Goal: Task Accomplishment & Management: Manage account settings

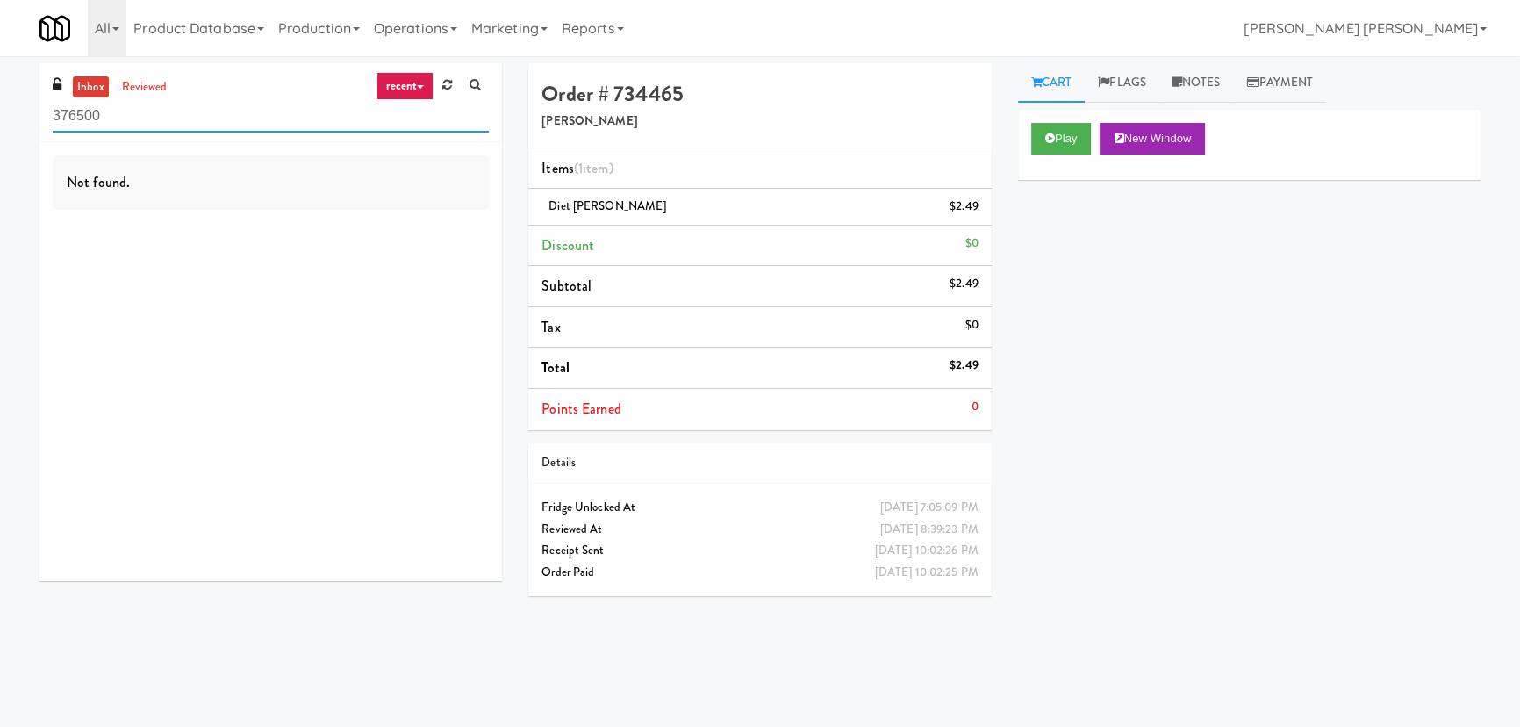
drag, startPoint x: 114, startPoint y: 112, endPoint x: 47, endPoint y: 118, distance: 66.9
click at [47, 118] on div "inbox reviewed recent all unclear take inventory issue suspicious failed recent…" at bounding box center [270, 102] width 463 height 79
paste input "1140 S Wabash - Right - Ambient"
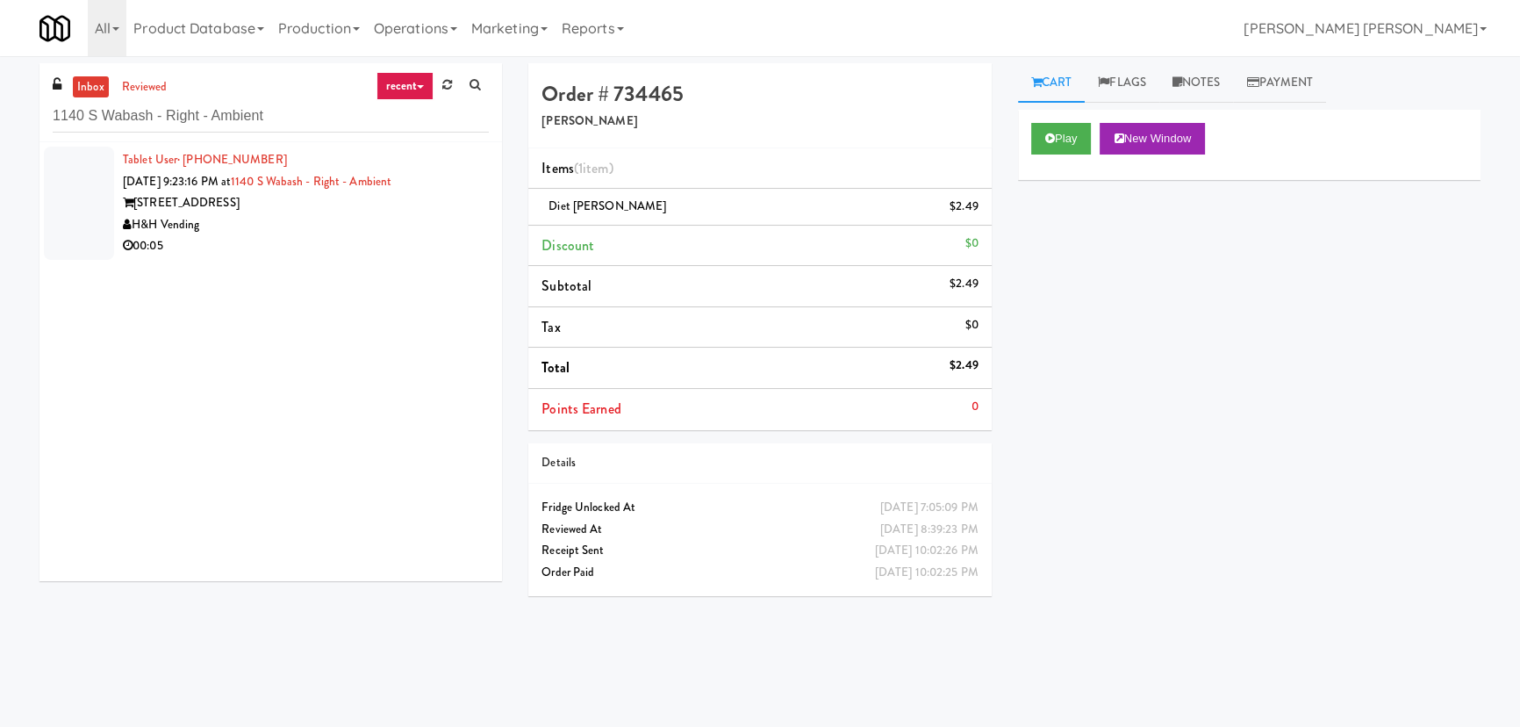
click at [298, 237] on div "00:05" at bounding box center [306, 246] width 366 height 22
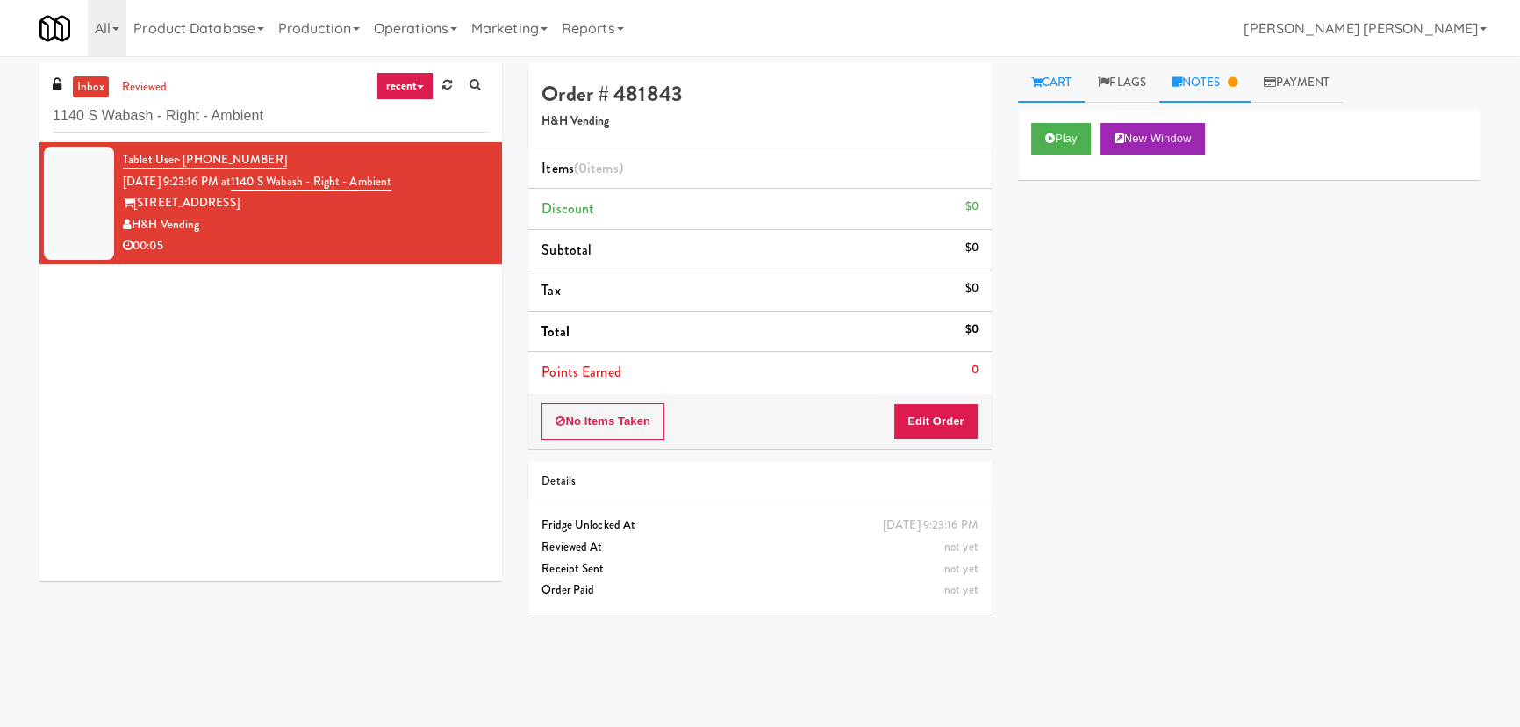
click at [1209, 89] on link "Notes" at bounding box center [1204, 82] width 91 height 39
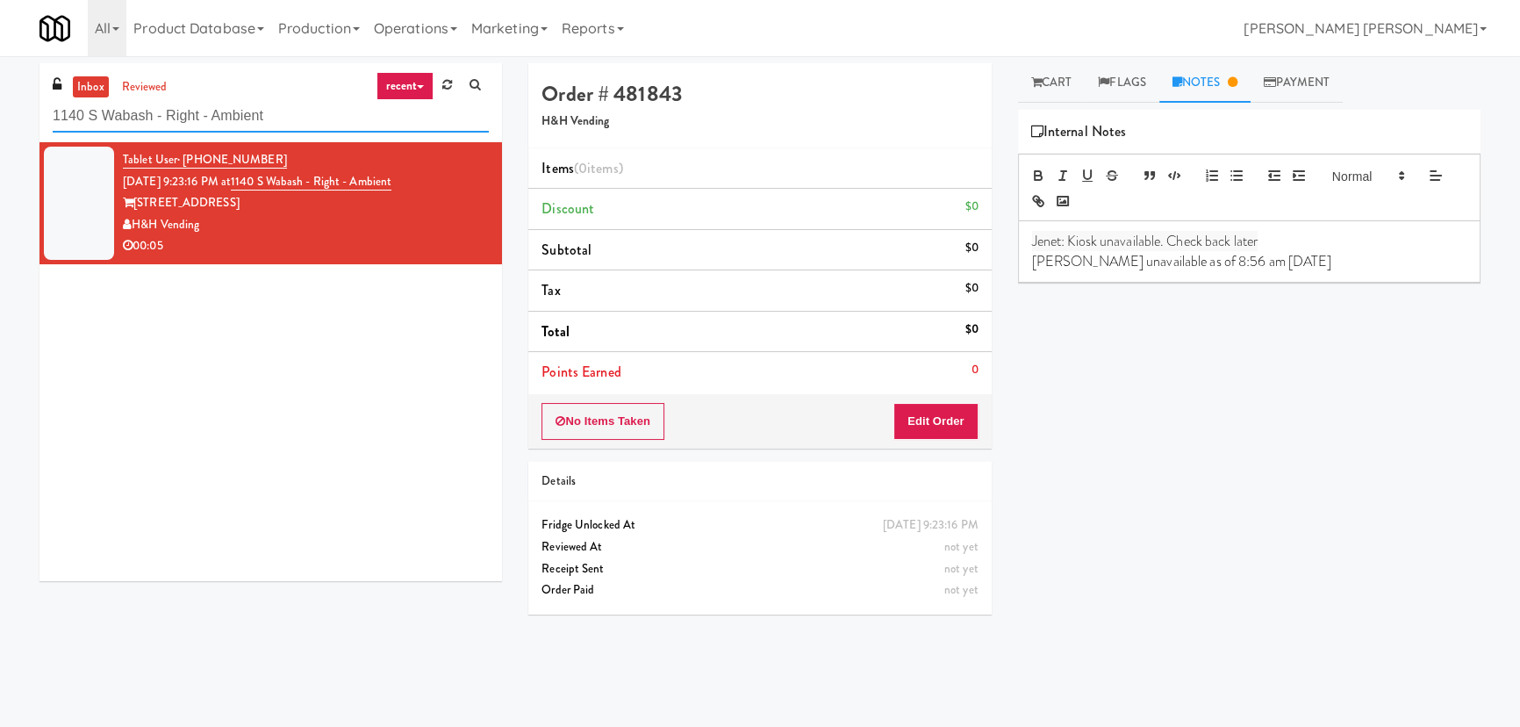
drag, startPoint x: 307, startPoint y: 114, endPoint x: 4, endPoint y: 109, distance: 302.8
click at [4, 109] on div "inbox reviewed recent all unclear take inventory issue suspicious failed recent…" at bounding box center [760, 391] width 1520 height 656
paste input "AeroCentre - Lobby"
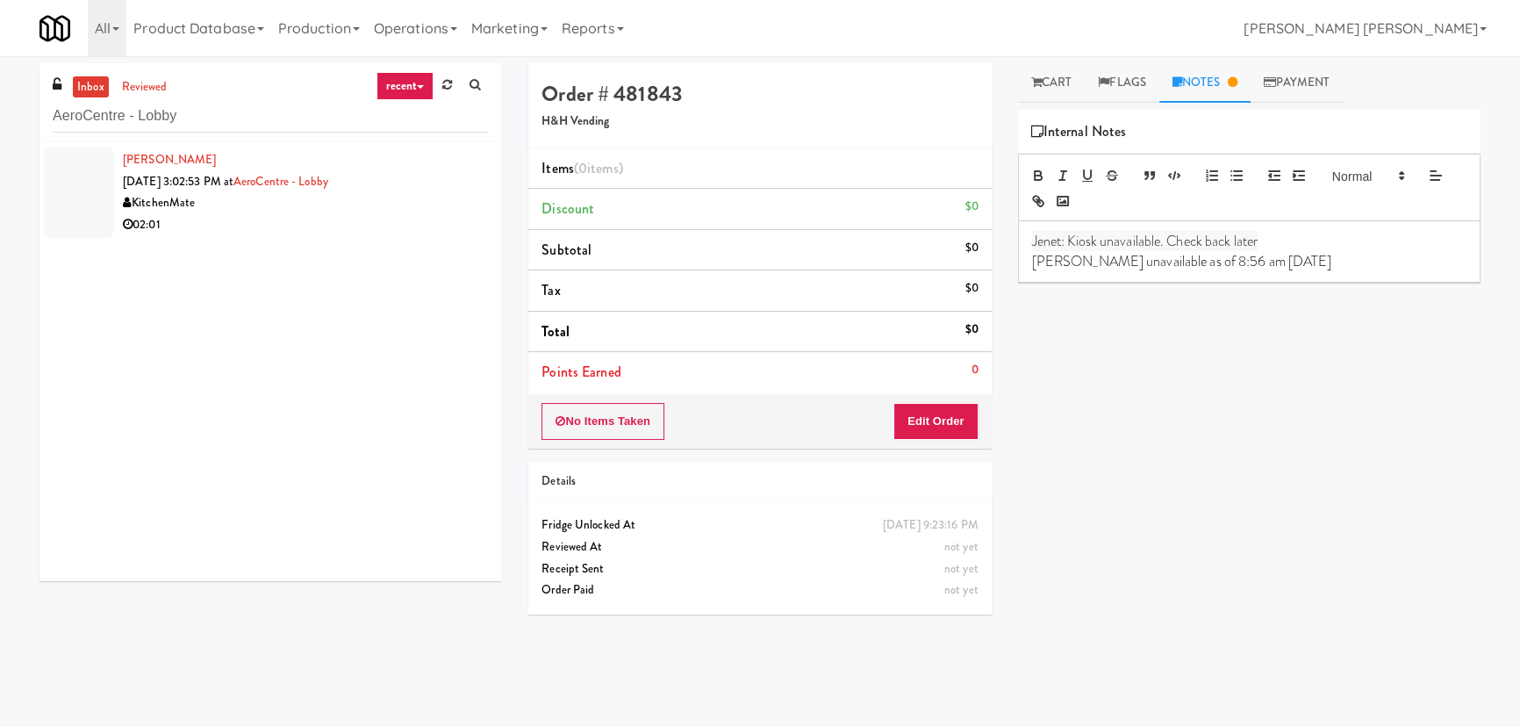
click at [276, 210] on div "KitchenMate" at bounding box center [306, 203] width 366 height 22
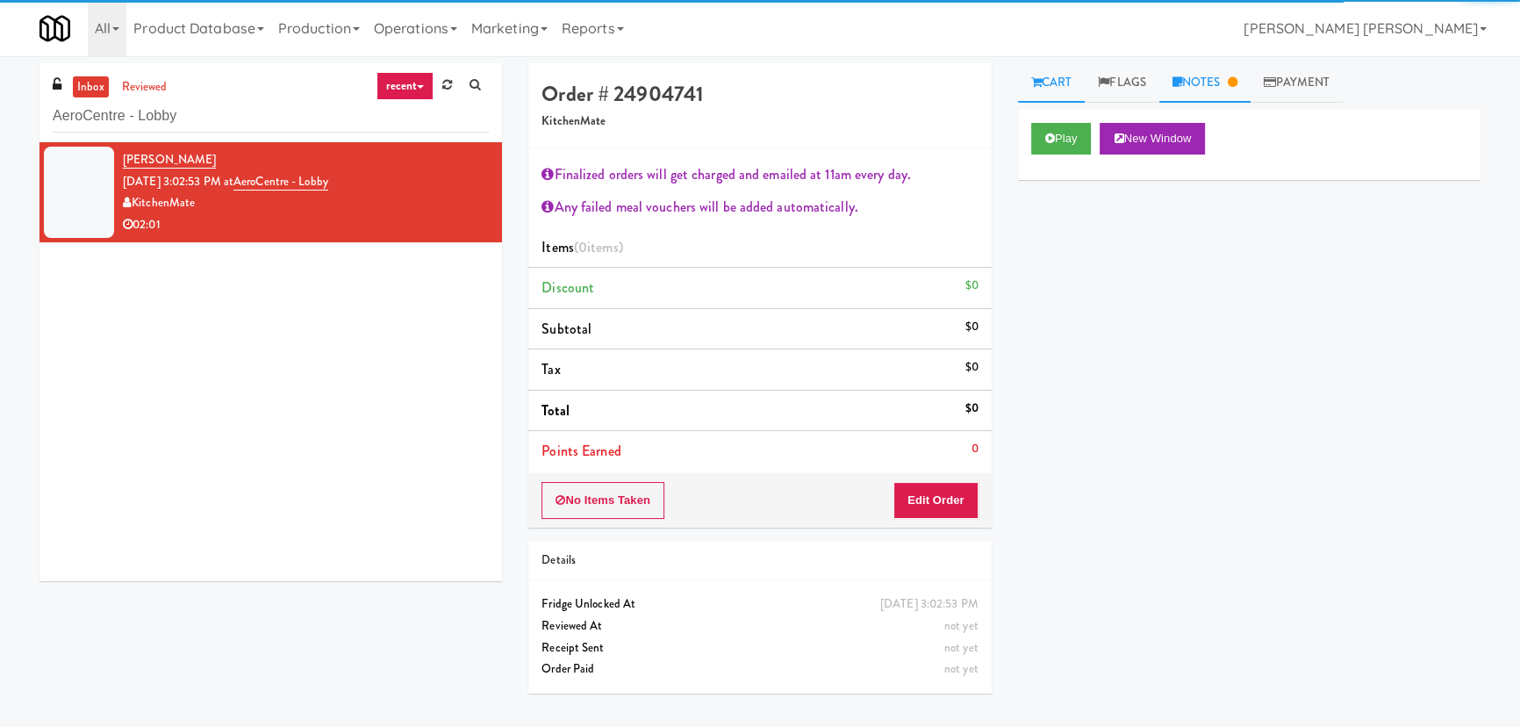
click at [1224, 75] on link "Notes" at bounding box center [1204, 82] width 91 height 39
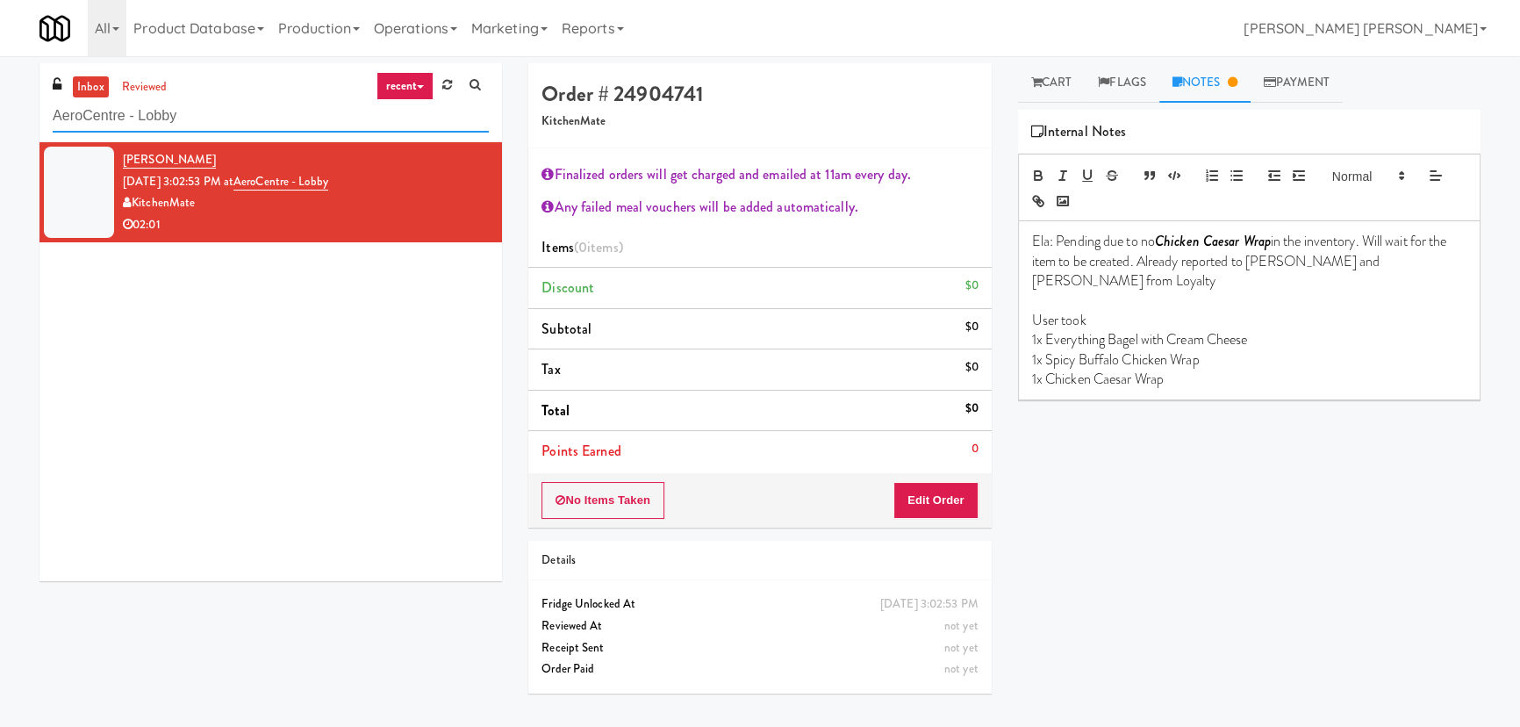
drag, startPoint x: 192, startPoint y: 112, endPoint x: 46, endPoint y: 129, distance: 147.5
click at [46, 129] on div "inbox reviewed recent all unclear take inventory issue suspicious failed recent…" at bounding box center [270, 102] width 463 height 79
paste input "Home Depot - 10th Flr Cafe Left"
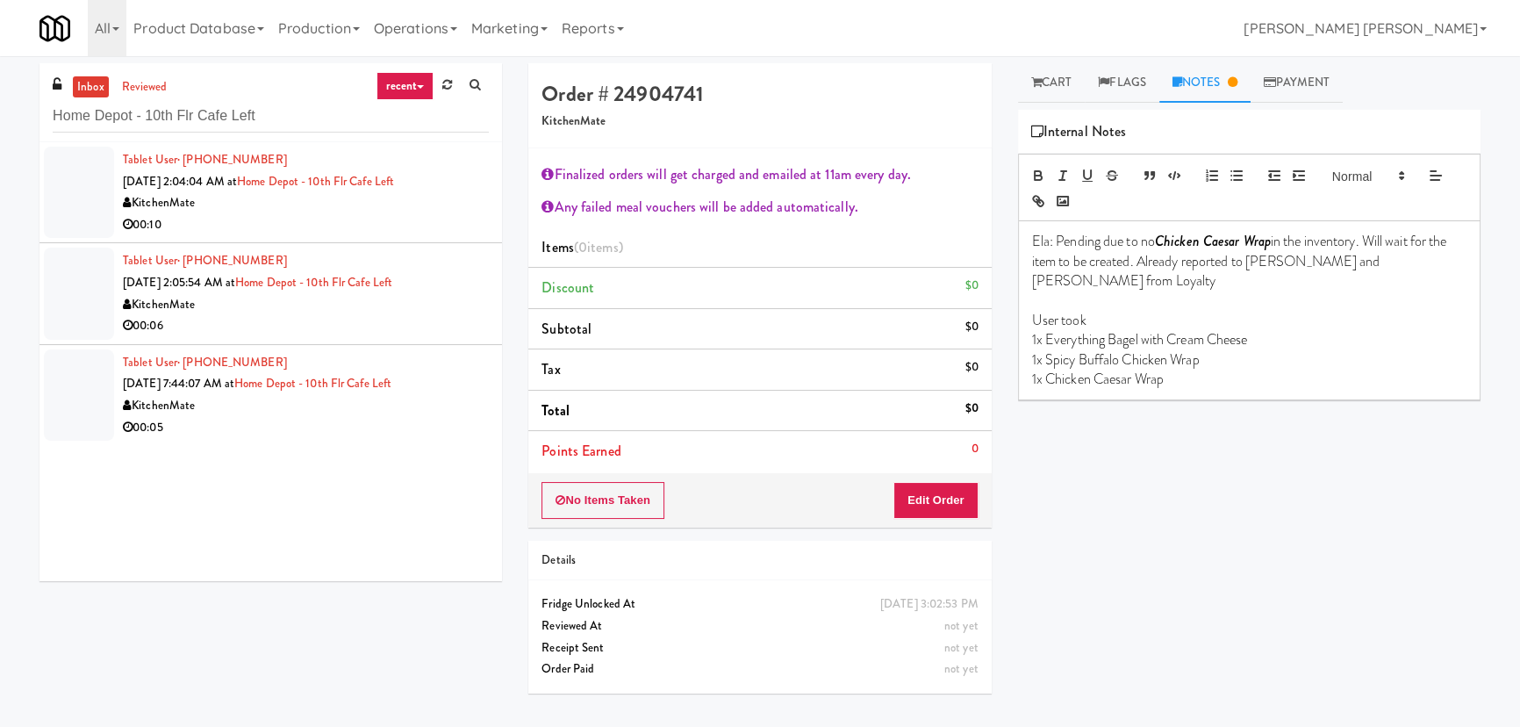
click at [412, 228] on div "00:10" at bounding box center [306, 225] width 366 height 22
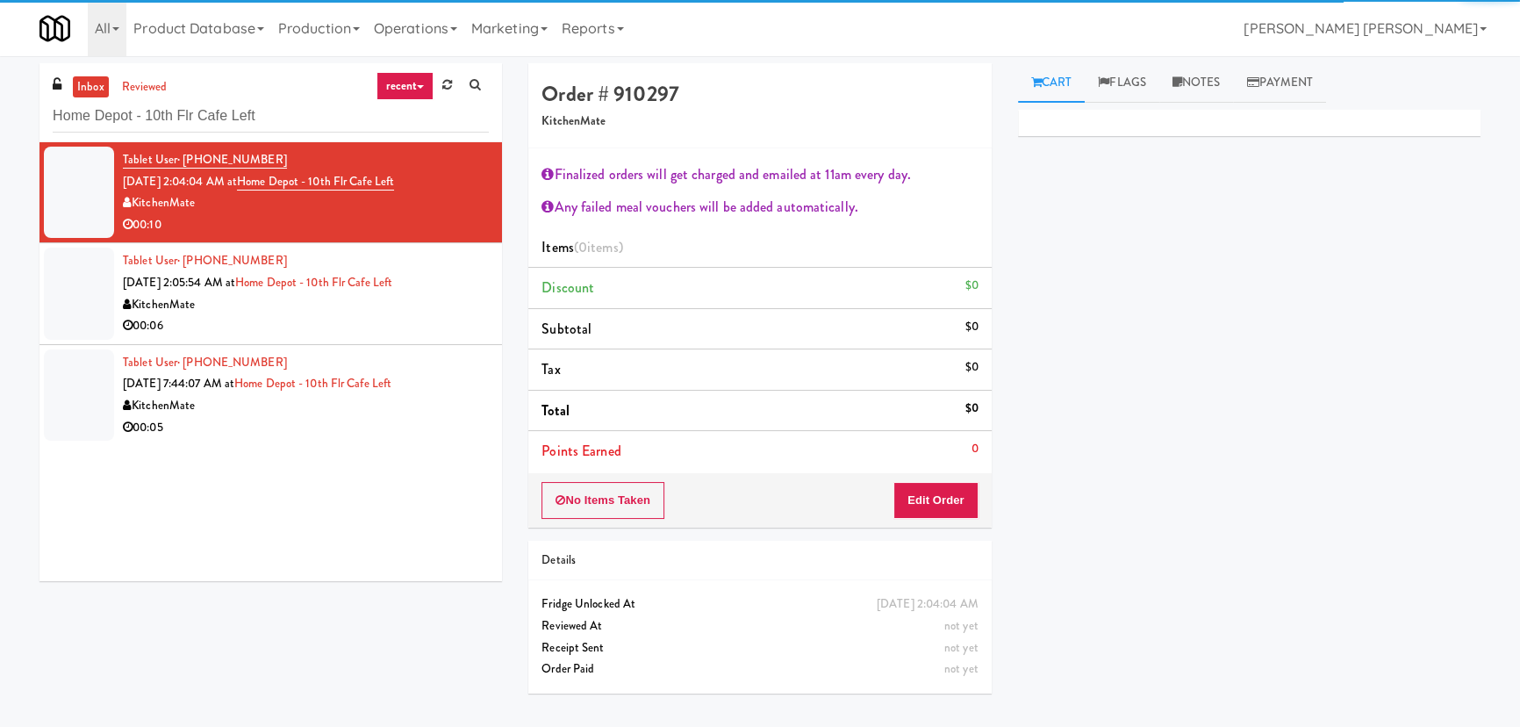
click at [414, 319] on div "00:06" at bounding box center [306, 326] width 366 height 22
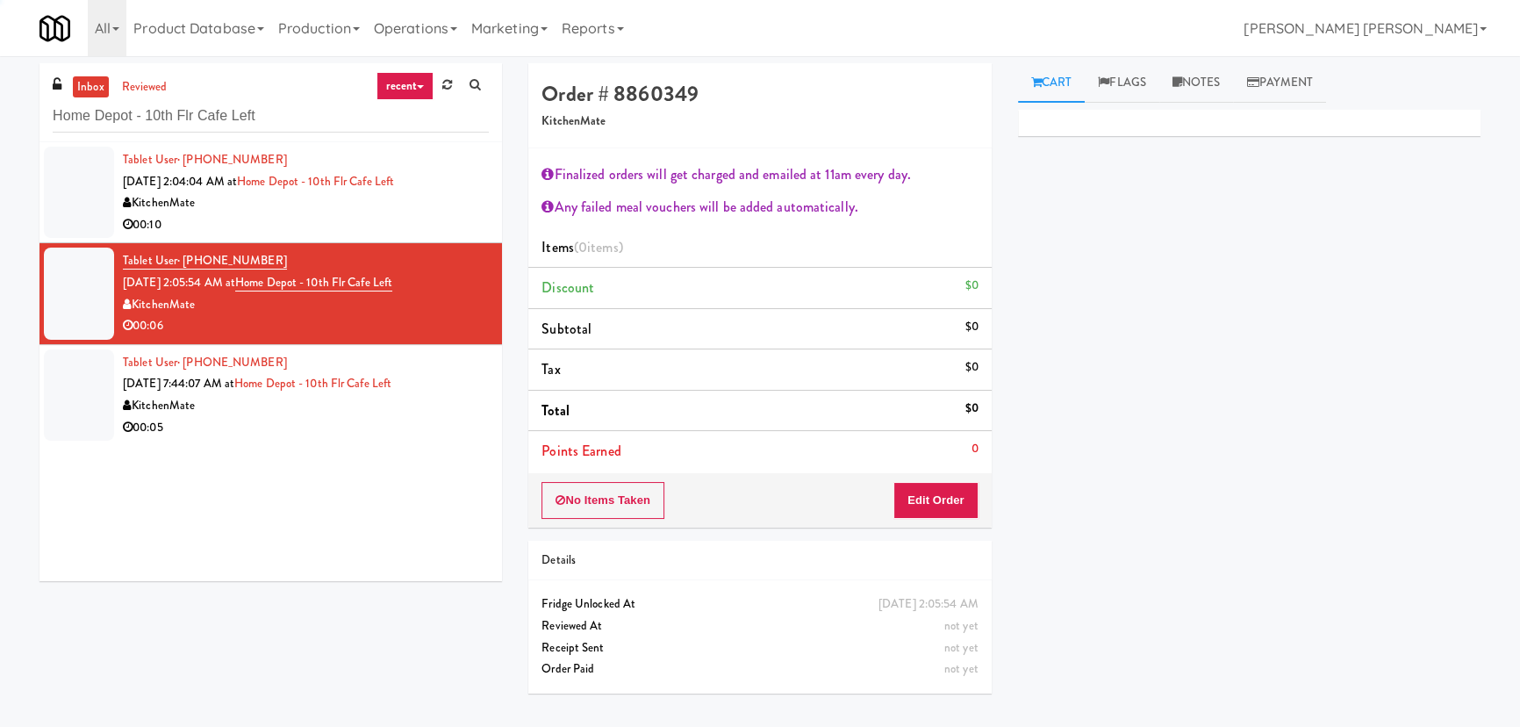
click at [397, 429] on div "00:05" at bounding box center [306, 428] width 366 height 22
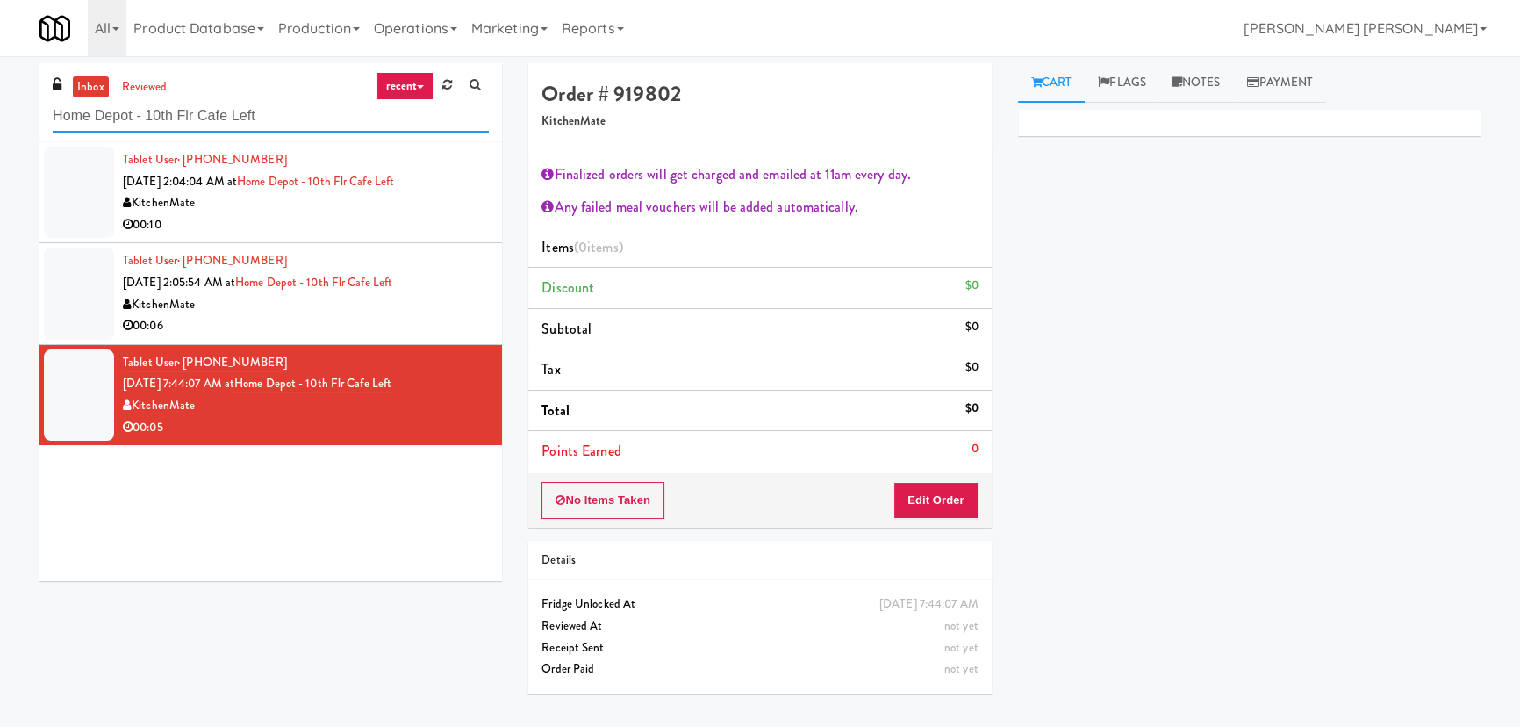
drag, startPoint x: 297, startPoint y: 118, endPoint x: 7, endPoint y: 112, distance: 289.7
click at [7, 112] on div "inbox reviewed recent all unclear take inventory issue suspicious failed recent…" at bounding box center [760, 391] width 1520 height 656
paste input "399 Fremont - Pantry"
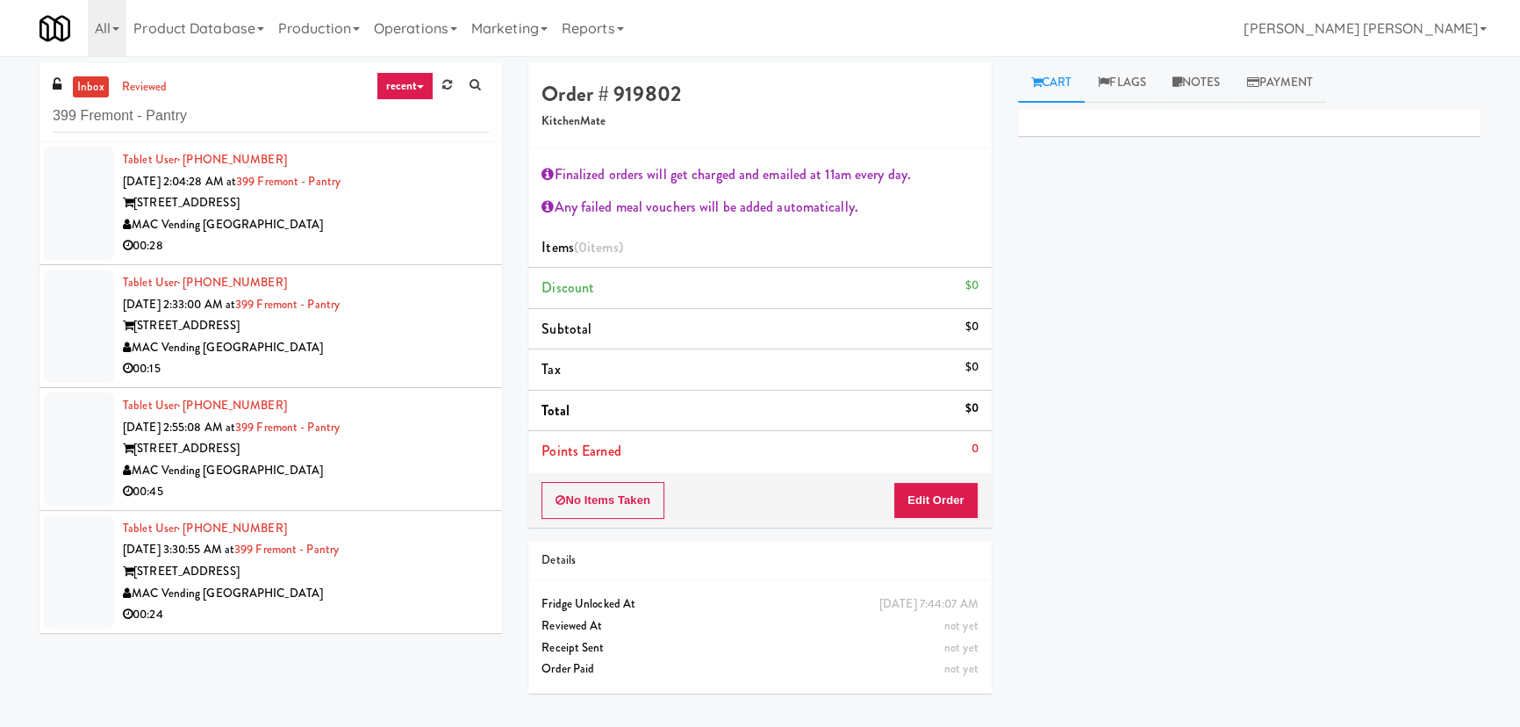
click at [445, 235] on div "00:28" at bounding box center [306, 246] width 366 height 22
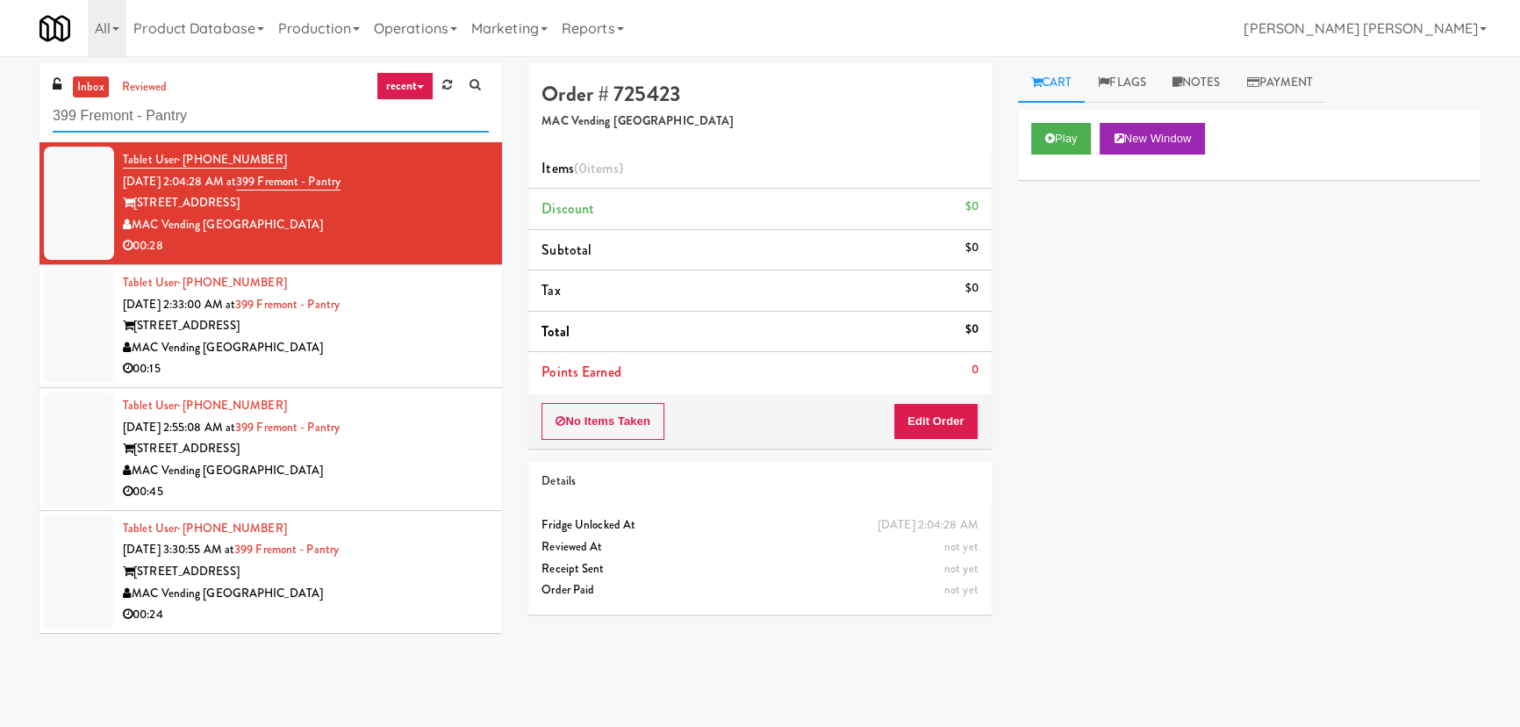
drag, startPoint x: 219, startPoint y: 117, endPoint x: 25, endPoint y: 118, distance: 194.0
click at [25, 118] on div "inbox reviewed recent all unclear take inventory issue suspicious failed recent…" at bounding box center [760, 391] width 1520 height 656
paste input "[PERSON_NAME][GEOGRAPHIC_DATA]"
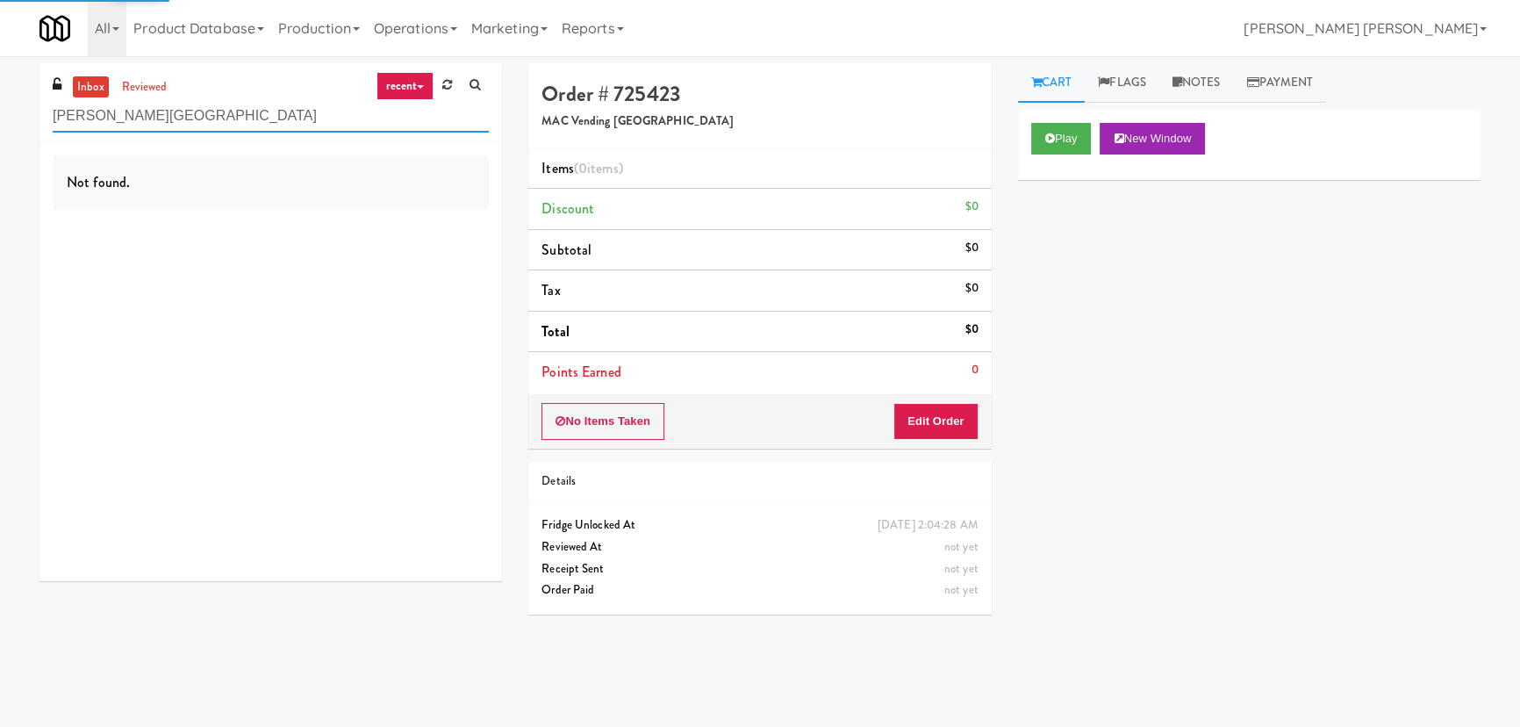
type input "[PERSON_NAME][GEOGRAPHIC_DATA]"
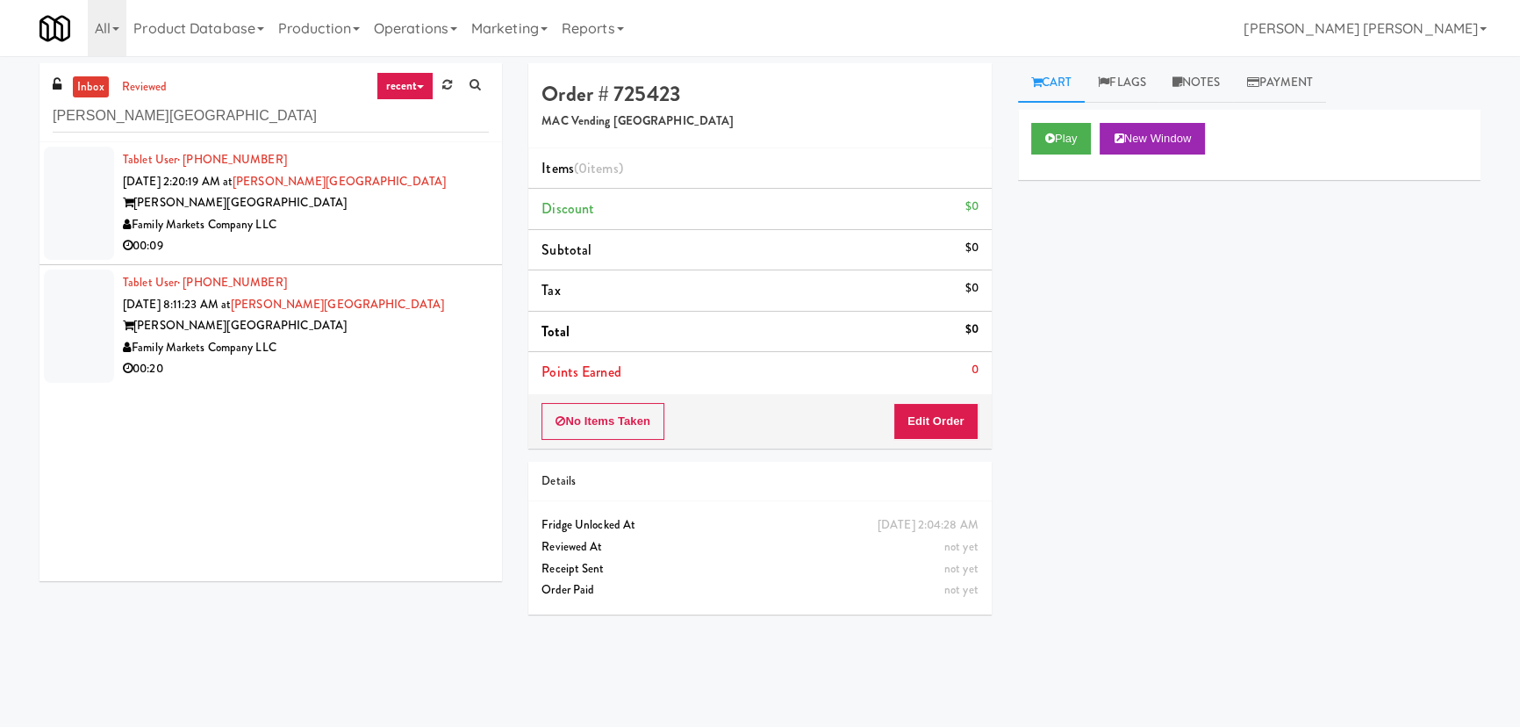
click at [413, 207] on div "[PERSON_NAME][GEOGRAPHIC_DATA]" at bounding box center [306, 203] width 366 height 22
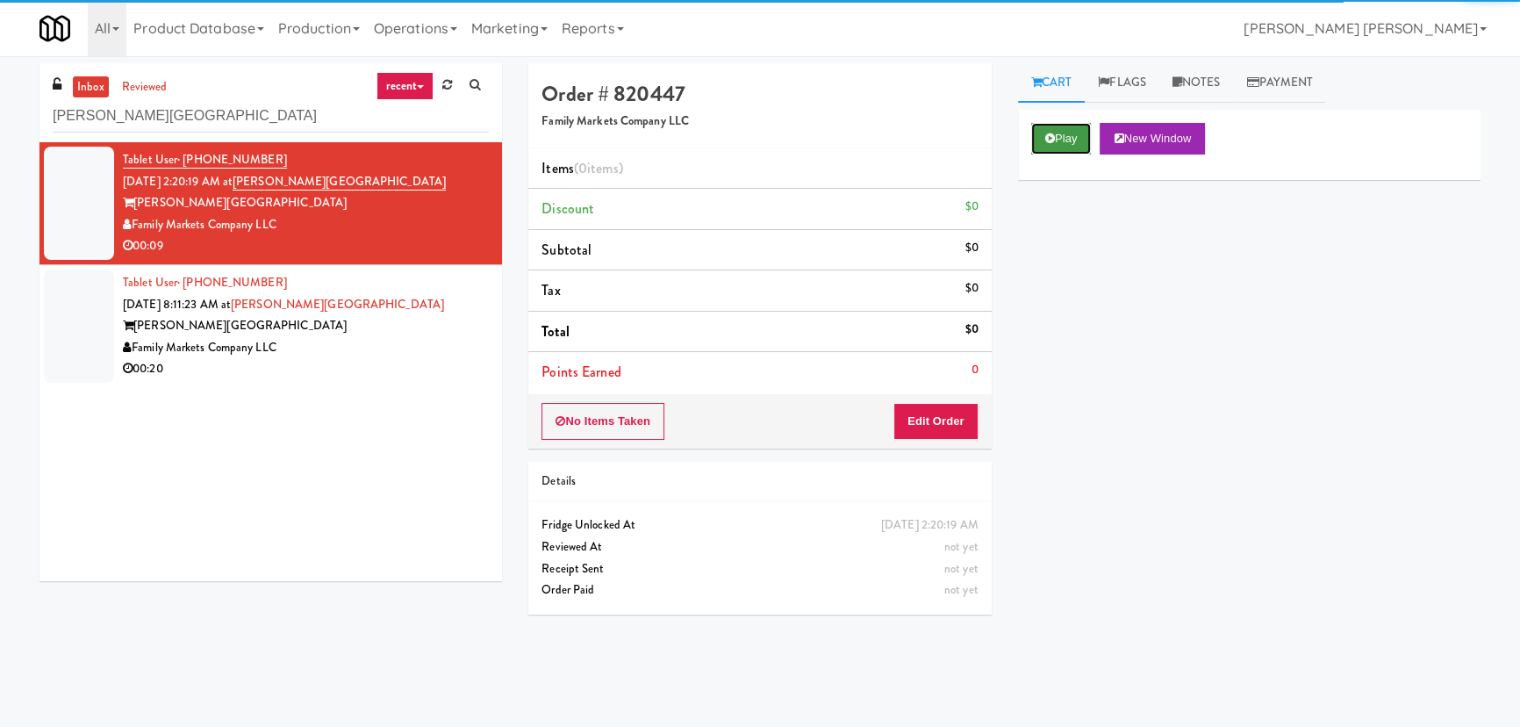
click at [1045, 143] on icon at bounding box center [1050, 138] width 10 height 11
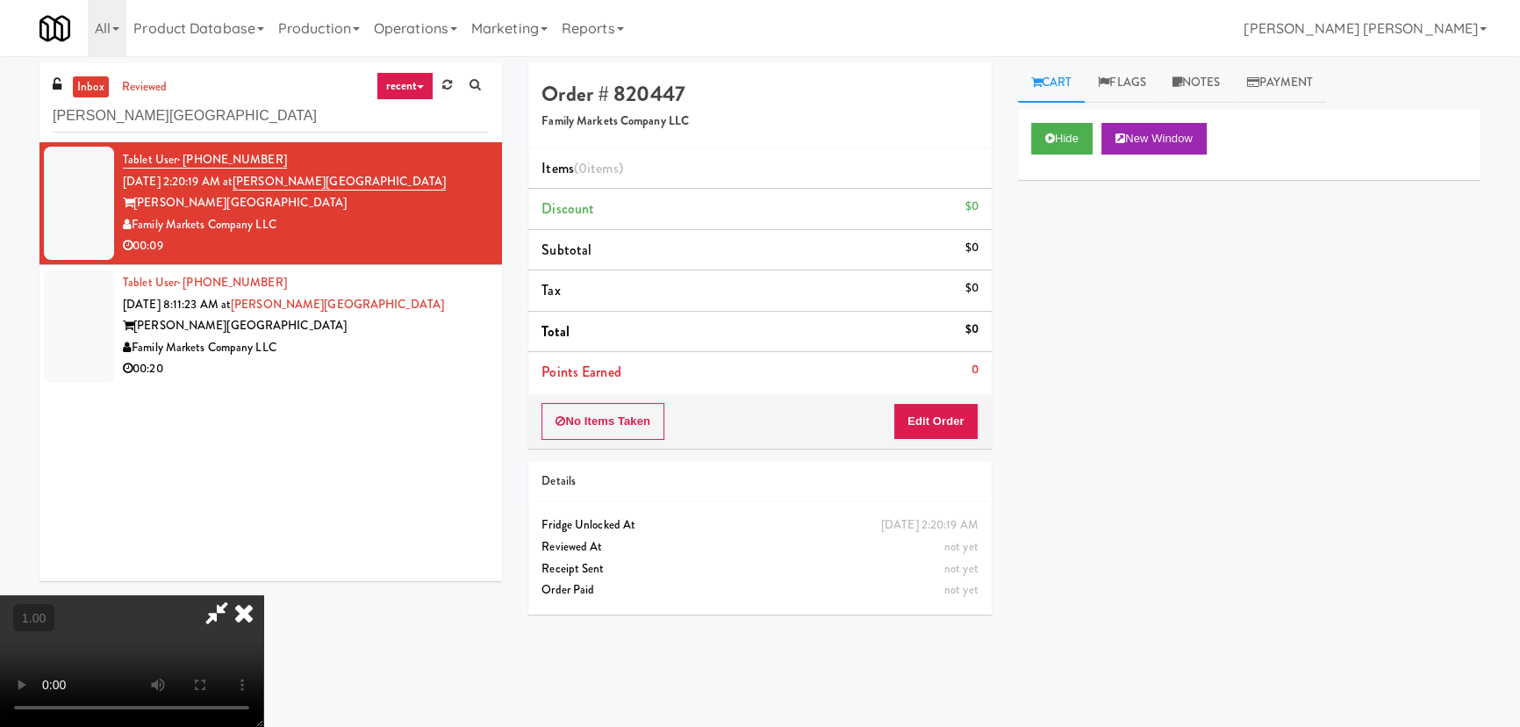
click at [263, 726] on video at bounding box center [131, 661] width 263 height 132
click at [965, 420] on button "Edit Order" at bounding box center [935, 421] width 85 height 37
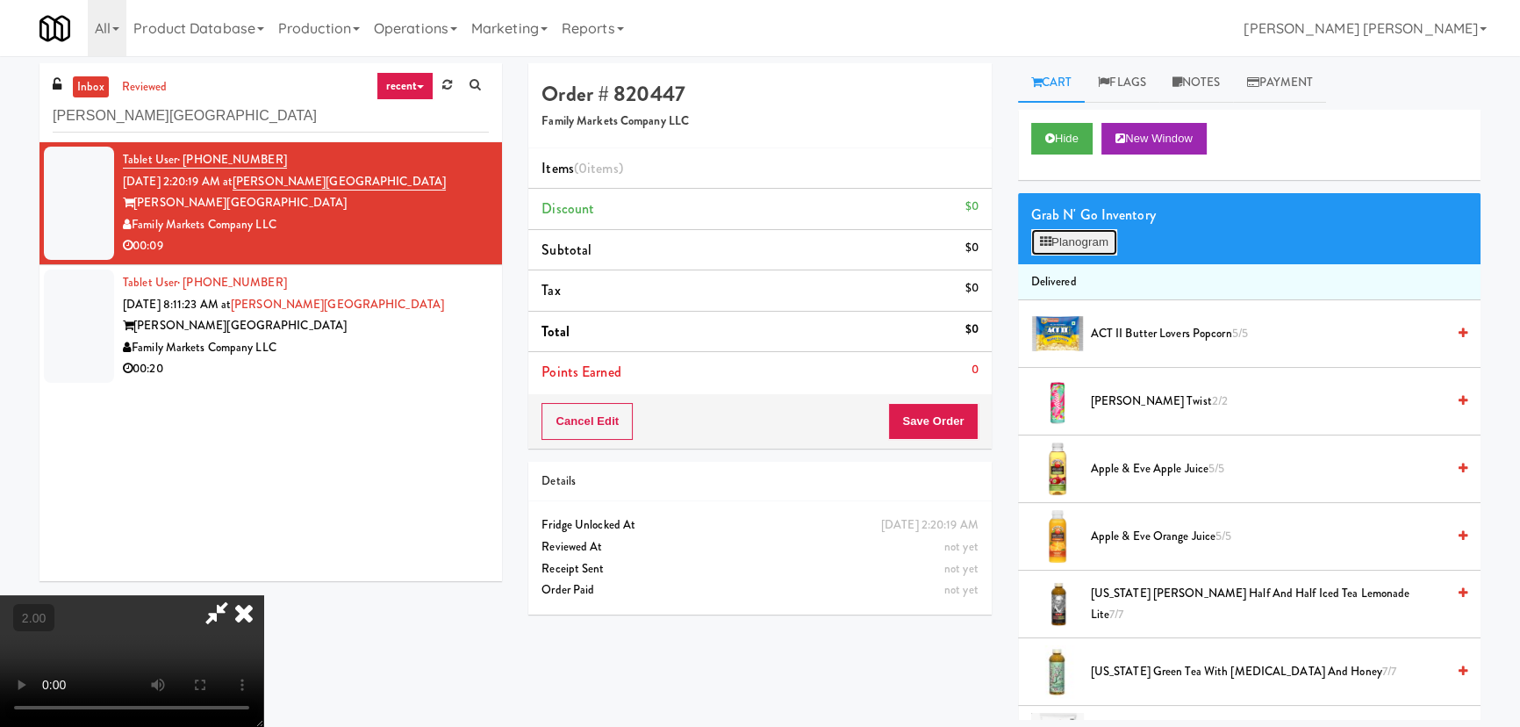
click at [1096, 249] on button "Planogram" at bounding box center [1074, 242] width 86 height 26
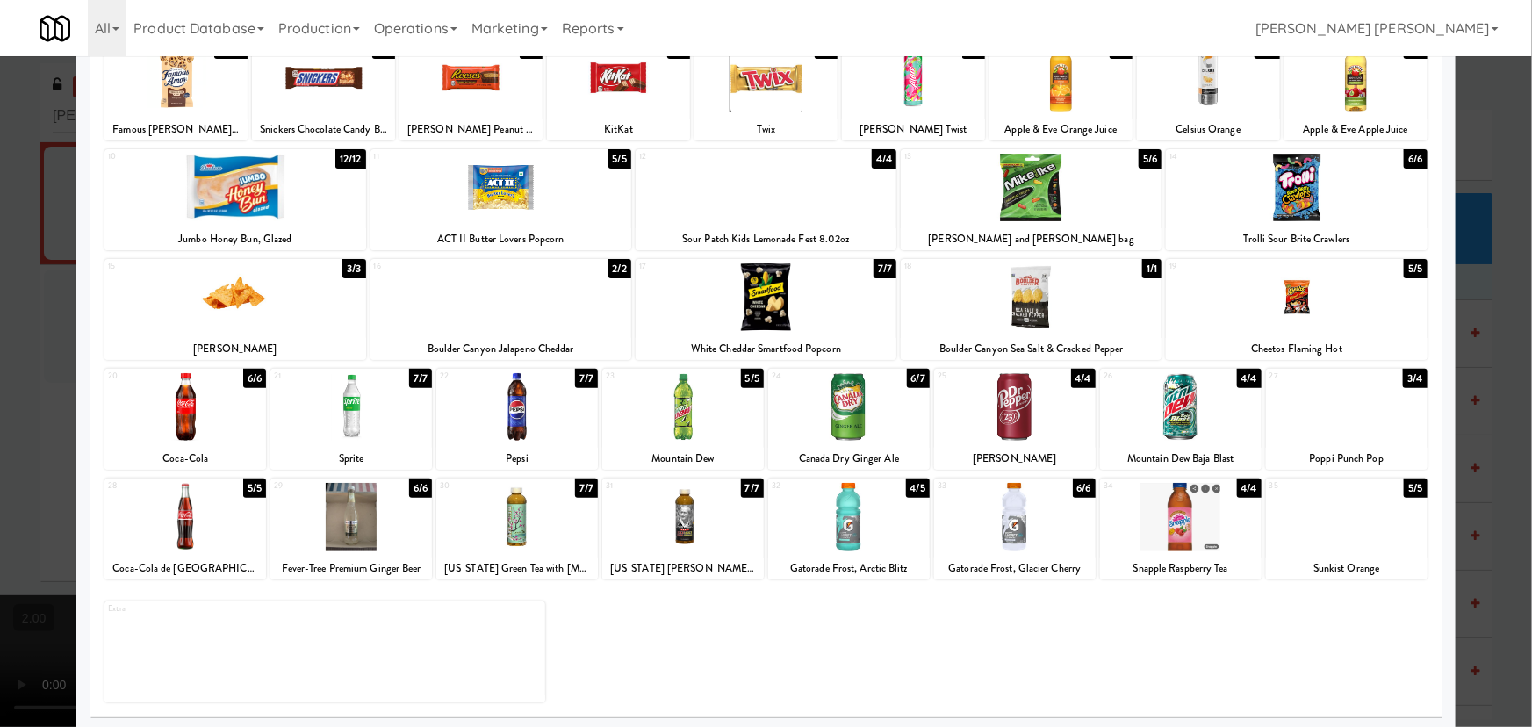
scroll to position [134, 0]
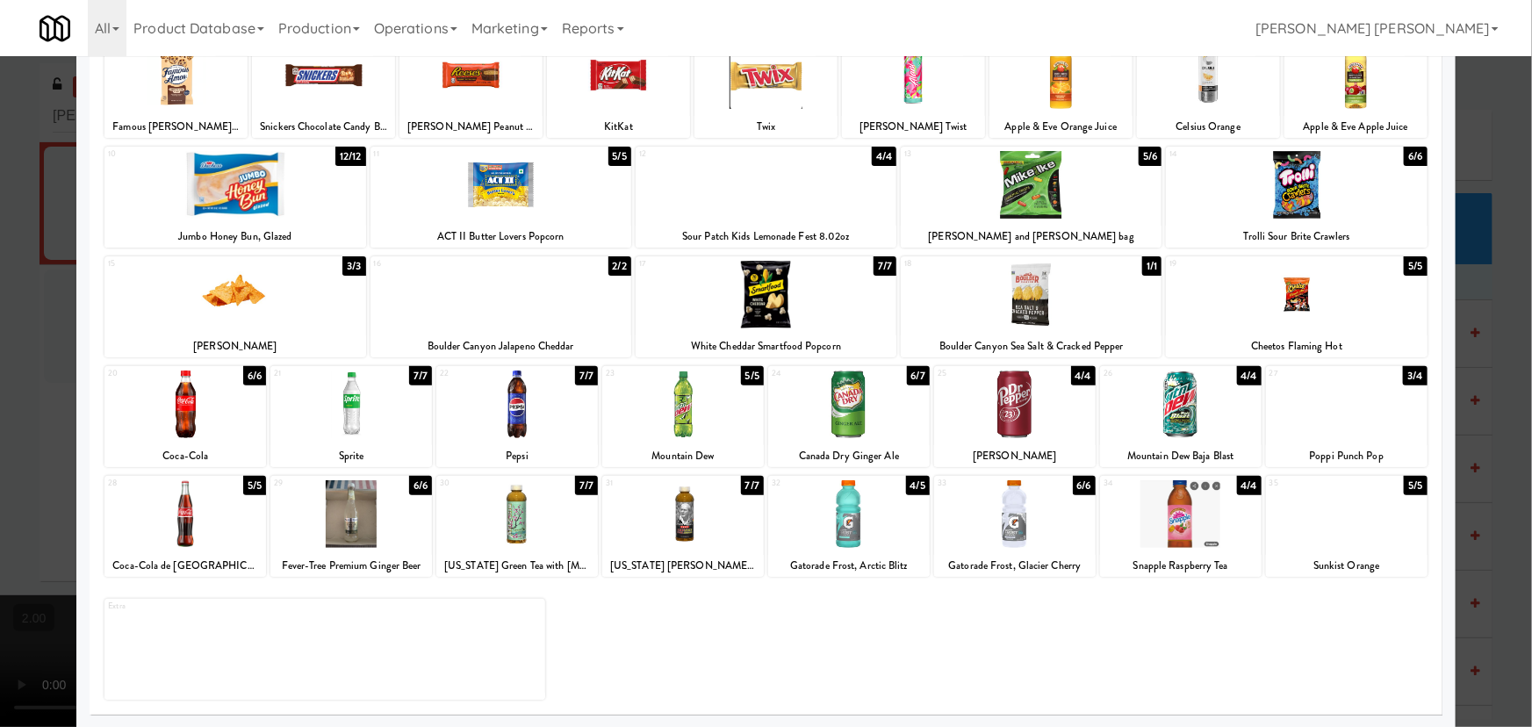
click at [351, 514] on div at bounding box center [350, 514] width 161 height 68
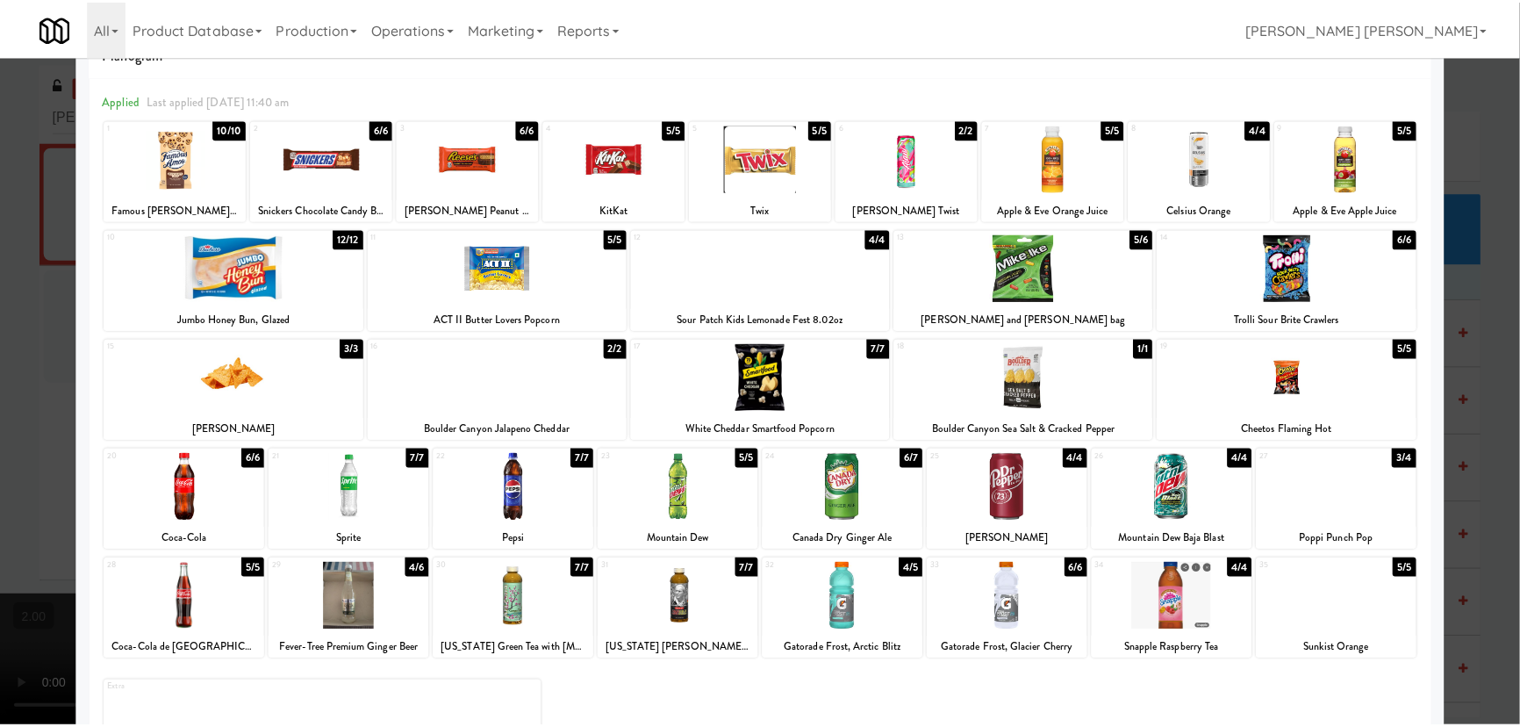
scroll to position [0, 0]
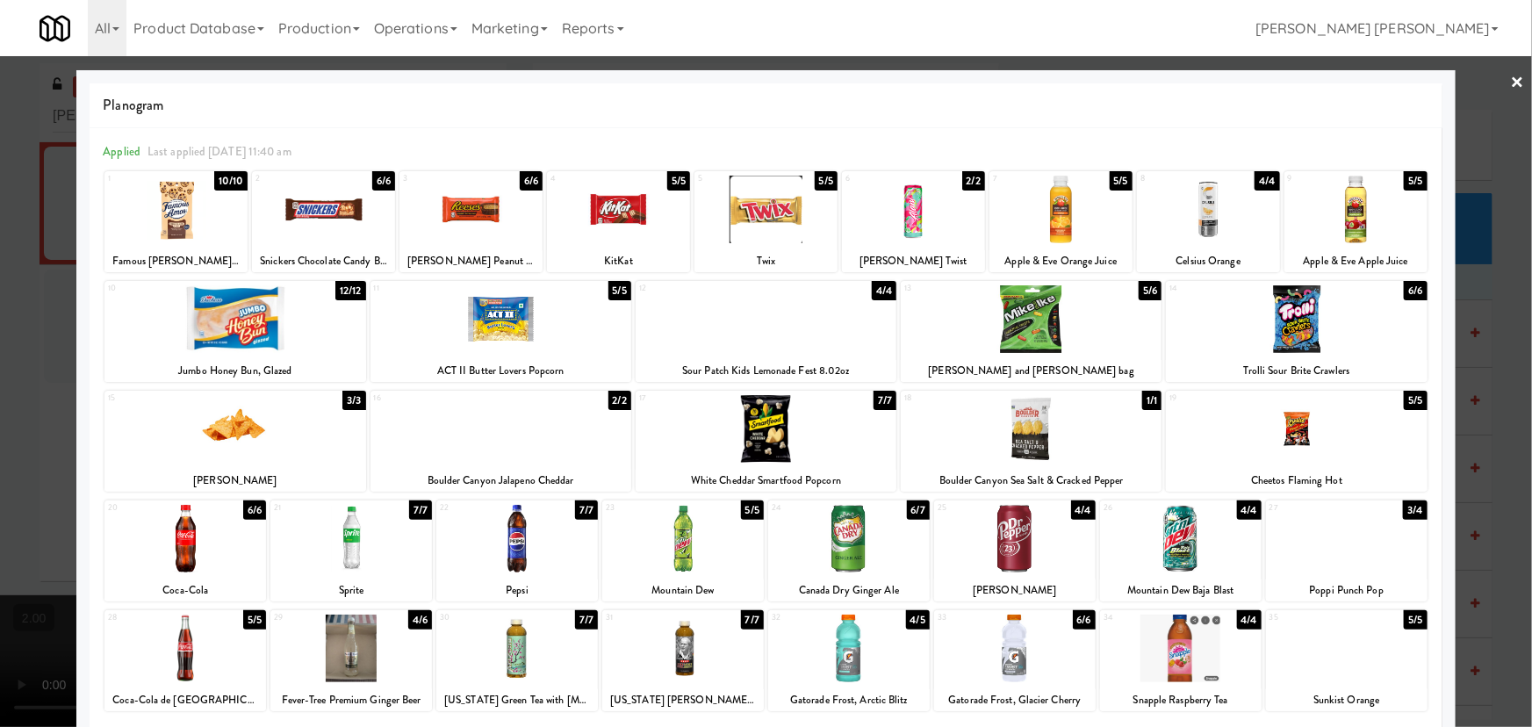
click at [1510, 73] on link "×" at bounding box center [1517, 83] width 14 height 54
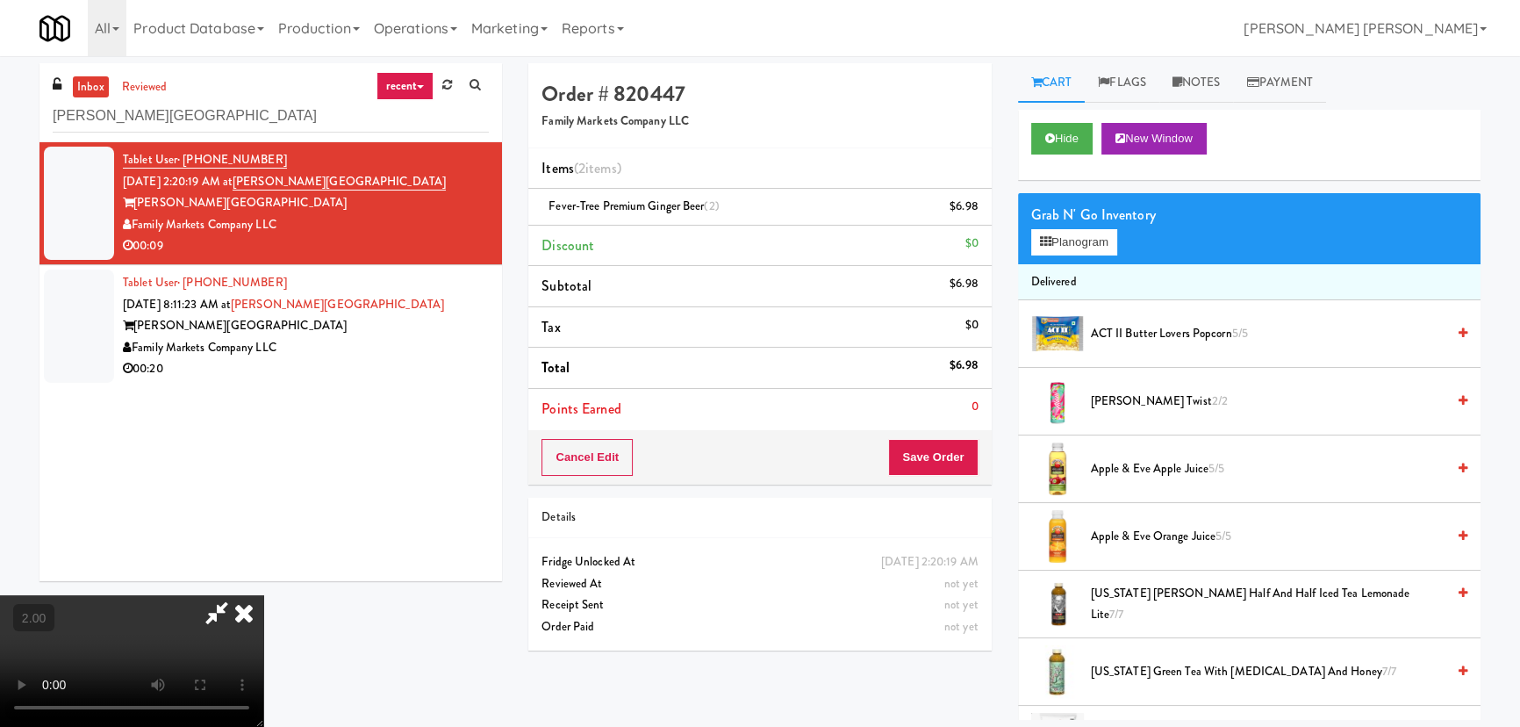
drag, startPoint x: 890, startPoint y: 233, endPoint x: 886, endPoint y: 246, distance: 13.9
click at [263, 595] on icon at bounding box center [244, 612] width 39 height 35
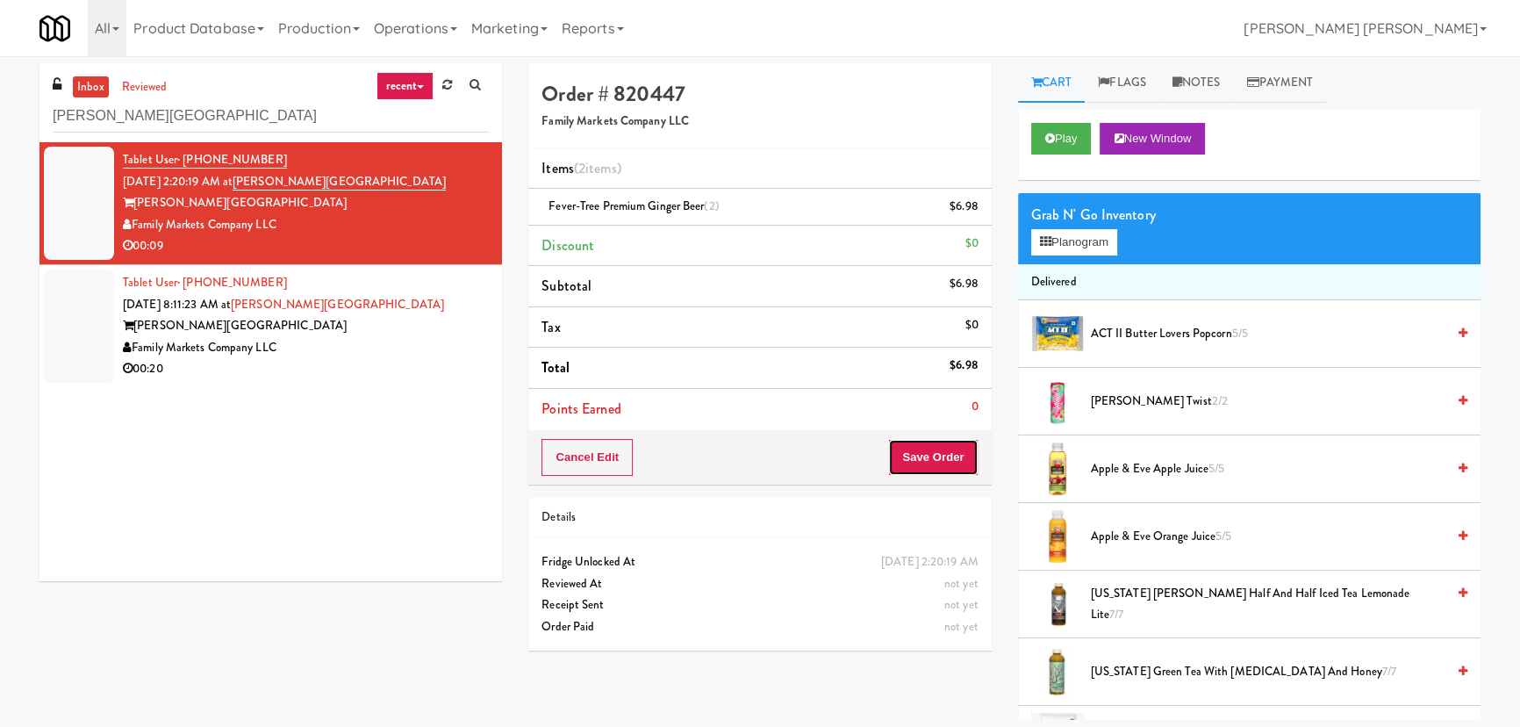
click at [904, 456] on button "Save Order" at bounding box center [933, 457] width 90 height 37
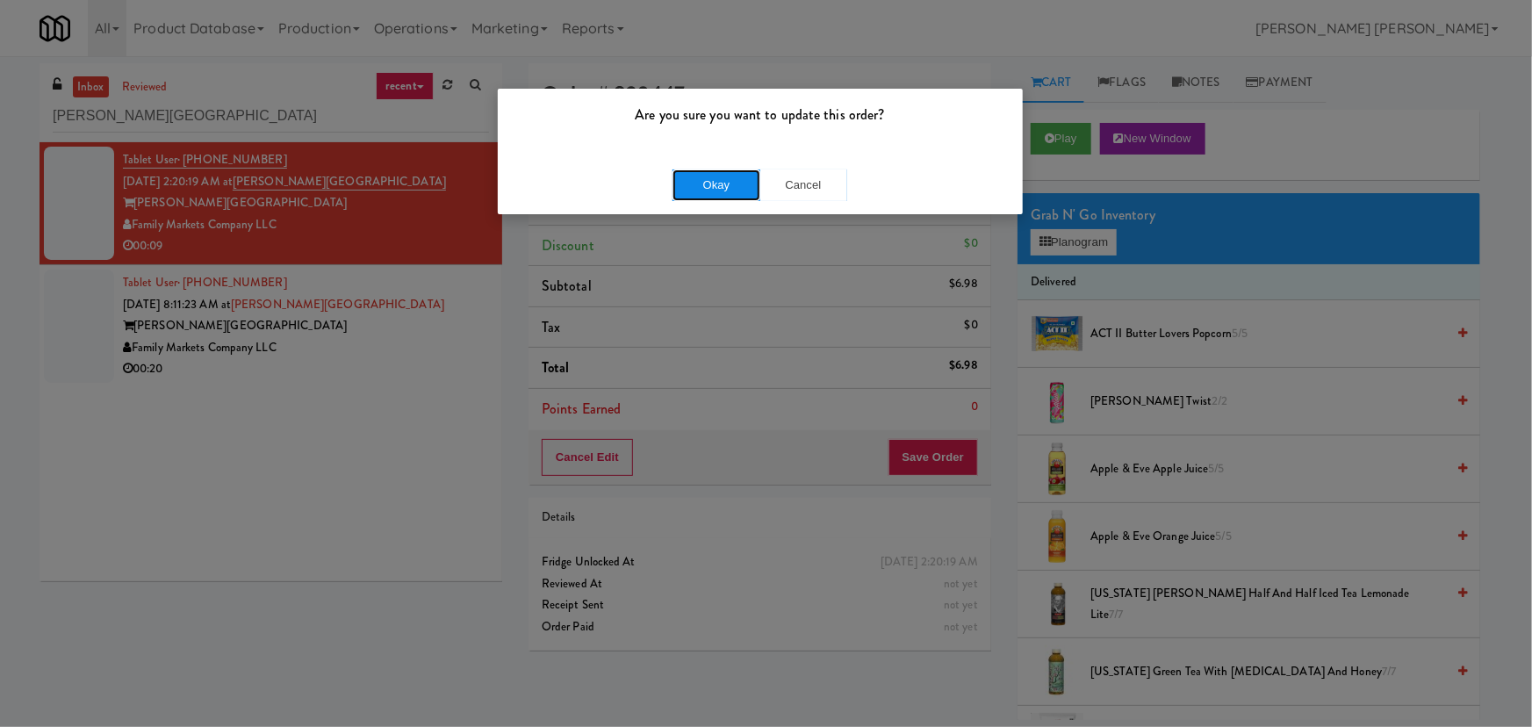
click at [714, 187] on button "Okay" at bounding box center [716, 185] width 88 height 32
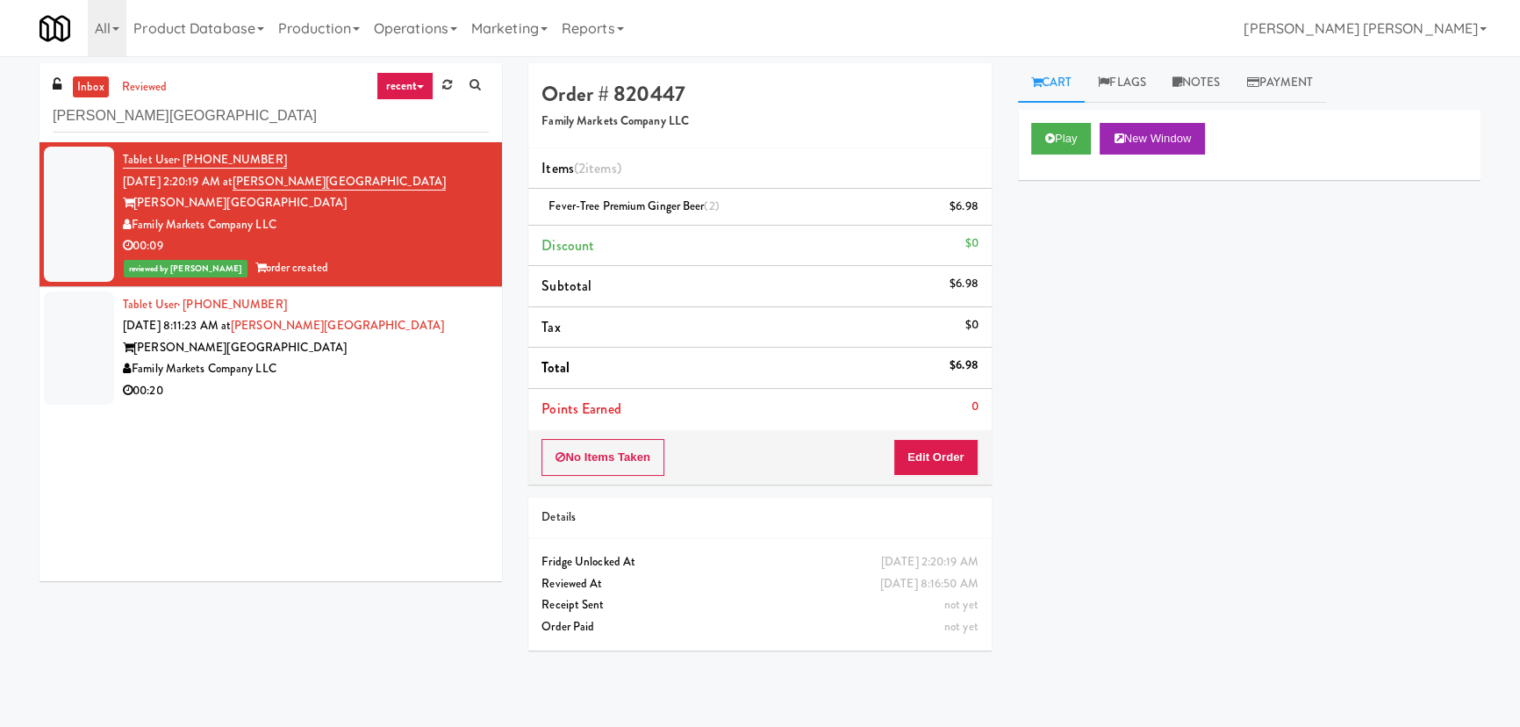
click at [391, 377] on div "Family Markets Company LLC" at bounding box center [306, 369] width 366 height 22
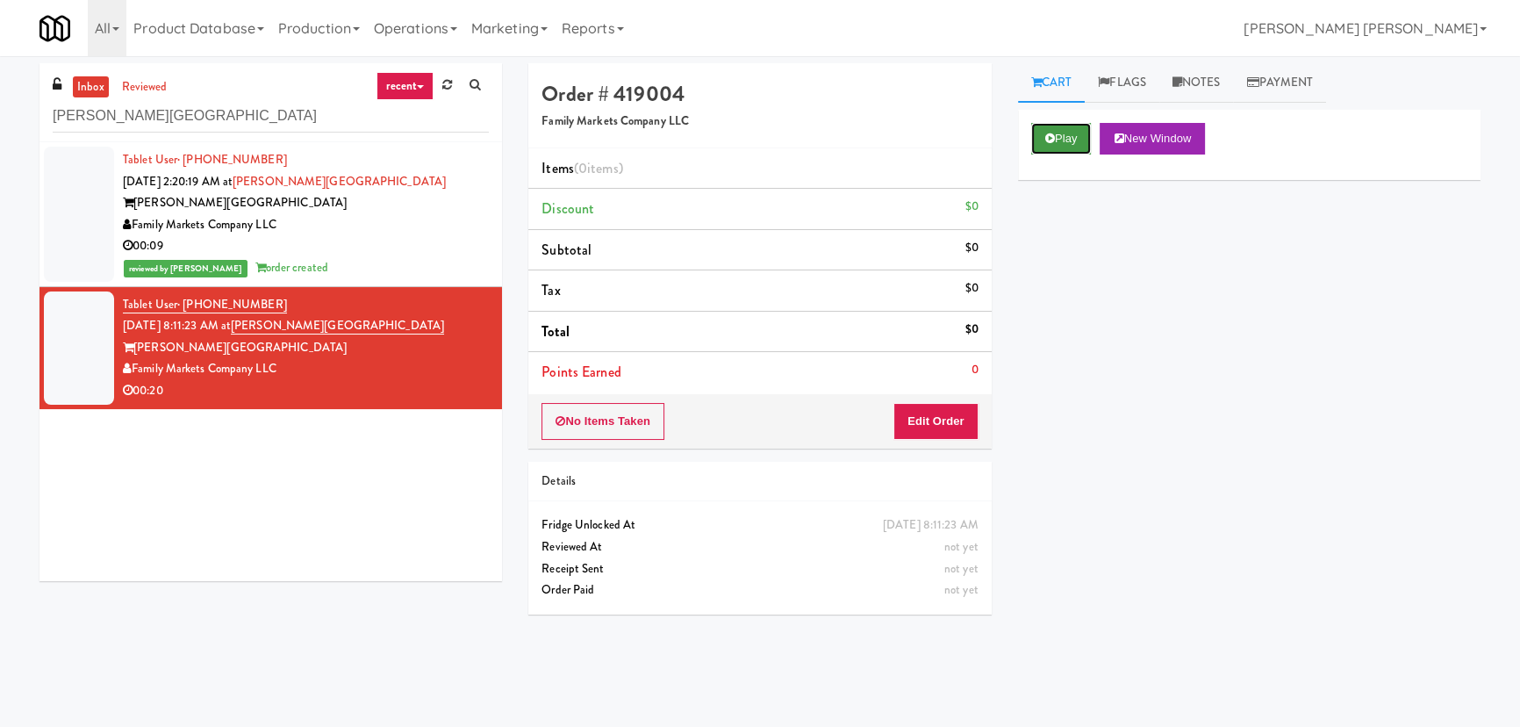
click at [1065, 132] on button "Play" at bounding box center [1061, 139] width 61 height 32
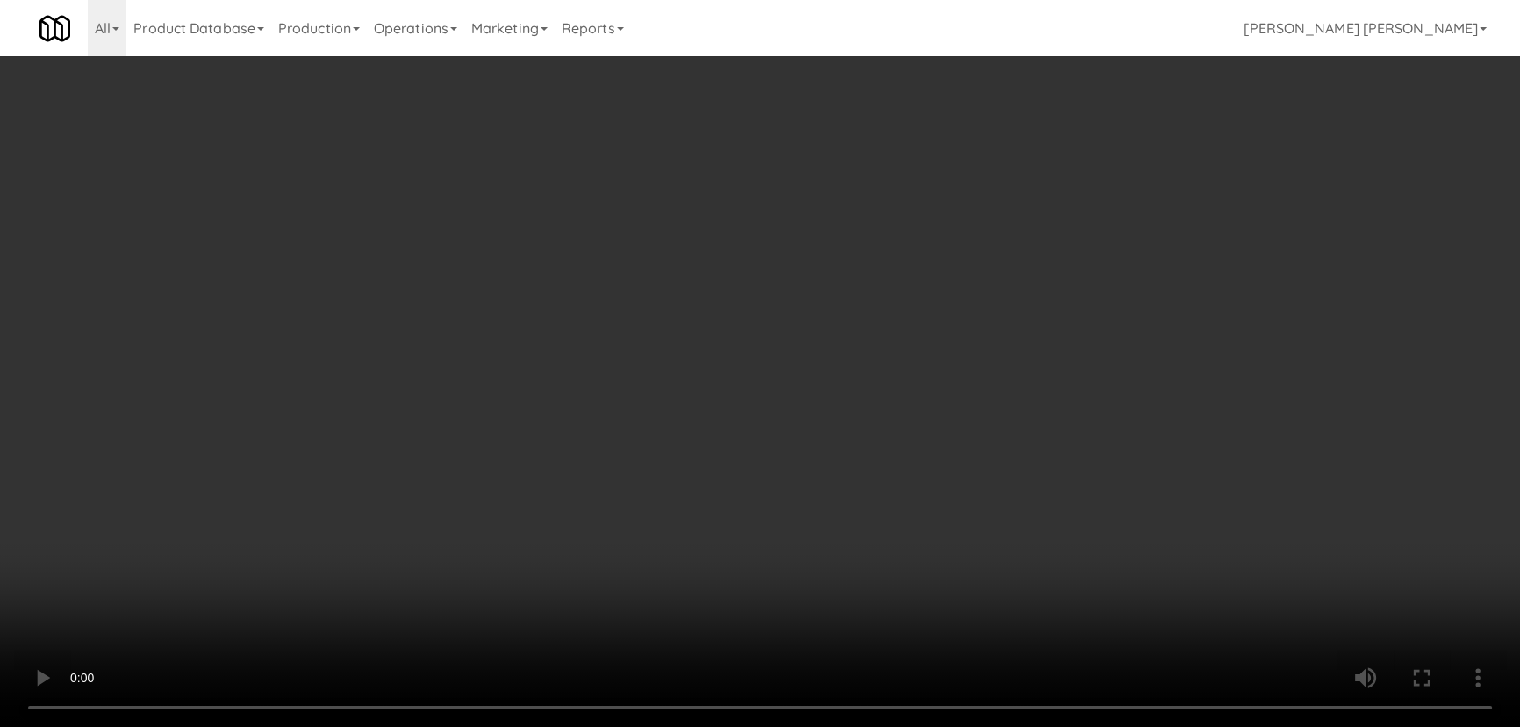
click at [913, 726] on video at bounding box center [760, 363] width 1520 height 727
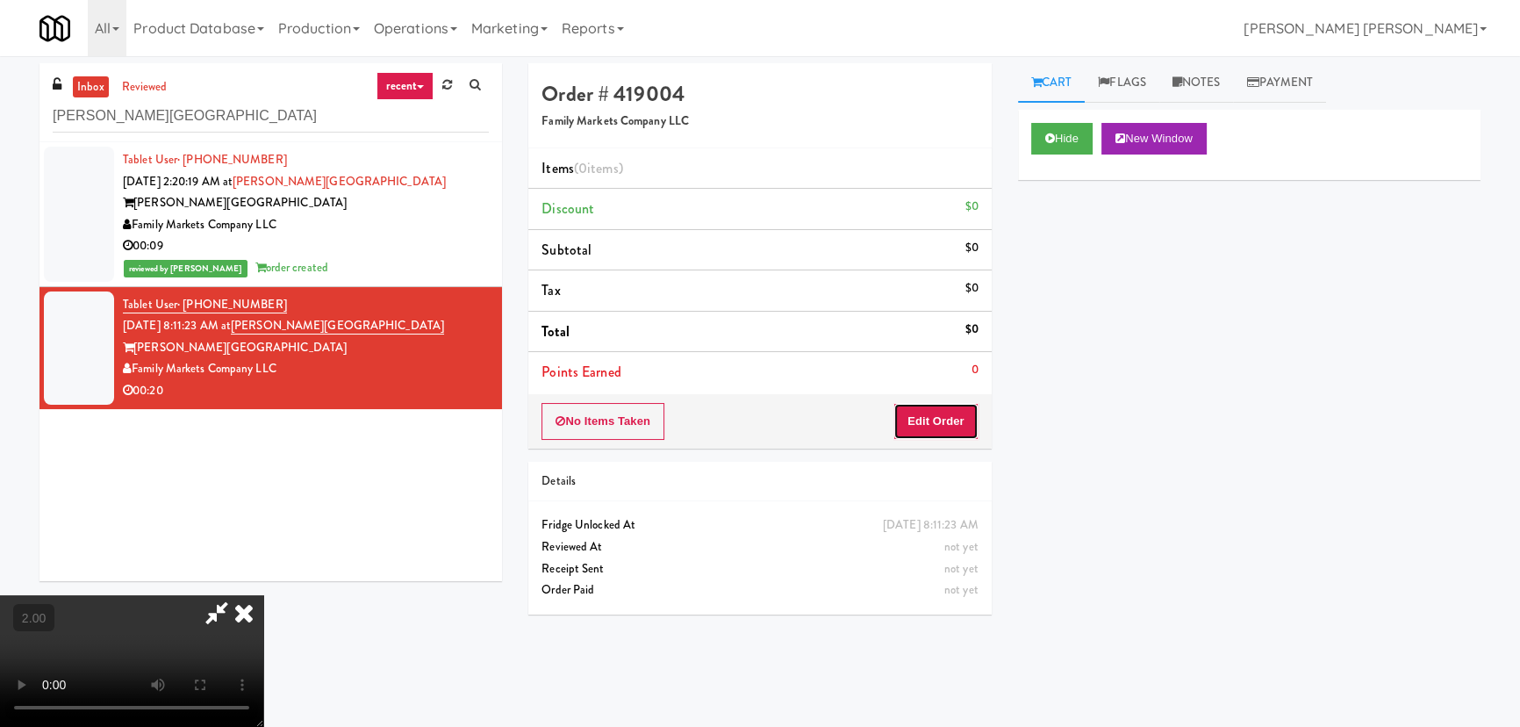
drag, startPoint x: 913, startPoint y: 414, endPoint x: 905, endPoint y: 406, distance: 11.2
click at [913, 414] on button "Edit Order" at bounding box center [935, 421] width 85 height 37
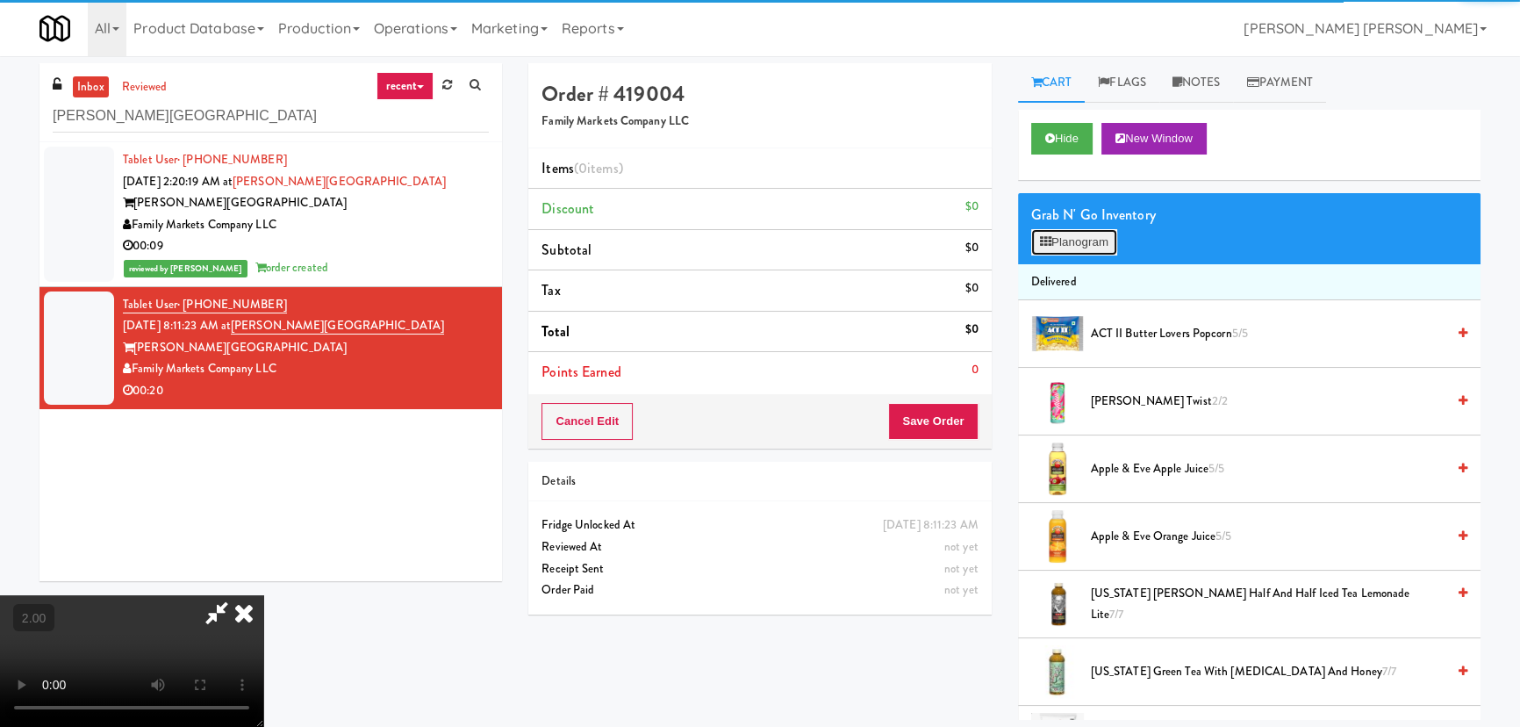
click at [1062, 248] on button "Planogram" at bounding box center [1074, 242] width 86 height 26
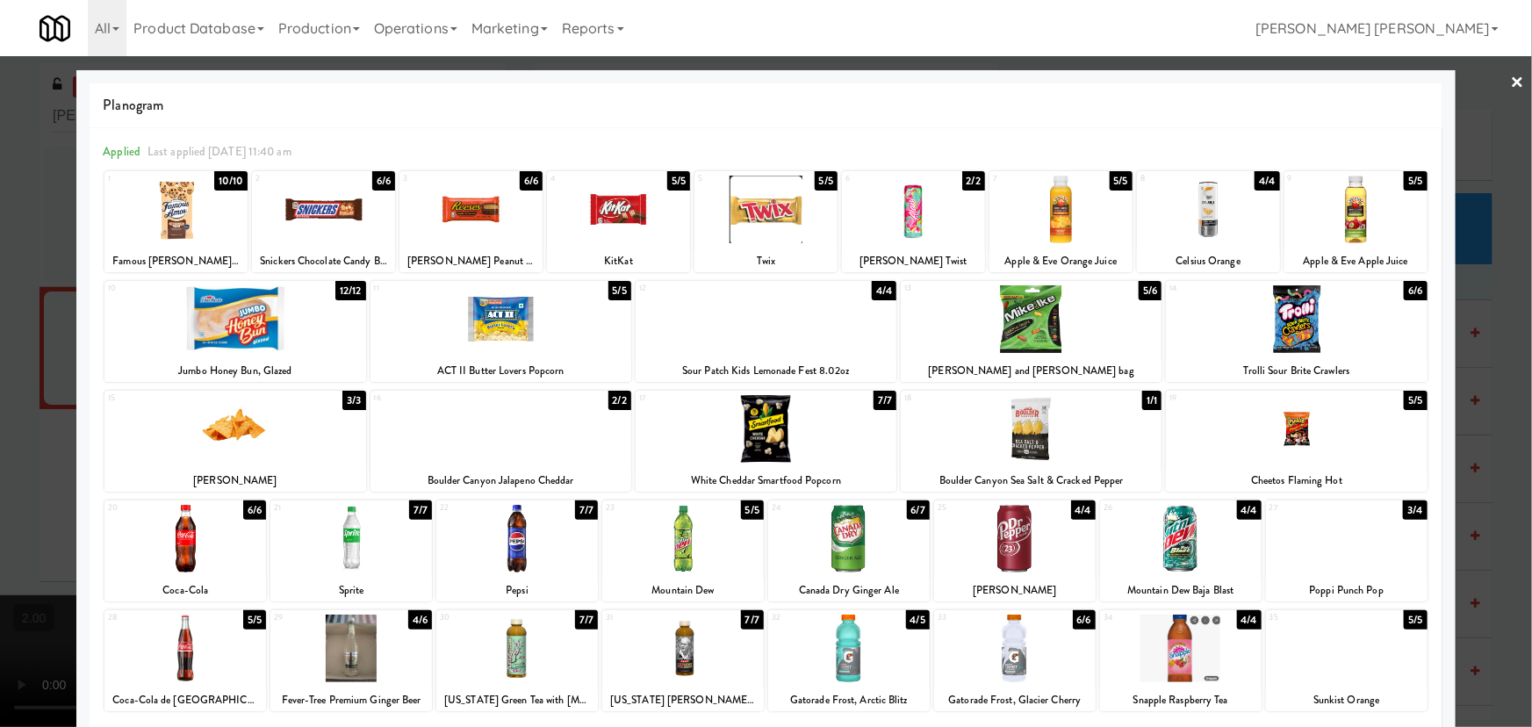
click at [850, 544] on div at bounding box center [848, 539] width 161 height 68
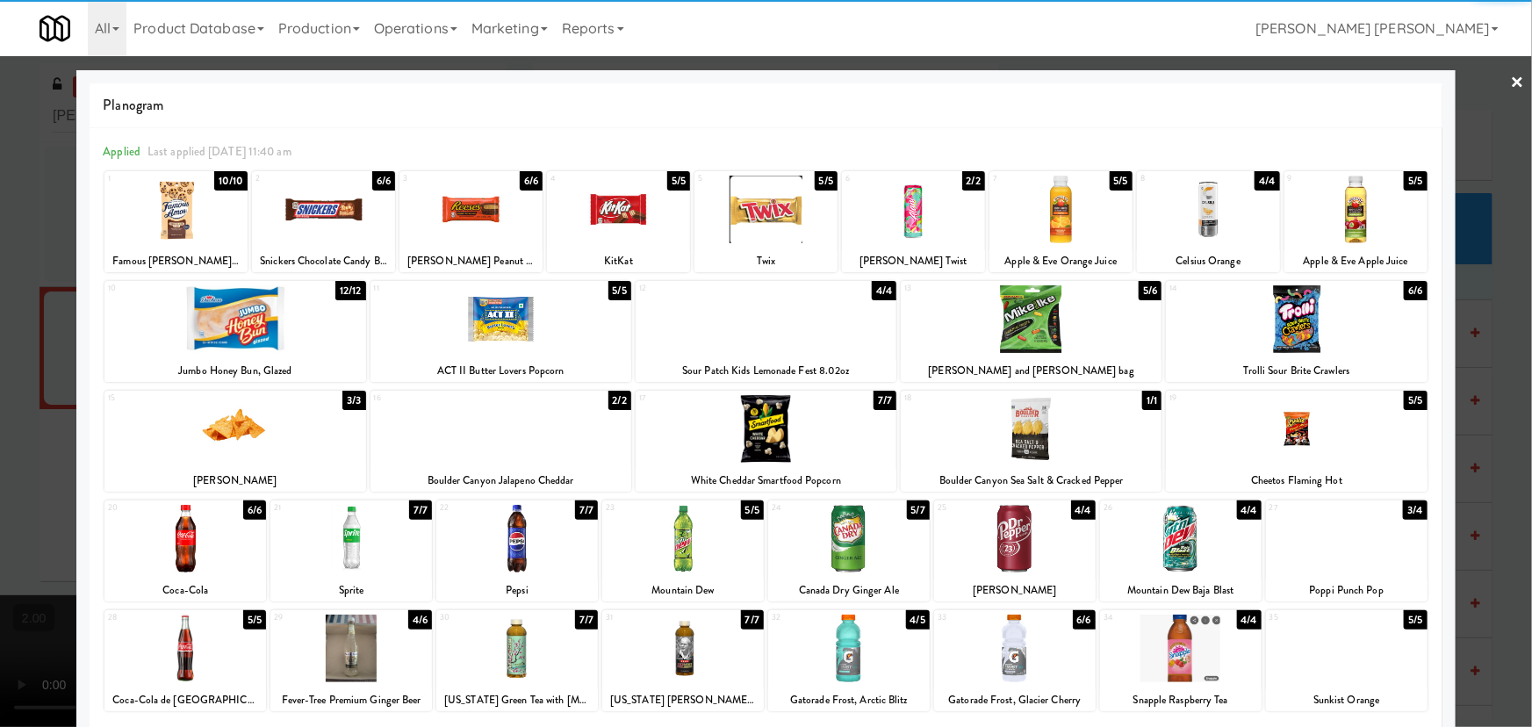
click at [247, 342] on div at bounding box center [234, 319] width 261 height 68
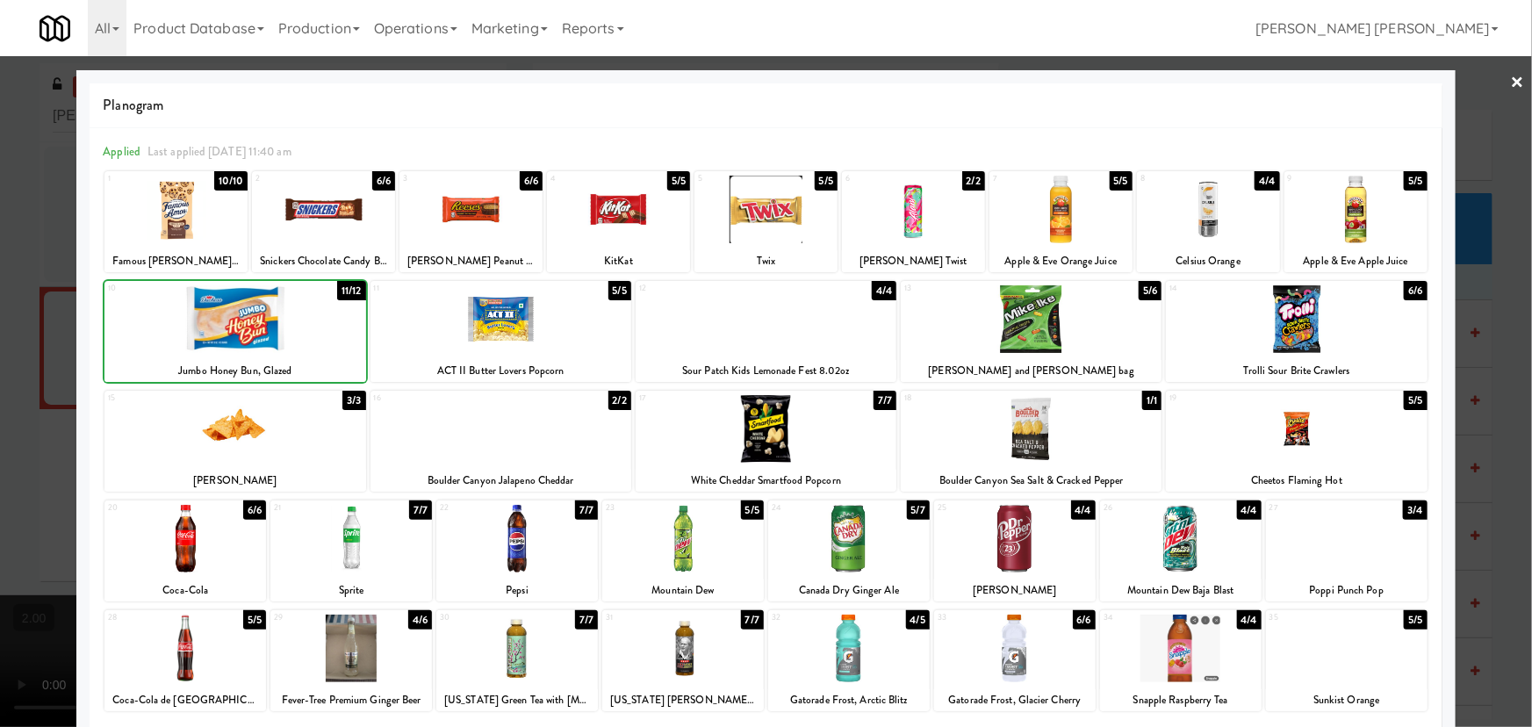
click at [247, 342] on div at bounding box center [234, 319] width 261 height 68
click at [832, 664] on div at bounding box center [848, 648] width 161 height 68
click at [1510, 73] on link "×" at bounding box center [1517, 83] width 14 height 54
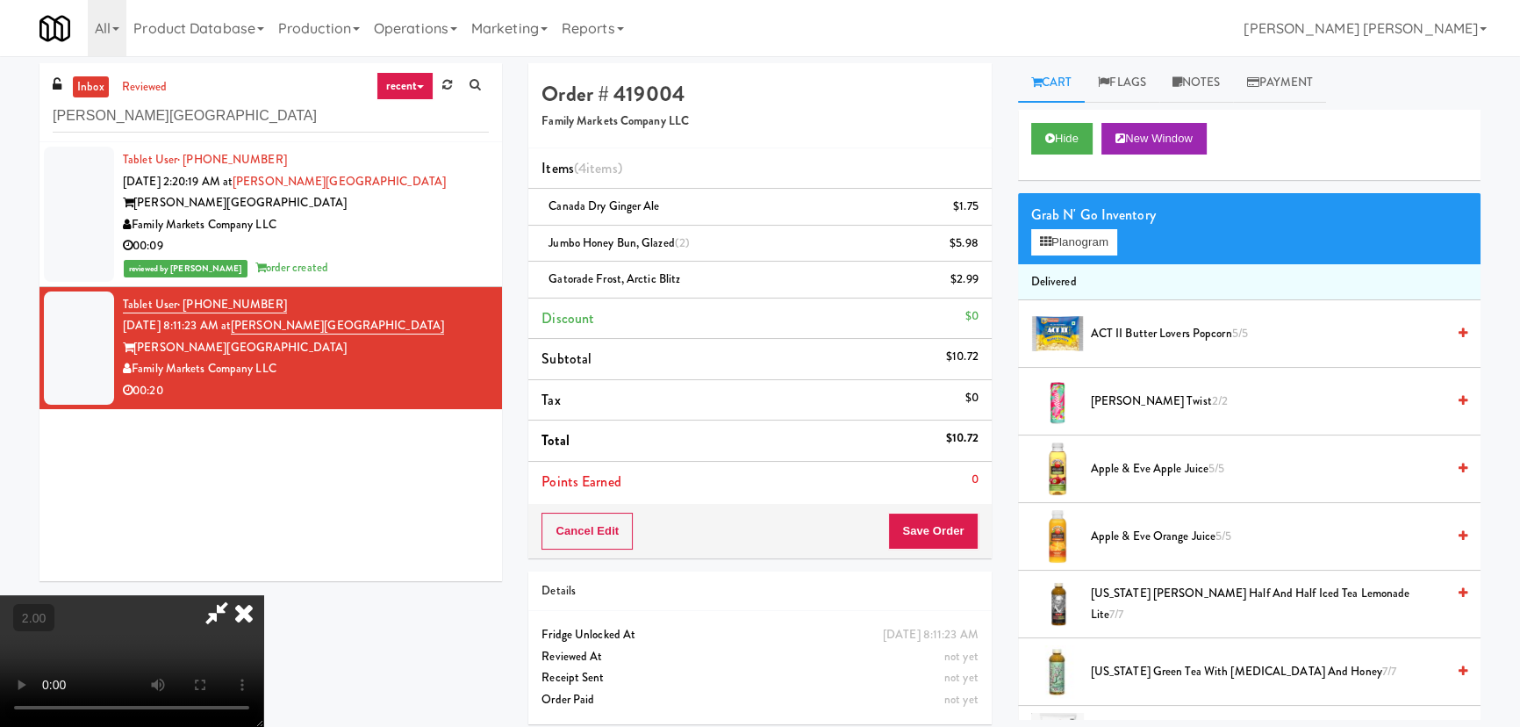
click at [263, 595] on icon at bounding box center [244, 612] width 39 height 35
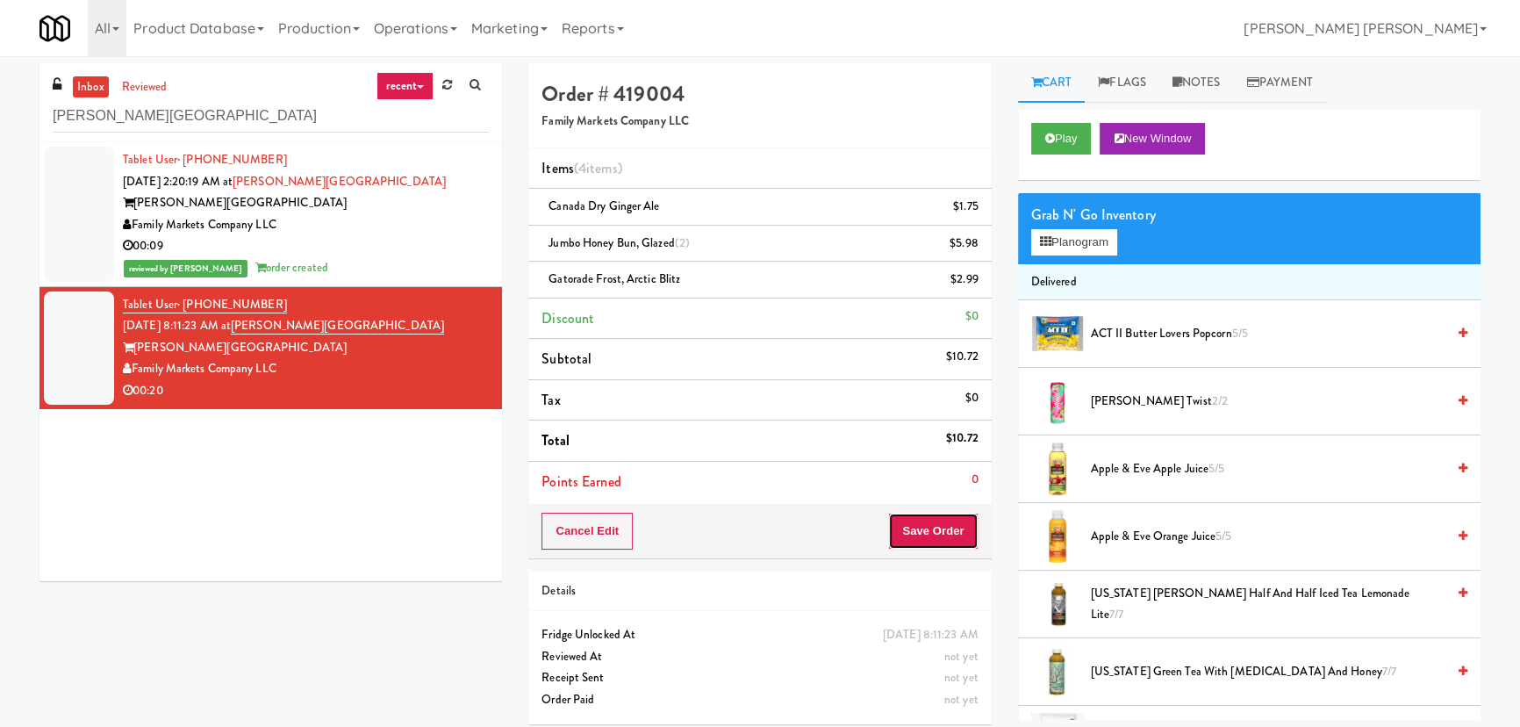
click at [922, 530] on button "Save Order" at bounding box center [933, 531] width 90 height 37
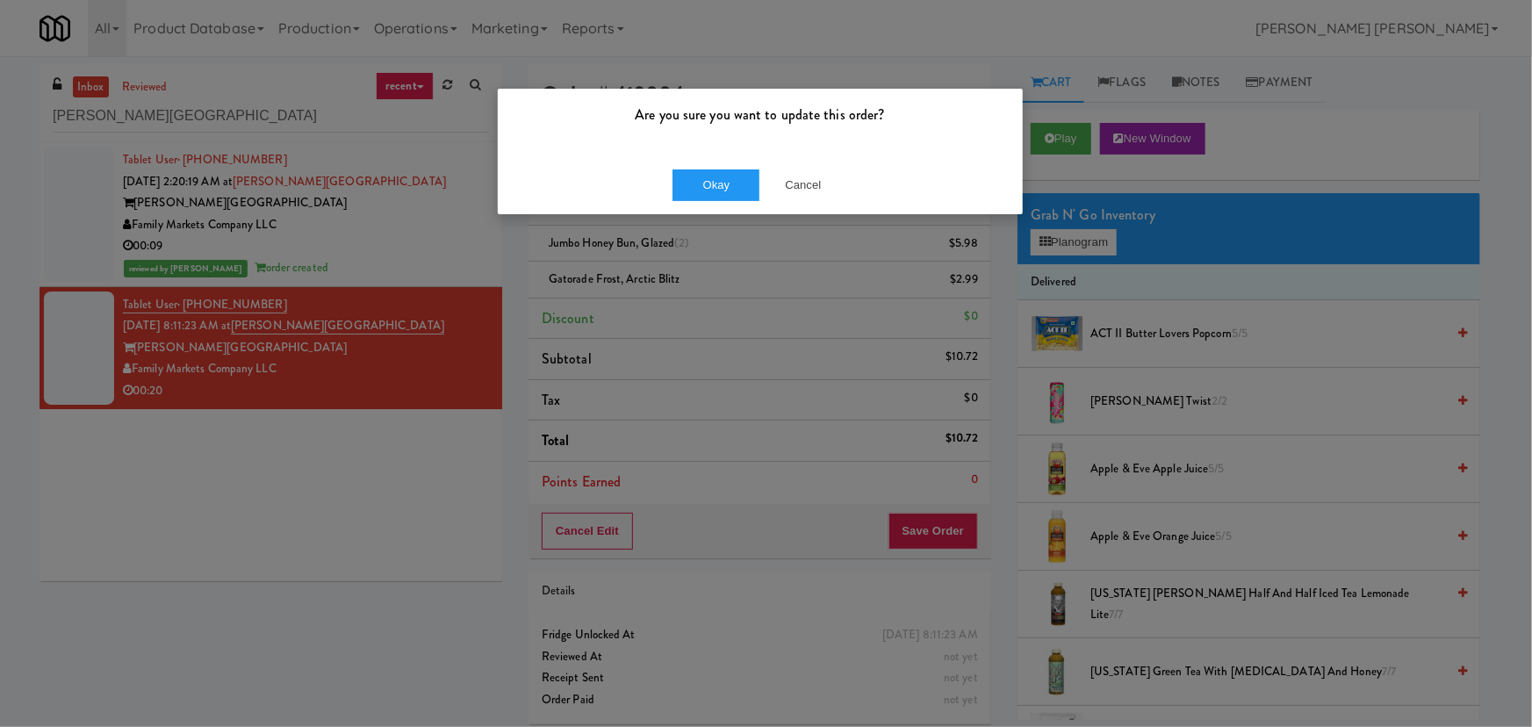
click at [733, 201] on div "Okay Cancel" at bounding box center [760, 184] width 525 height 59
click at [711, 183] on button "Okay" at bounding box center [716, 185] width 88 height 32
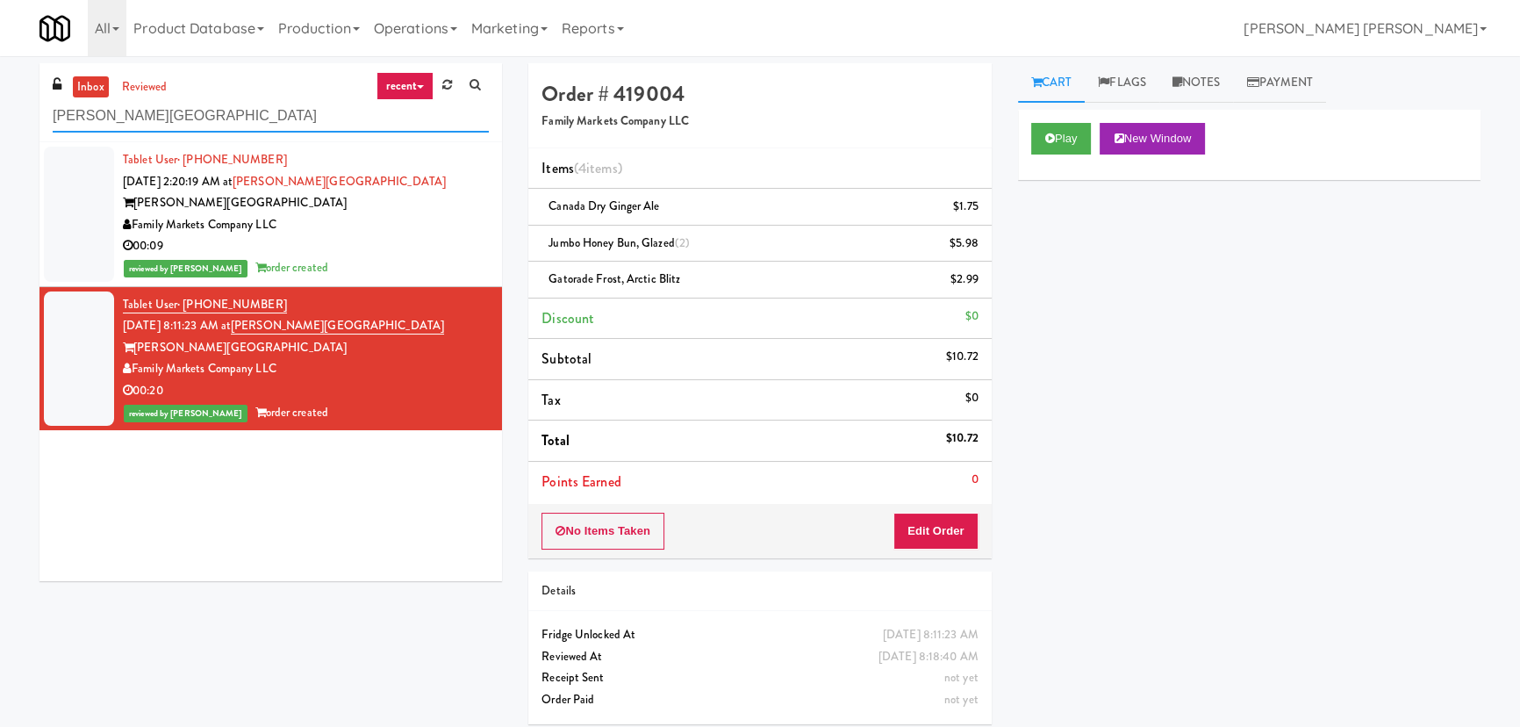
drag, startPoint x: 224, startPoint y: 113, endPoint x: 20, endPoint y: 111, distance: 203.6
click at [20, 111] on div "inbox reviewed recent all unclear take inventory issue suspicious failed recent…" at bounding box center [760, 400] width 1520 height 674
paste input "Pantry 101 @ [GEOGRAPHIC_DATA]"
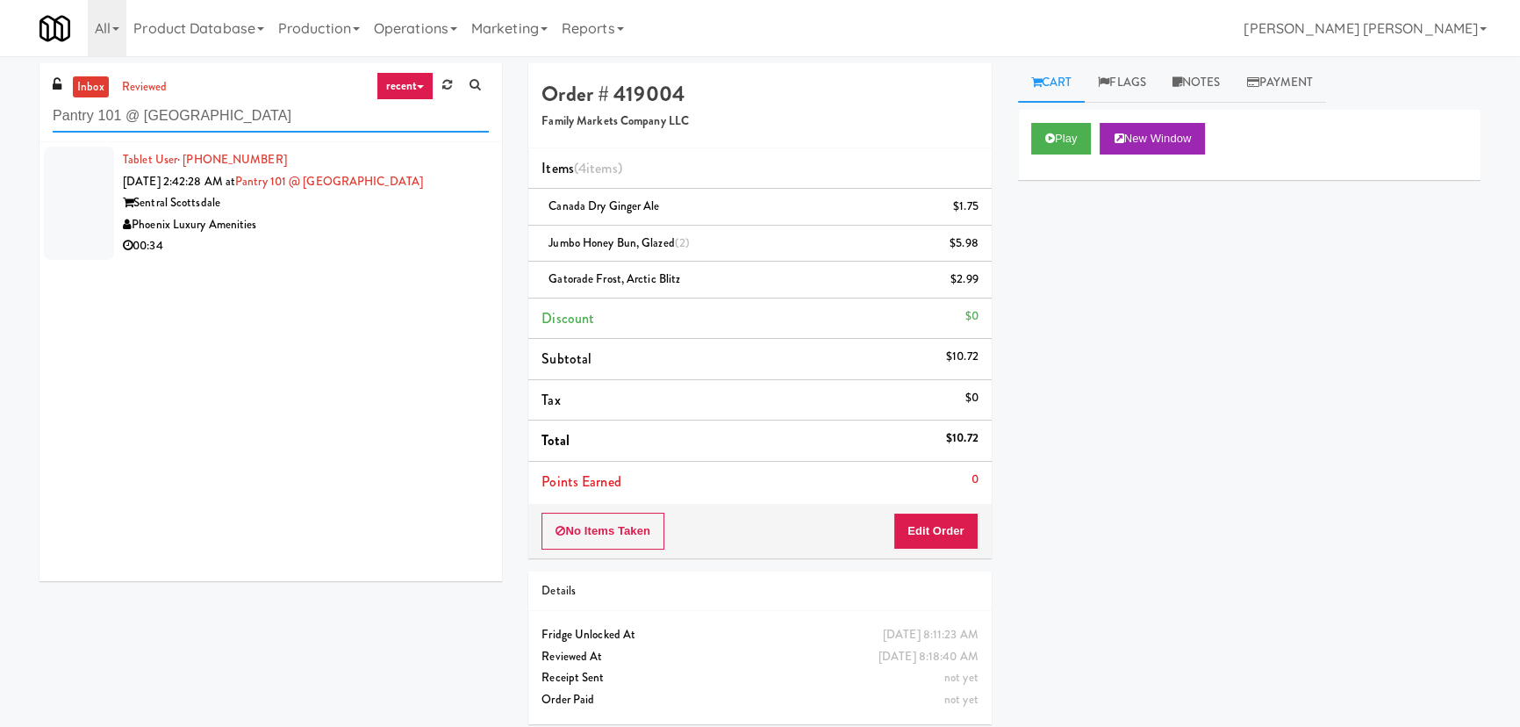
type input "Pantry 101 @ [GEOGRAPHIC_DATA]"
click at [347, 235] on div "00:34" at bounding box center [306, 246] width 366 height 22
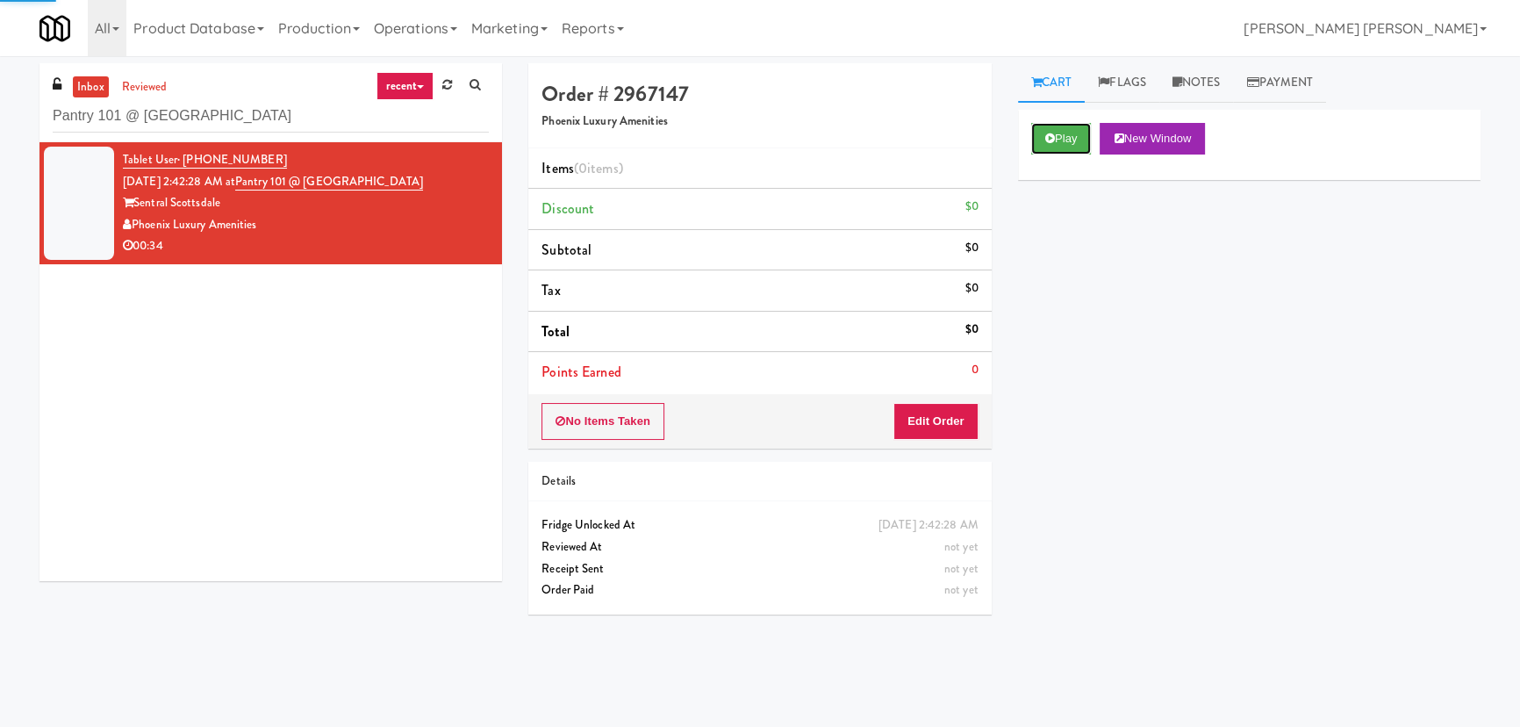
click at [1062, 138] on button "Play" at bounding box center [1061, 139] width 61 height 32
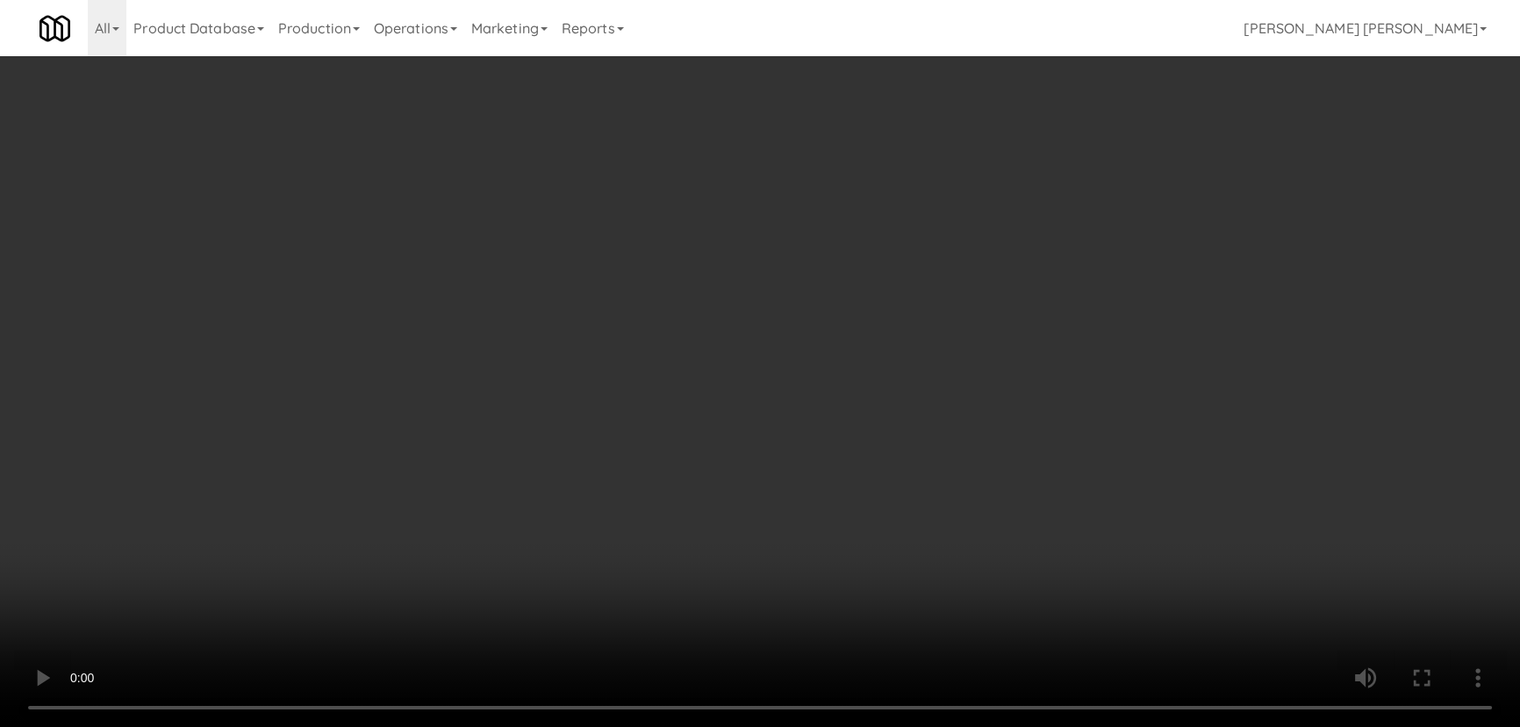
click at [882, 726] on video at bounding box center [760, 363] width 1520 height 727
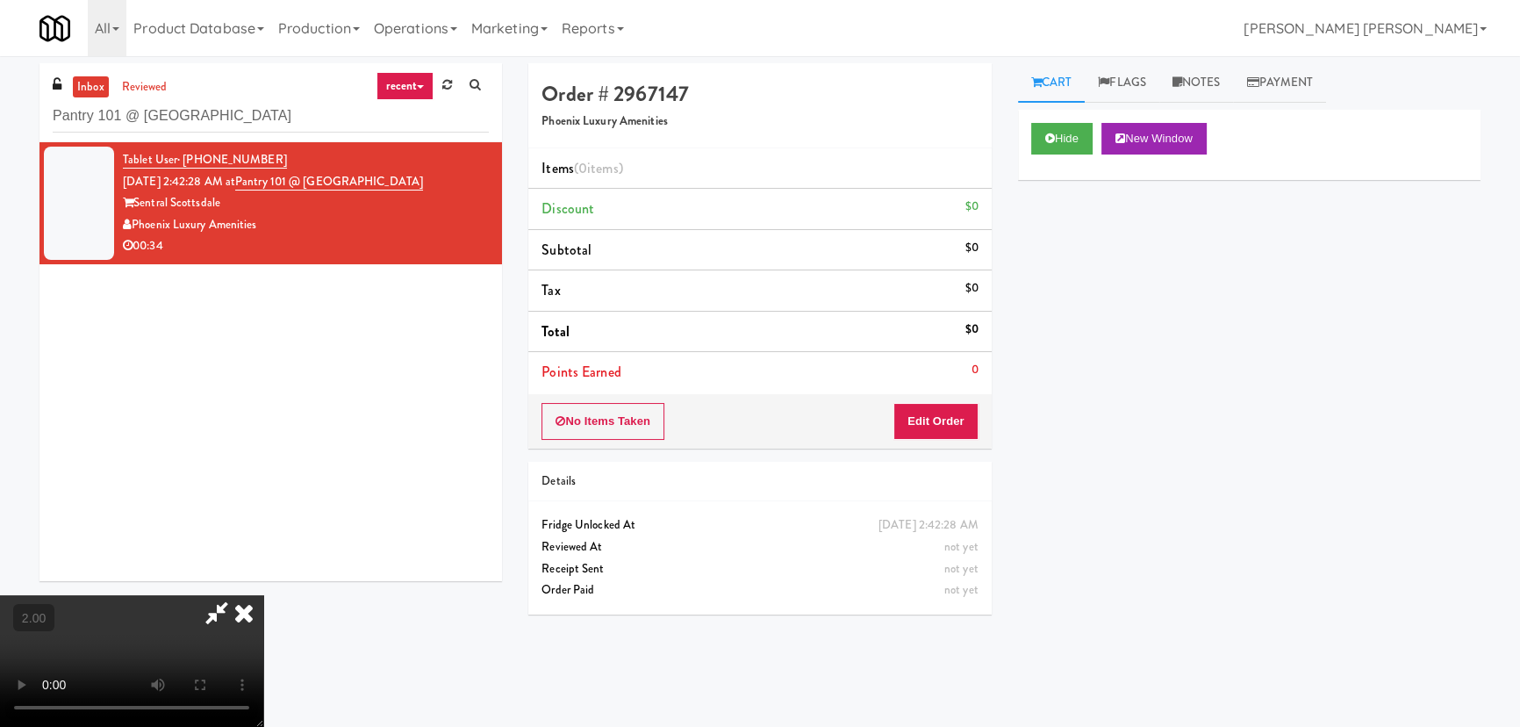
click at [263, 595] on icon at bounding box center [244, 612] width 39 height 35
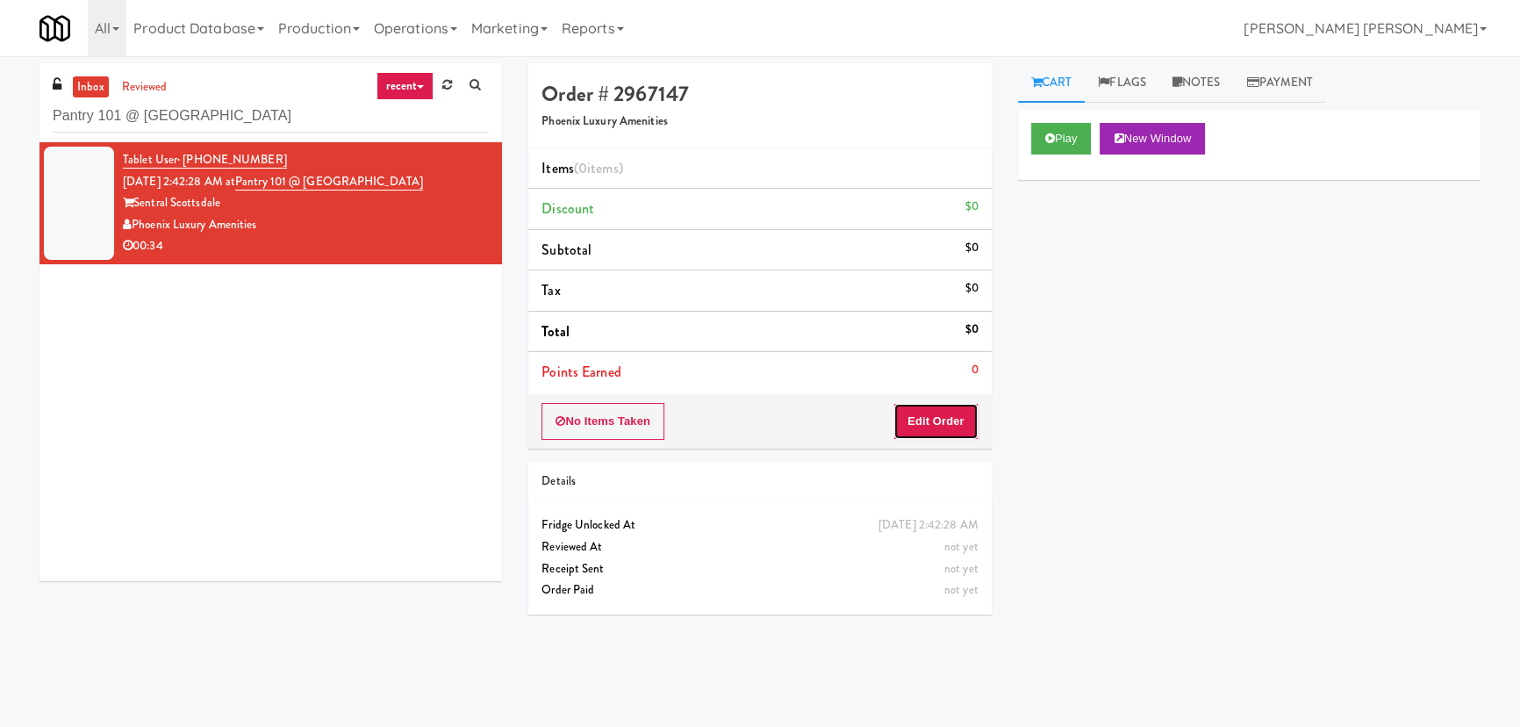
click at [935, 424] on button "Edit Order" at bounding box center [935, 421] width 85 height 37
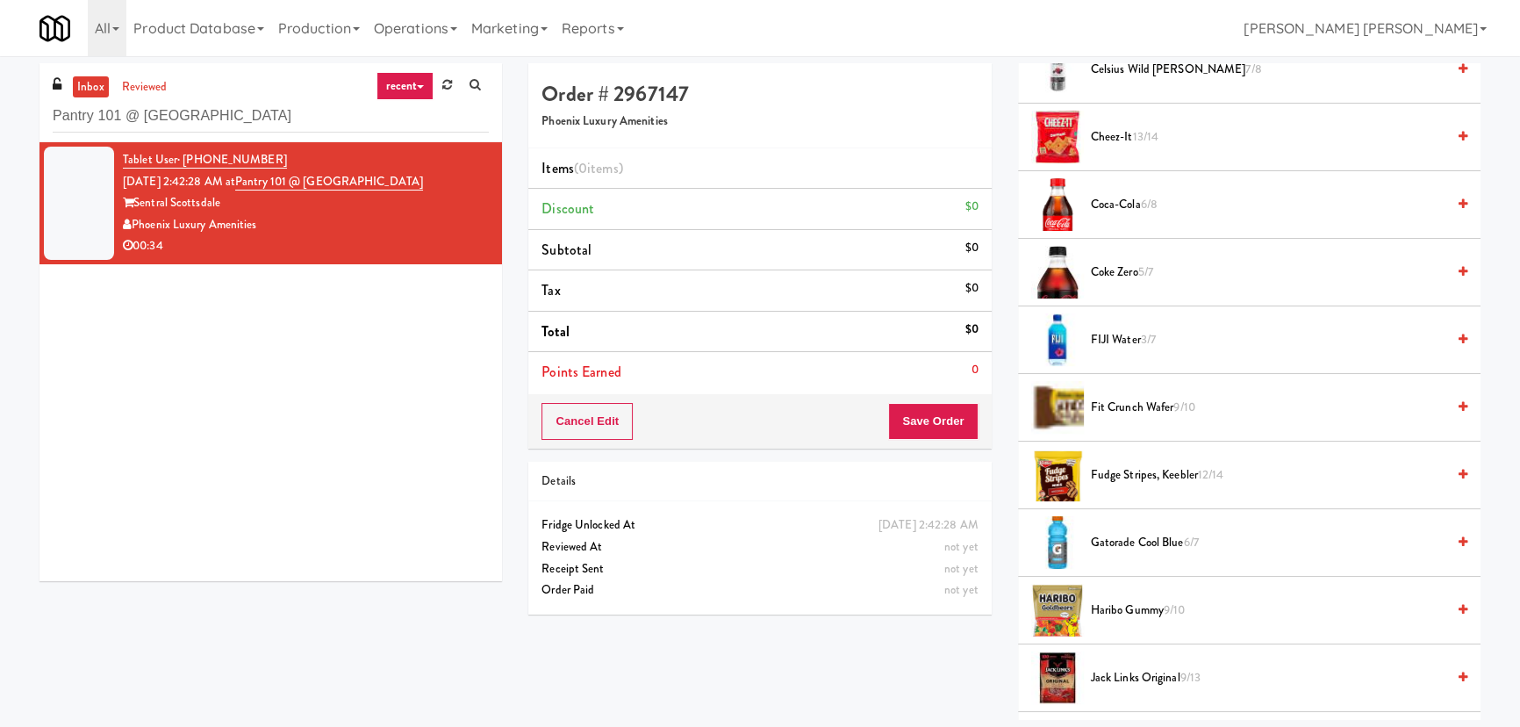
scroll to position [478, 0]
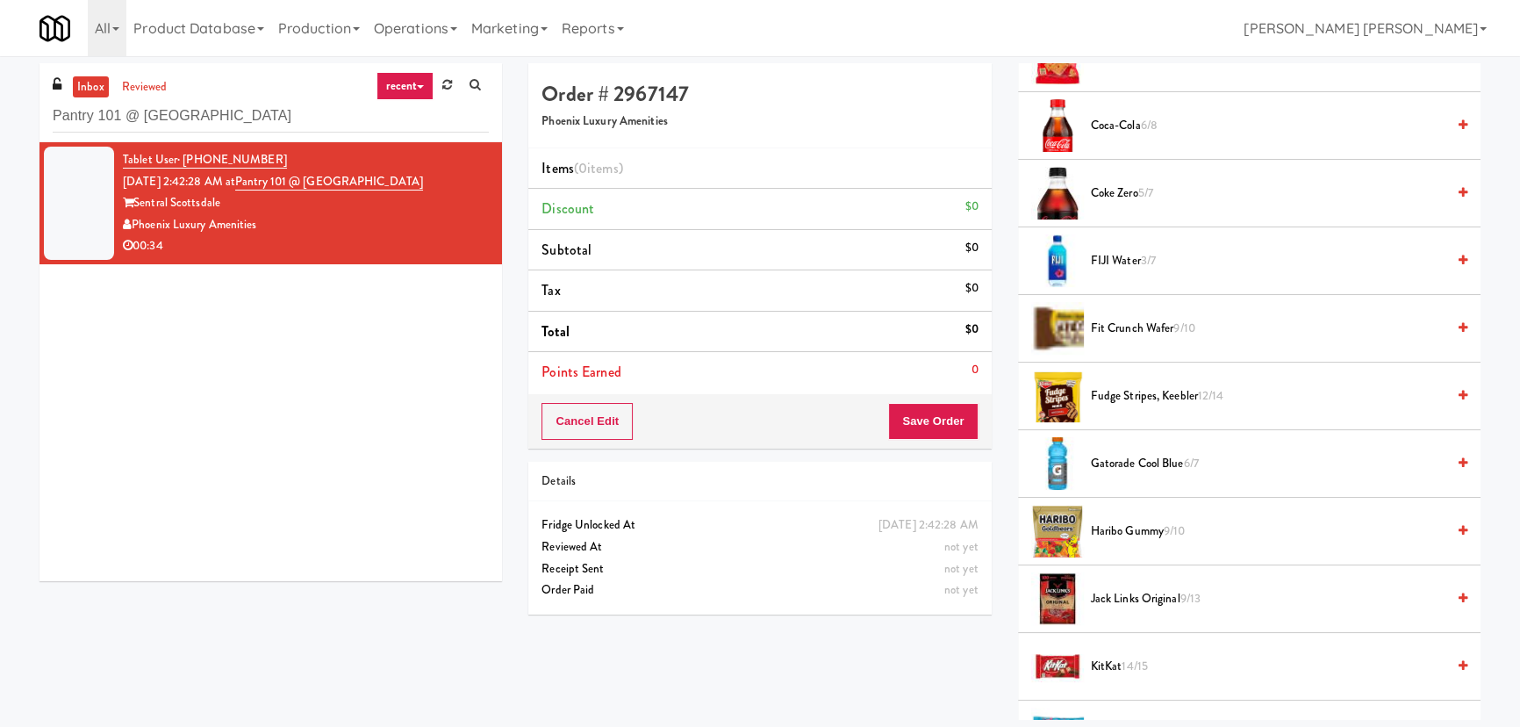
click at [1128, 193] on span "Coke Zero 5/7" at bounding box center [1268, 194] width 355 height 22
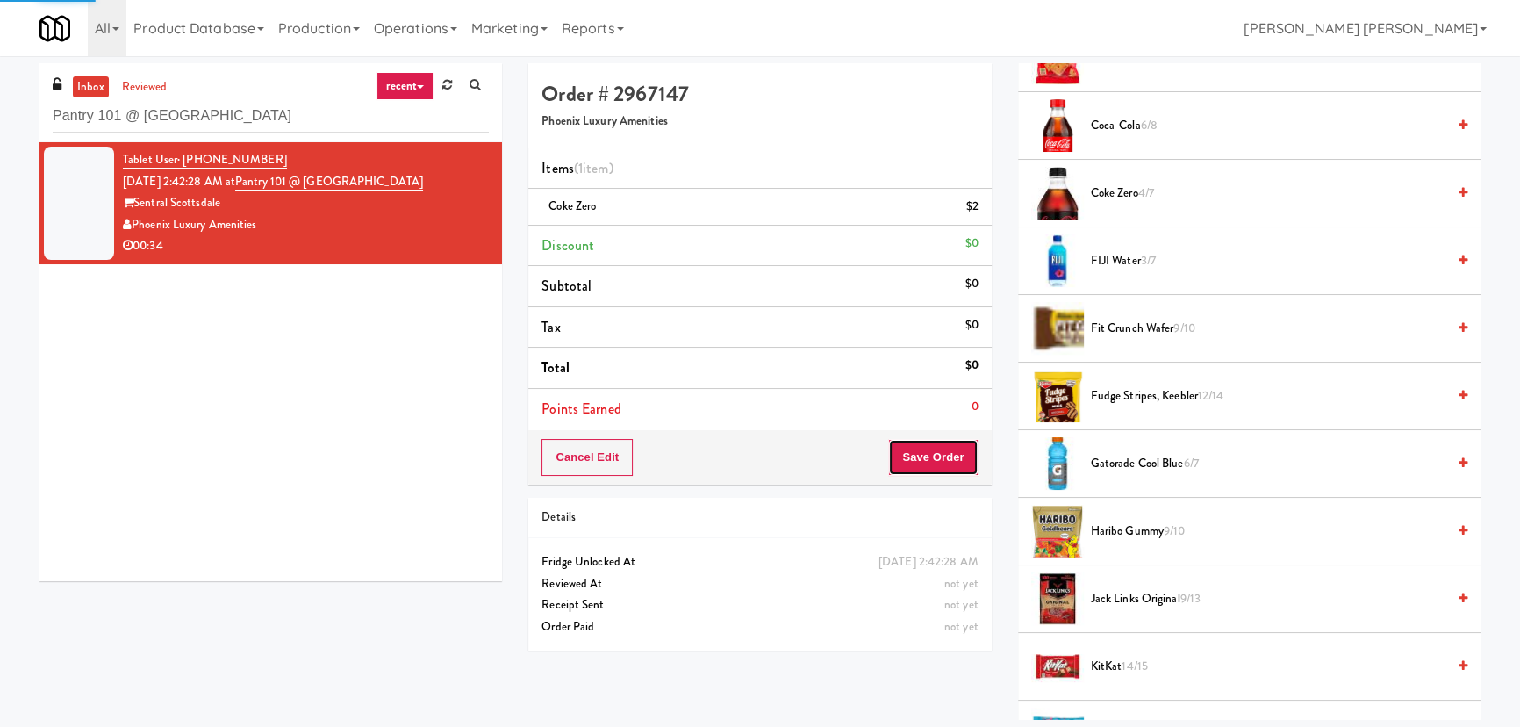
click at [913, 467] on button "Save Order" at bounding box center [933, 457] width 90 height 37
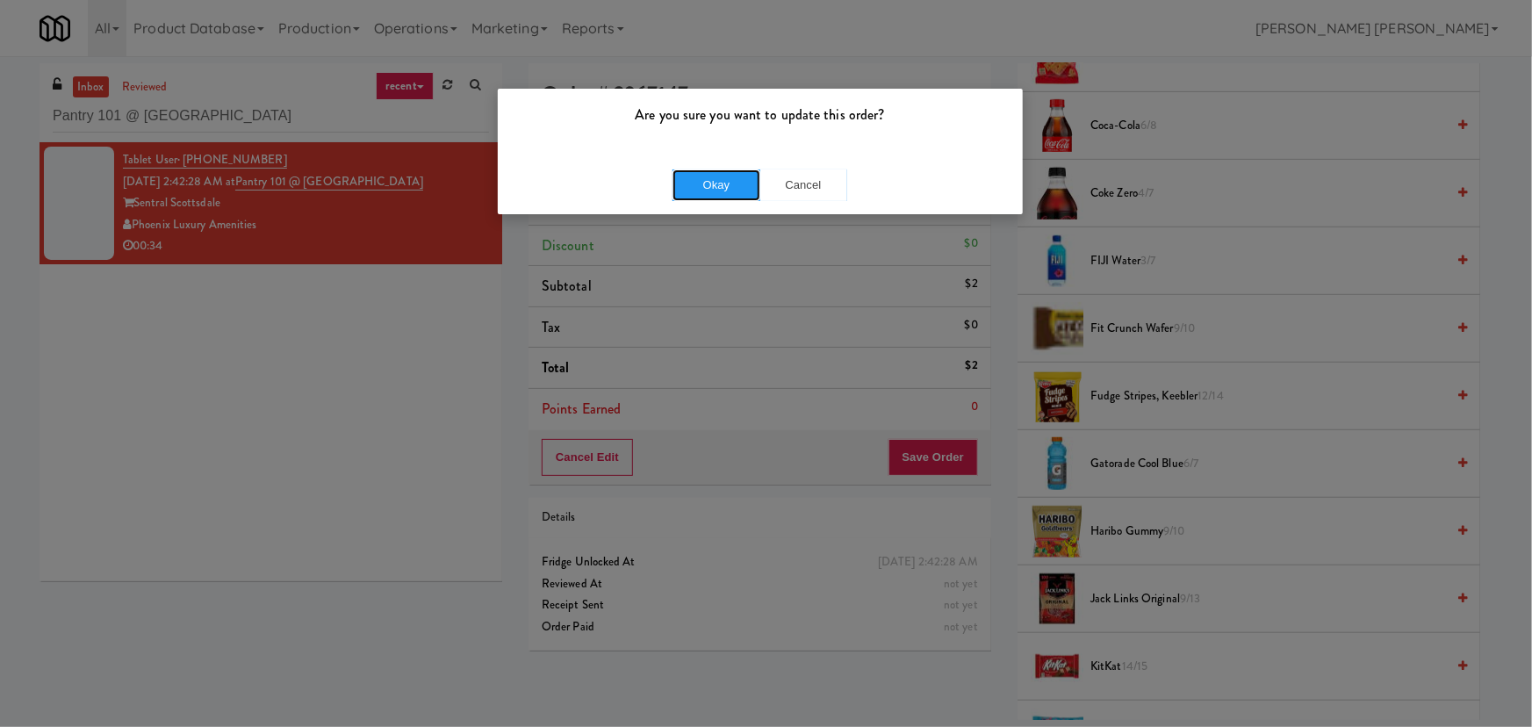
click at [727, 178] on button "Okay" at bounding box center [716, 185] width 88 height 32
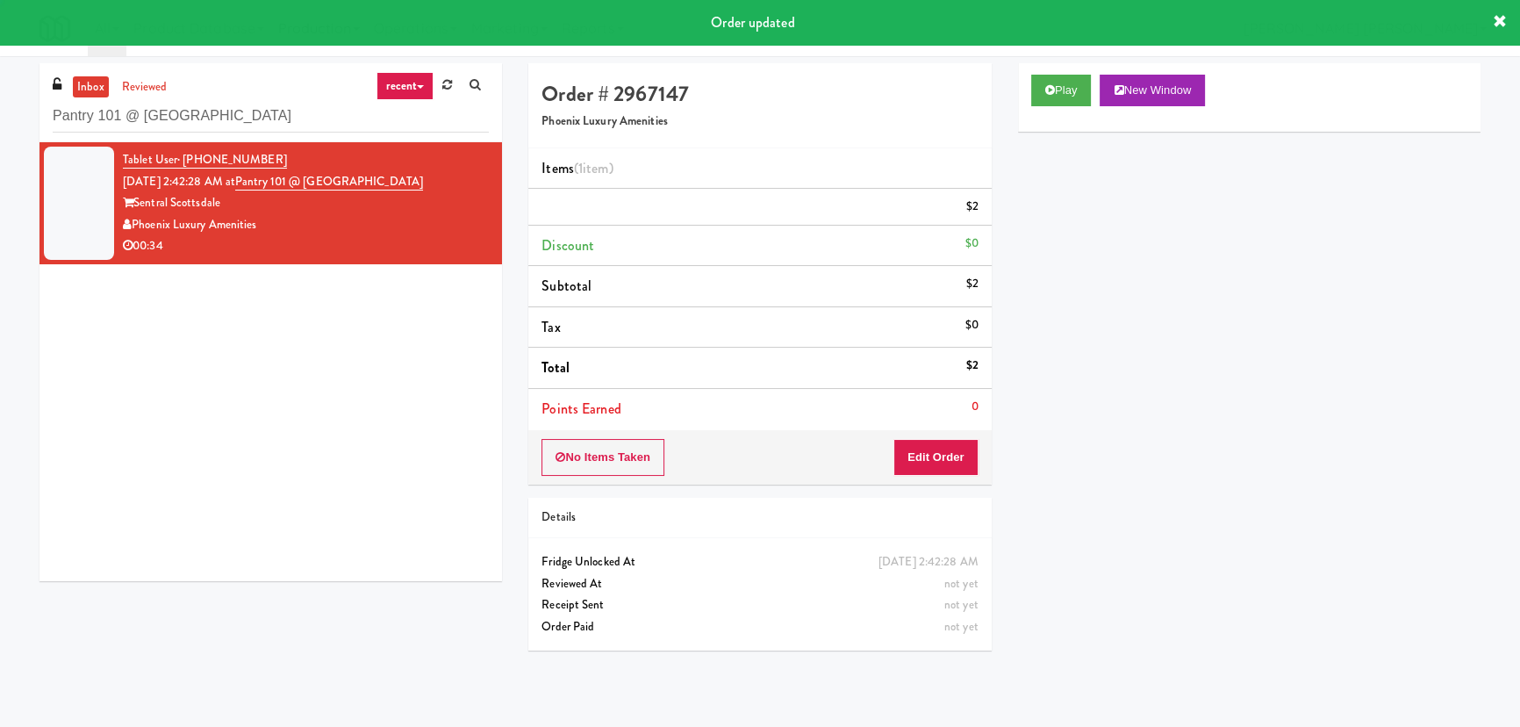
scroll to position [47, 0]
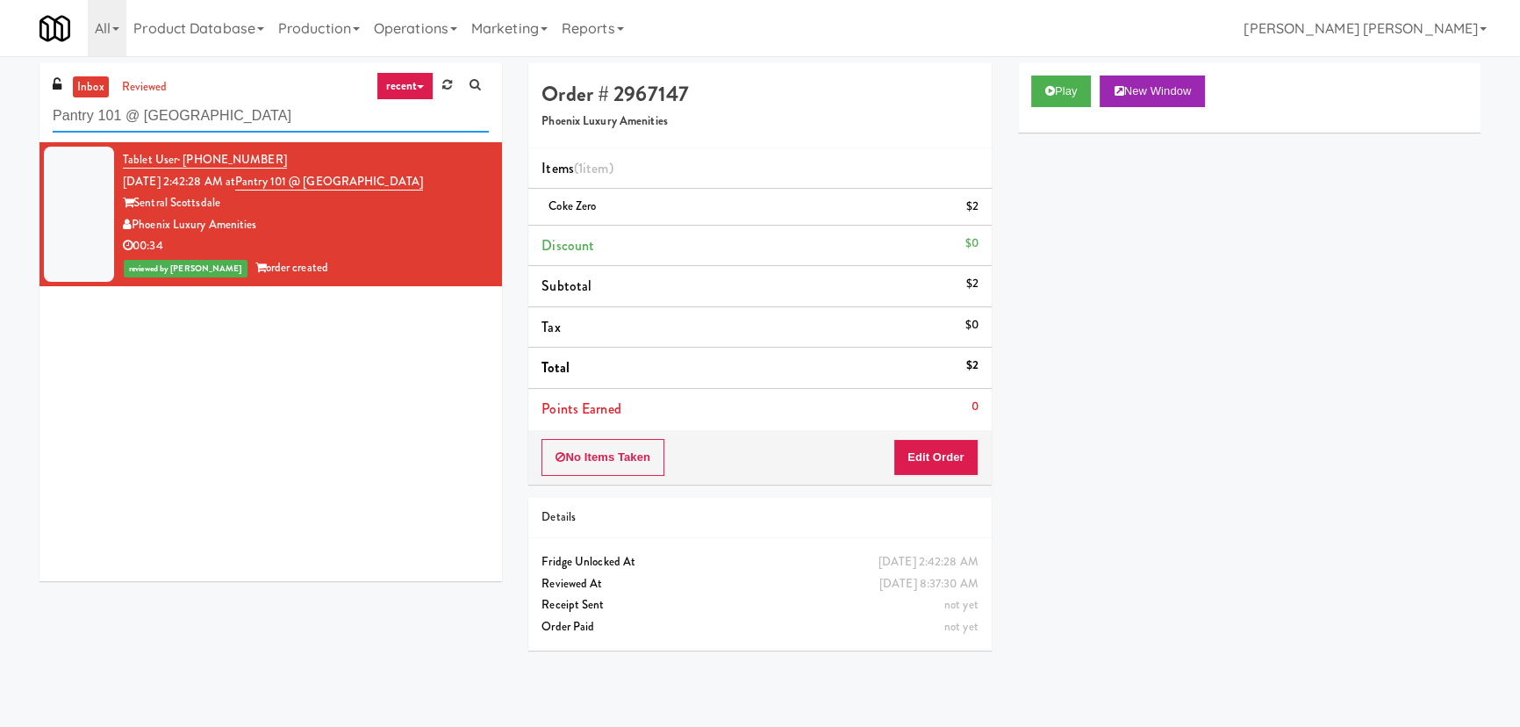
drag, startPoint x: 148, startPoint y: 104, endPoint x: -43, endPoint y: 90, distance: 191.9
click at [0, 90] on html "Are you sure you want to update this order? Okay Cancel Okay Are you sure you w…" at bounding box center [760, 363] width 1520 height 727
paste input "[GEOGRAPHIC_DATA] - Ambient"
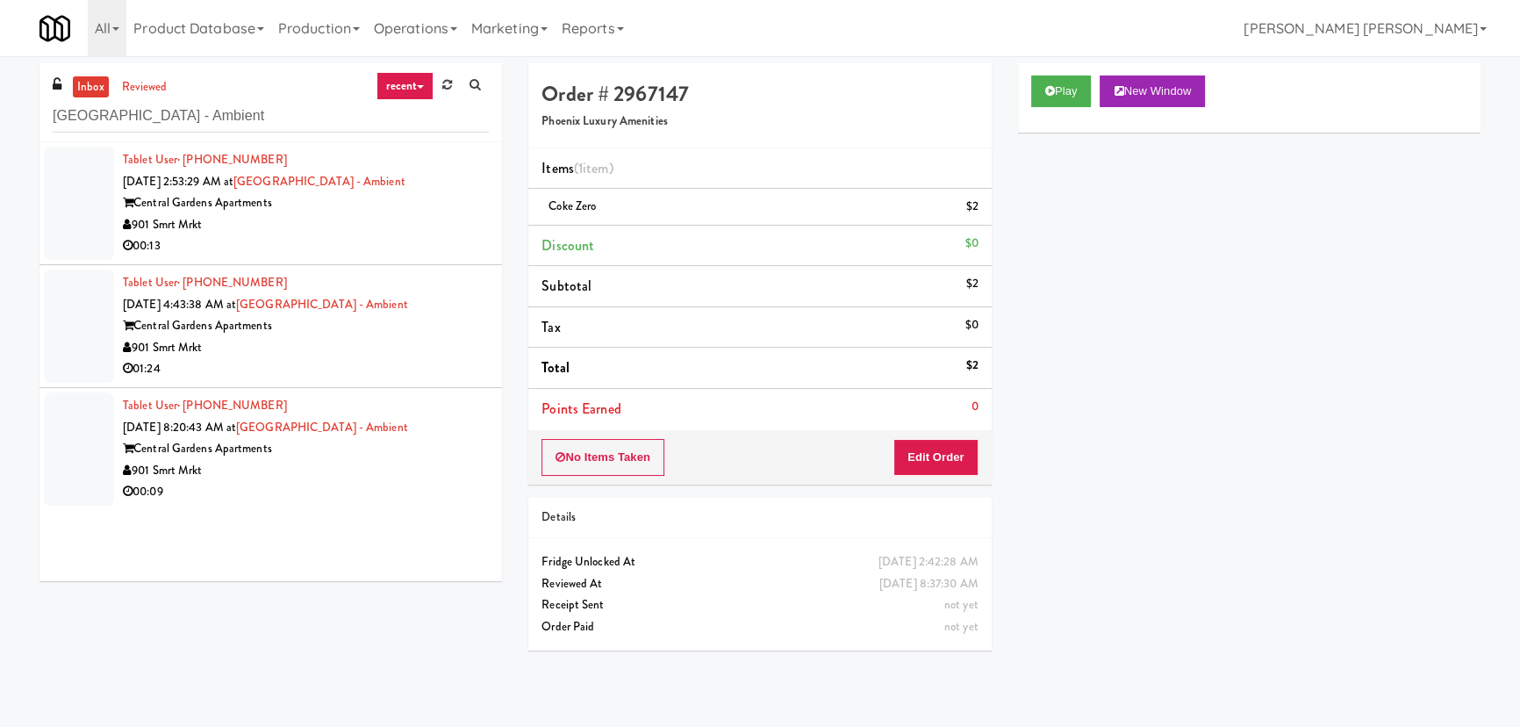
click at [370, 233] on div "901 Smrt Mrkt" at bounding box center [306, 225] width 366 height 22
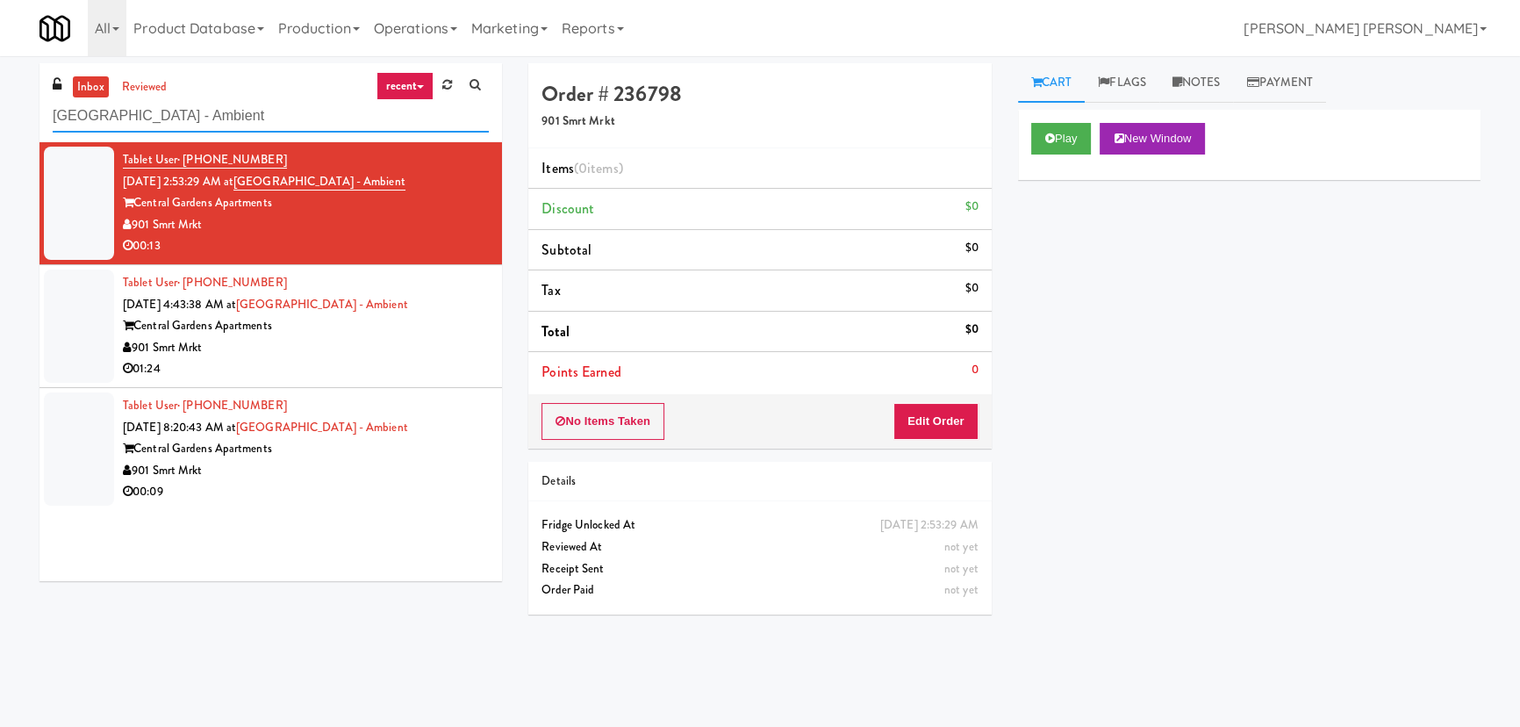
drag, startPoint x: 224, startPoint y: 112, endPoint x: -3, endPoint y: 115, distance: 226.5
click at [0, 115] on html "Are you sure you want to update this order? Okay Cancel Okay Are you sure you w…" at bounding box center [760, 363] width 1520 height 727
paste input "Phase I - Ambient Pantry"
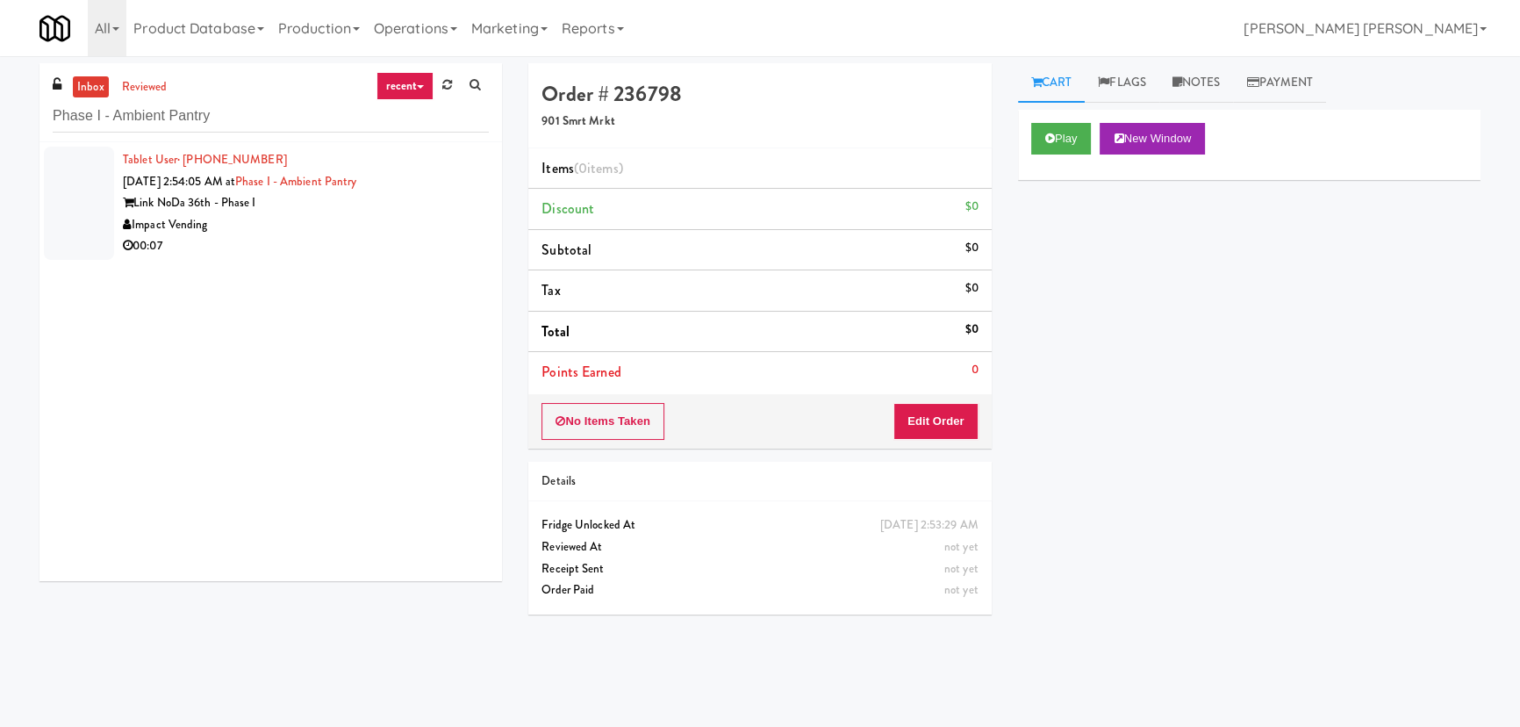
click at [313, 236] on div "00:07" at bounding box center [306, 246] width 366 height 22
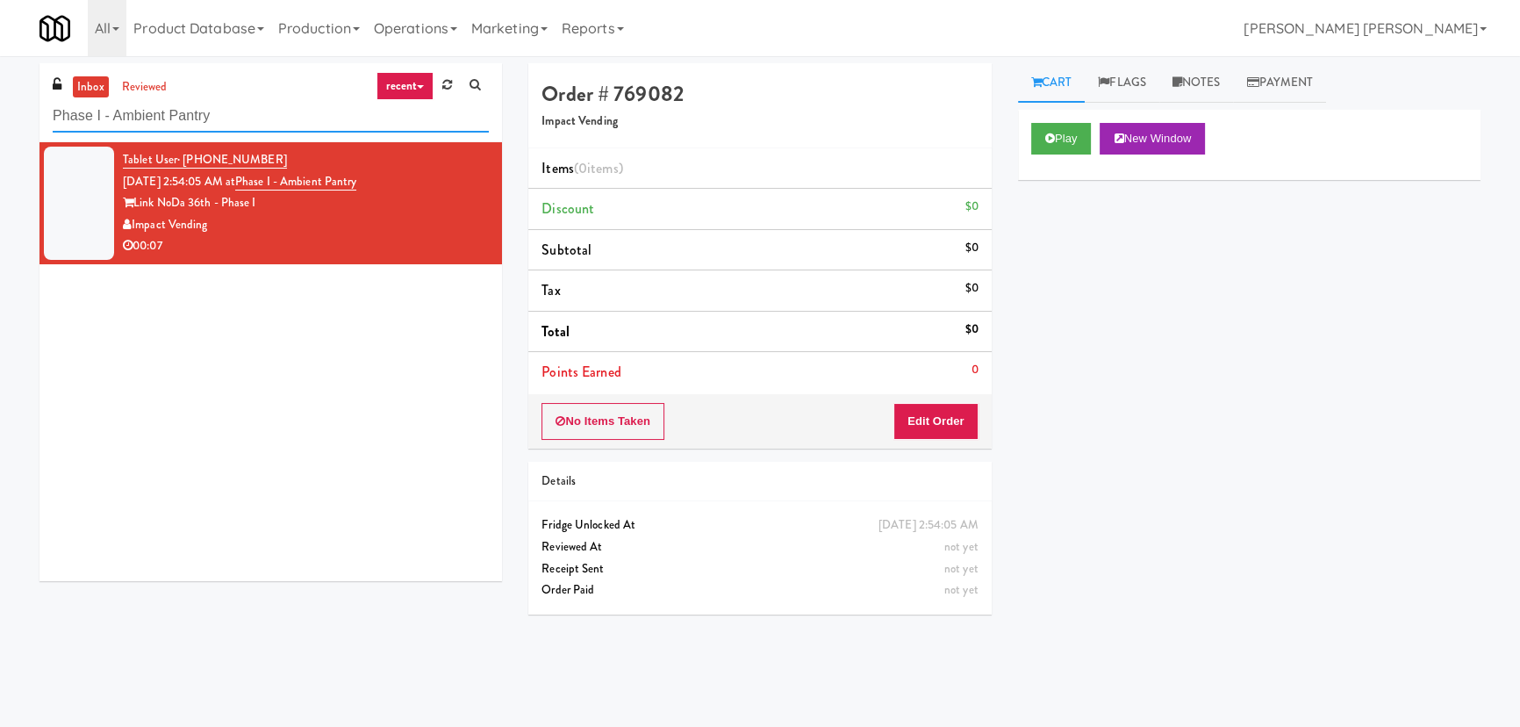
drag, startPoint x: 217, startPoint y: 118, endPoint x: -73, endPoint y: 147, distance: 291.1
click at [0, 147] on html "Are you sure you want to update this order? Okay Cancel Okay Are you sure you w…" at bounding box center [760, 363] width 1520 height 727
paste input "AeroCentre - Lobby"
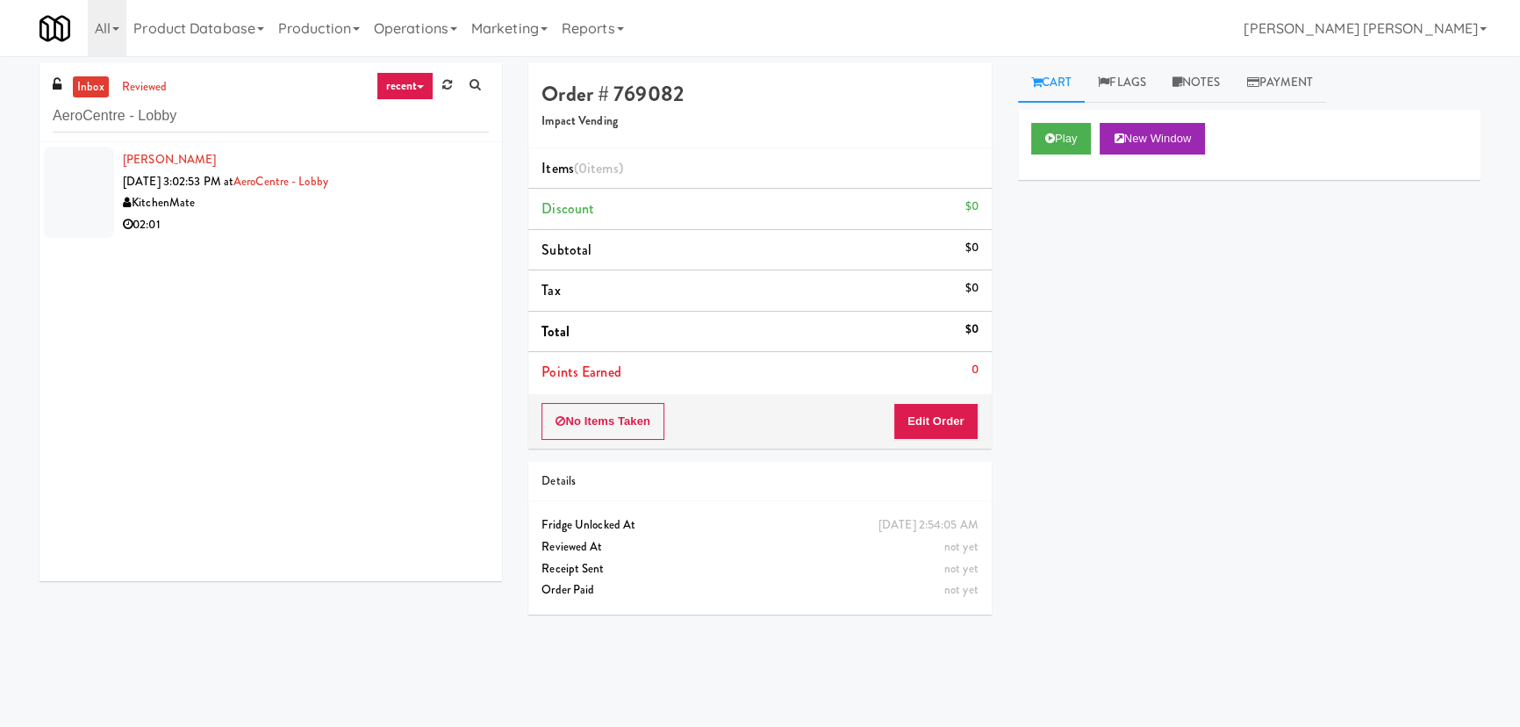
click at [270, 226] on div "02:01" at bounding box center [306, 225] width 366 height 22
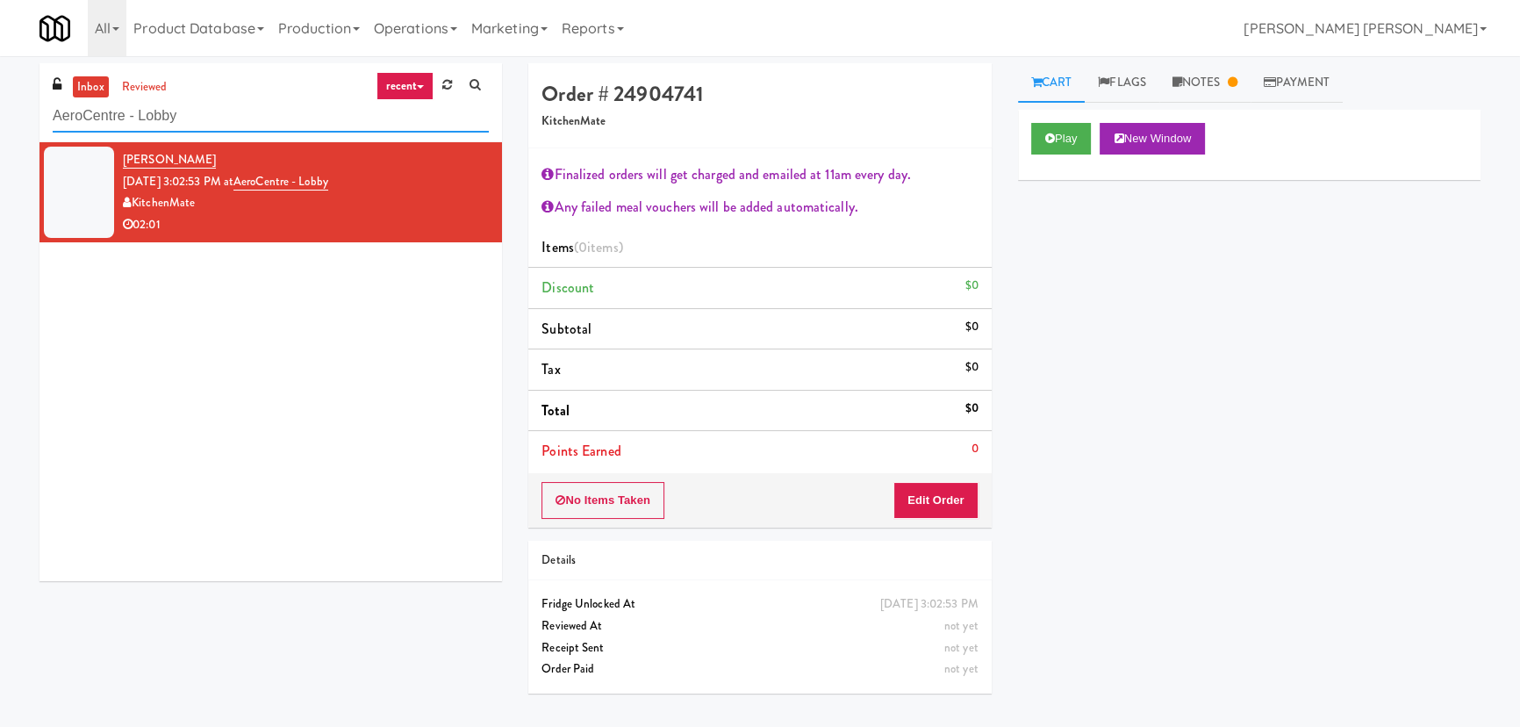
drag, startPoint x: 188, startPoint y: 109, endPoint x: 39, endPoint y: 113, distance: 148.4
click at [39, 113] on div "inbox reviewed recent all unclear take inventory issue suspicious failed recent…" at bounding box center [270, 102] width 463 height 79
paste input "Twenty2 West - Combo"
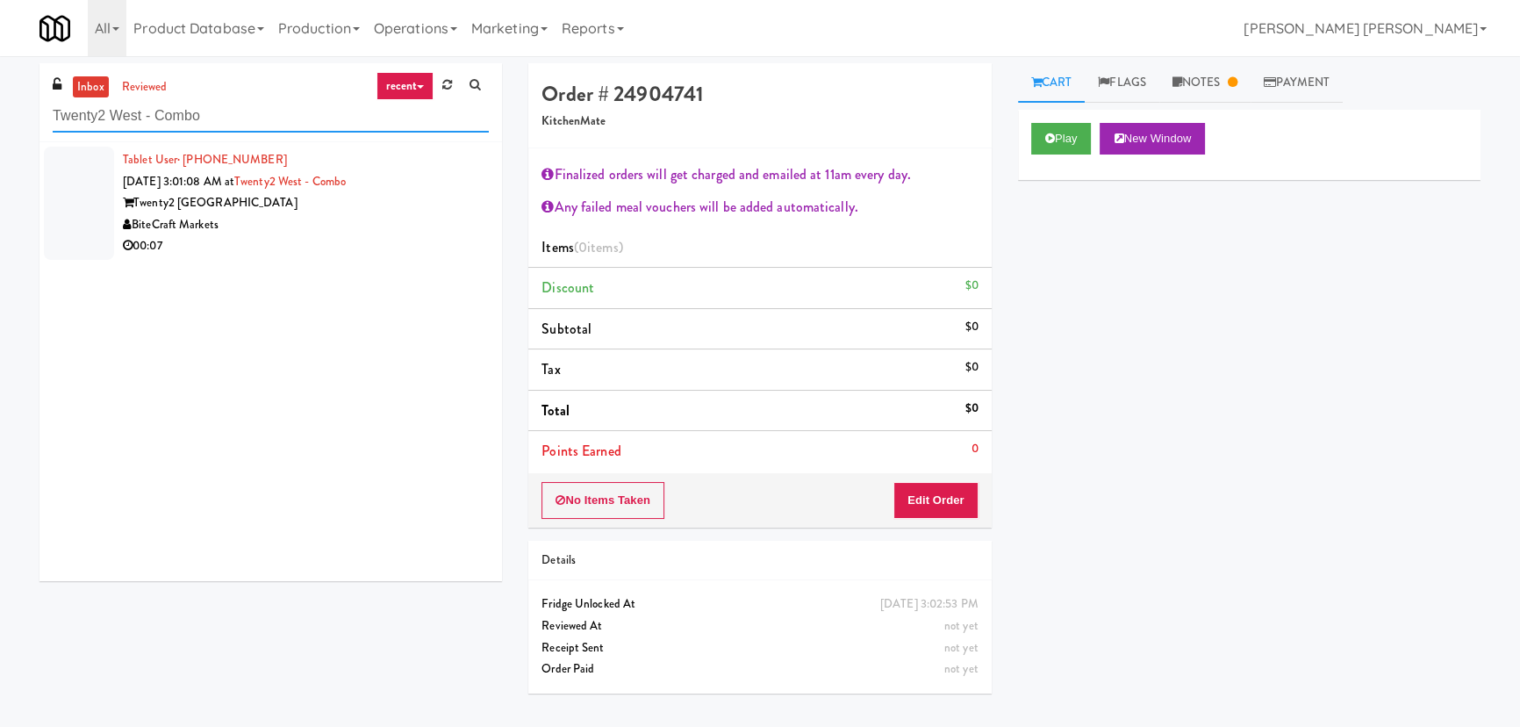
type input "Twenty2 West - Combo"
click at [342, 228] on div "BiteCraft Markets" at bounding box center [306, 225] width 366 height 22
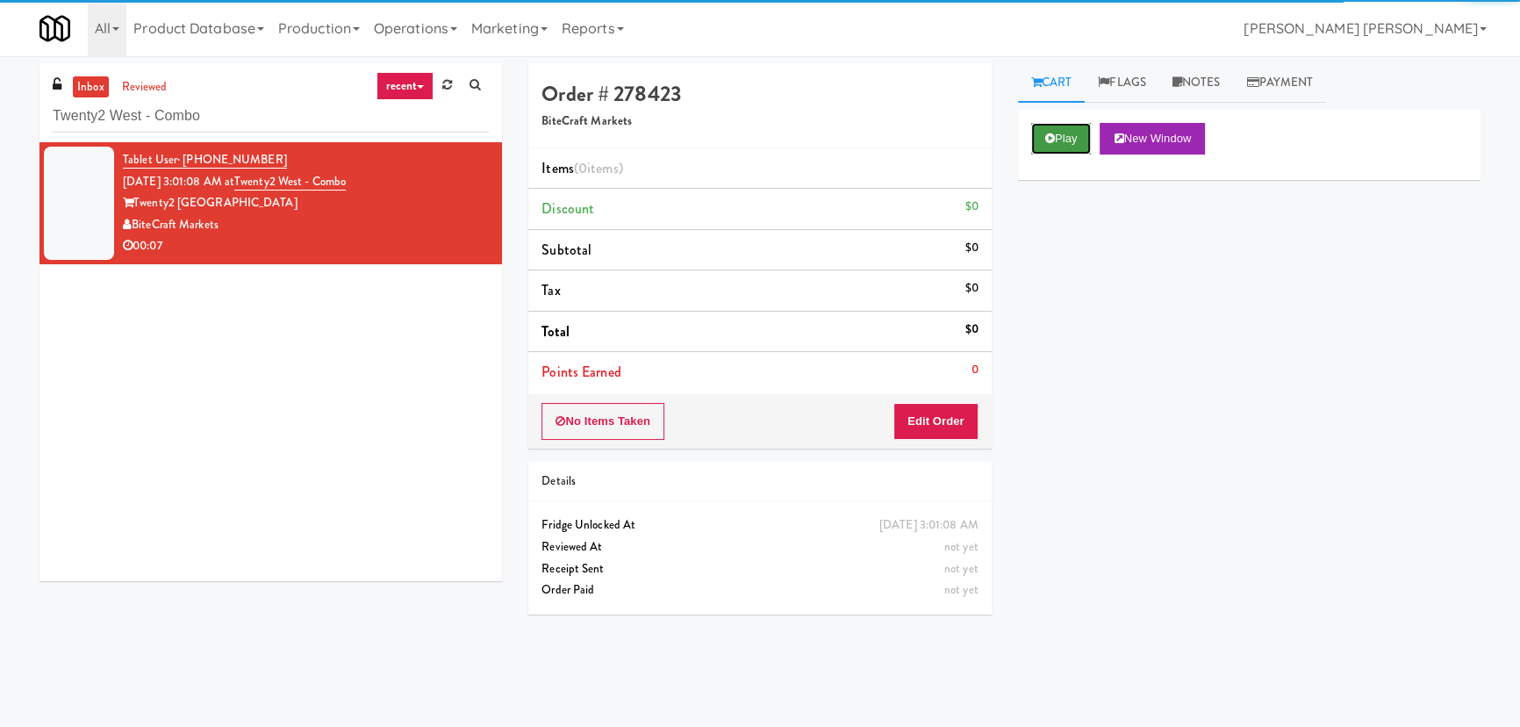
click at [1067, 141] on button "Play" at bounding box center [1061, 139] width 61 height 32
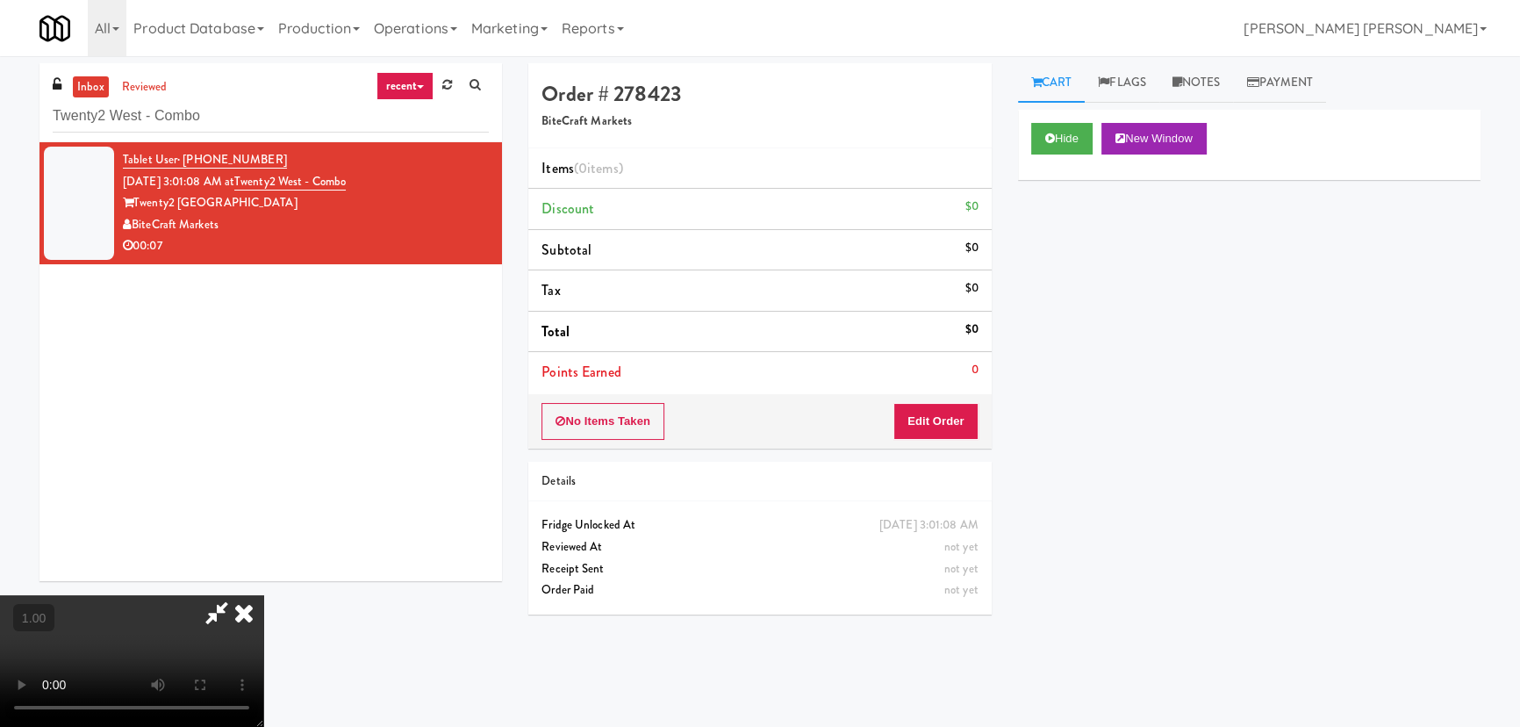
click at [263, 726] on video at bounding box center [131, 661] width 263 height 132
click at [930, 409] on button "Edit Order" at bounding box center [935, 421] width 85 height 37
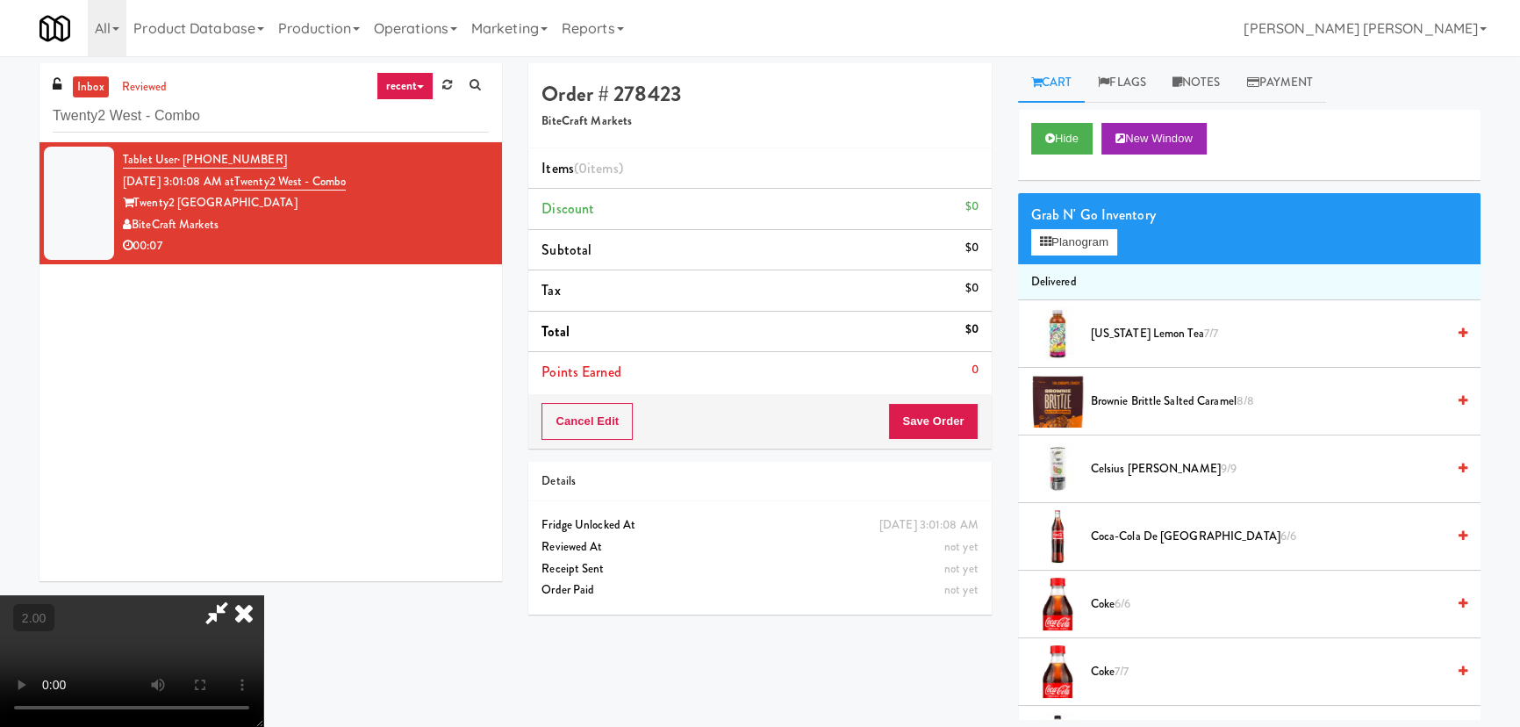
click at [1130, 535] on span "Coca-Cola de Mexico 6/6" at bounding box center [1268, 537] width 355 height 22
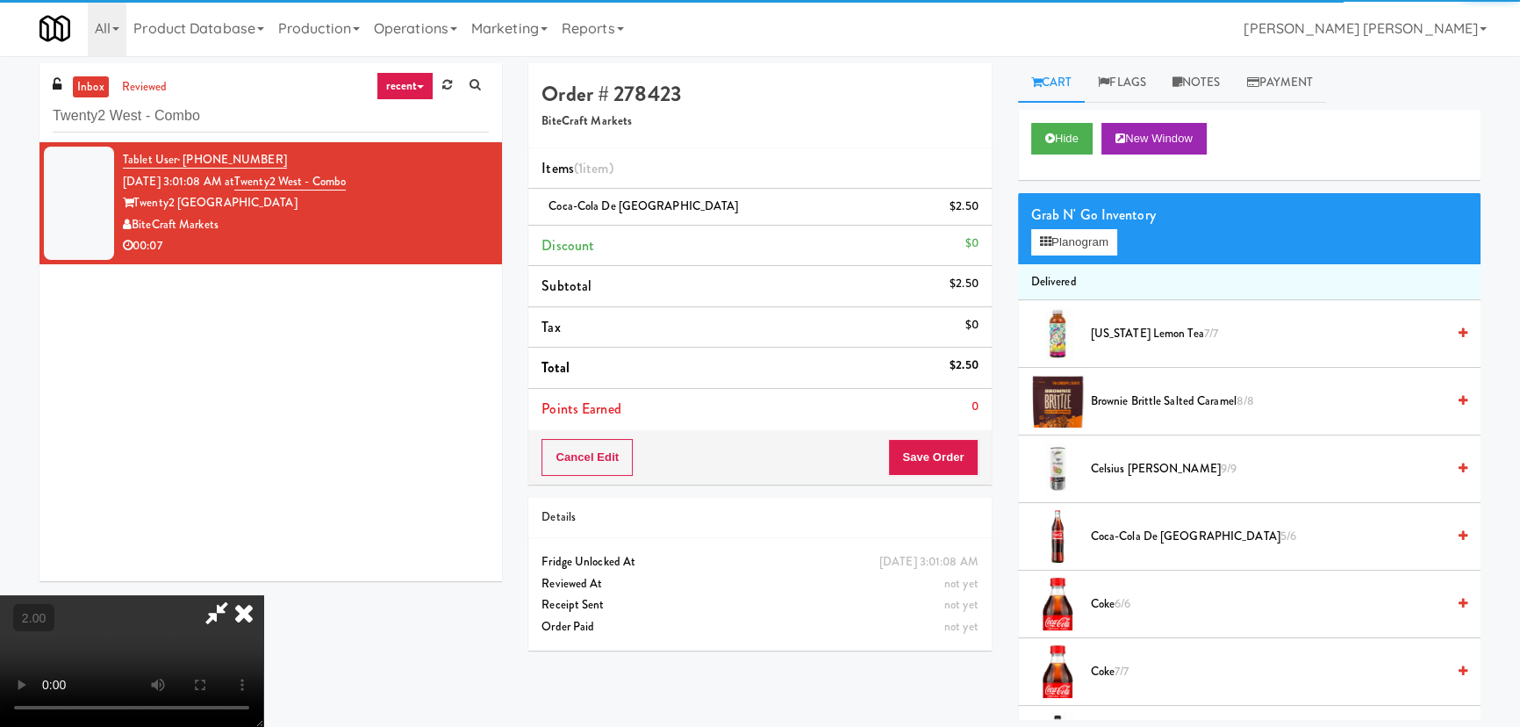
click at [263, 595] on icon at bounding box center [244, 612] width 39 height 35
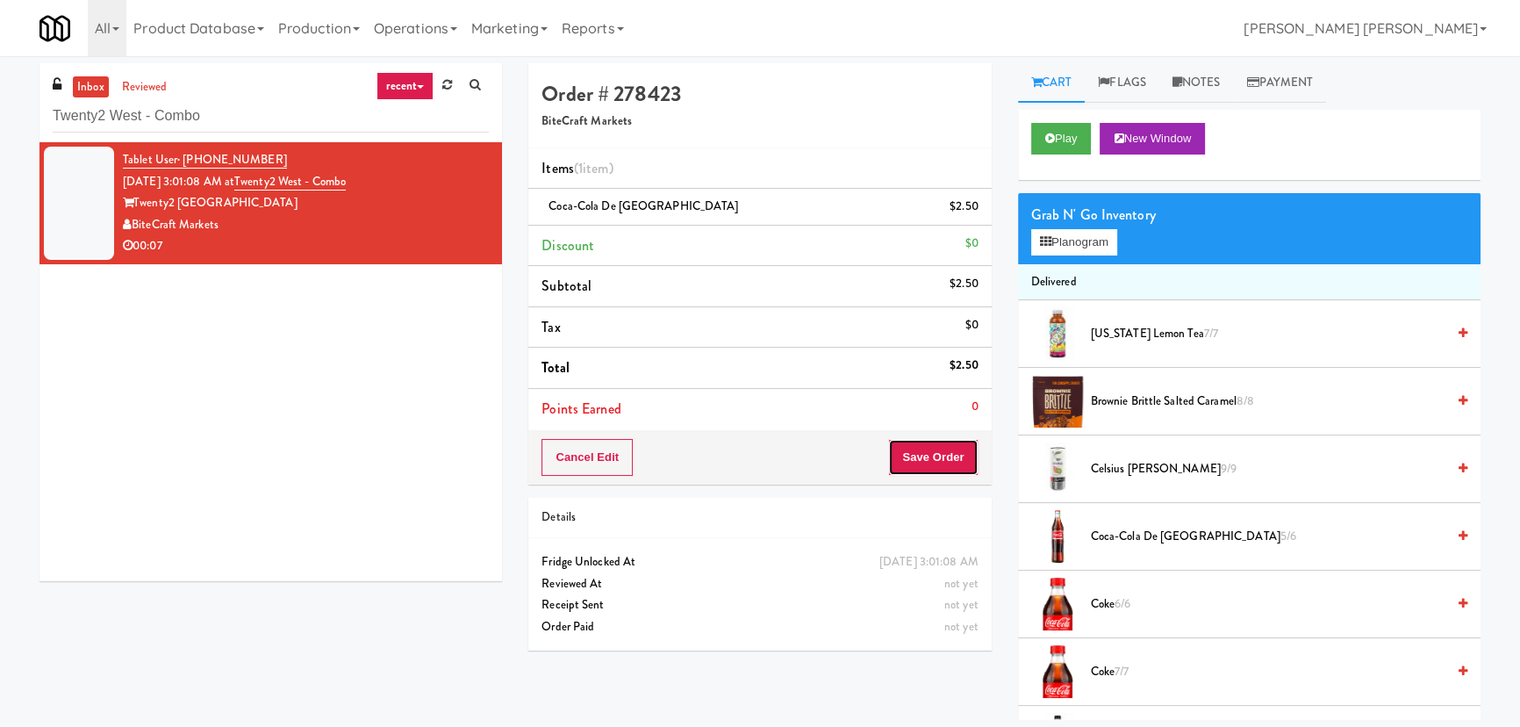
click at [922, 455] on button "Save Order" at bounding box center [933, 457] width 90 height 37
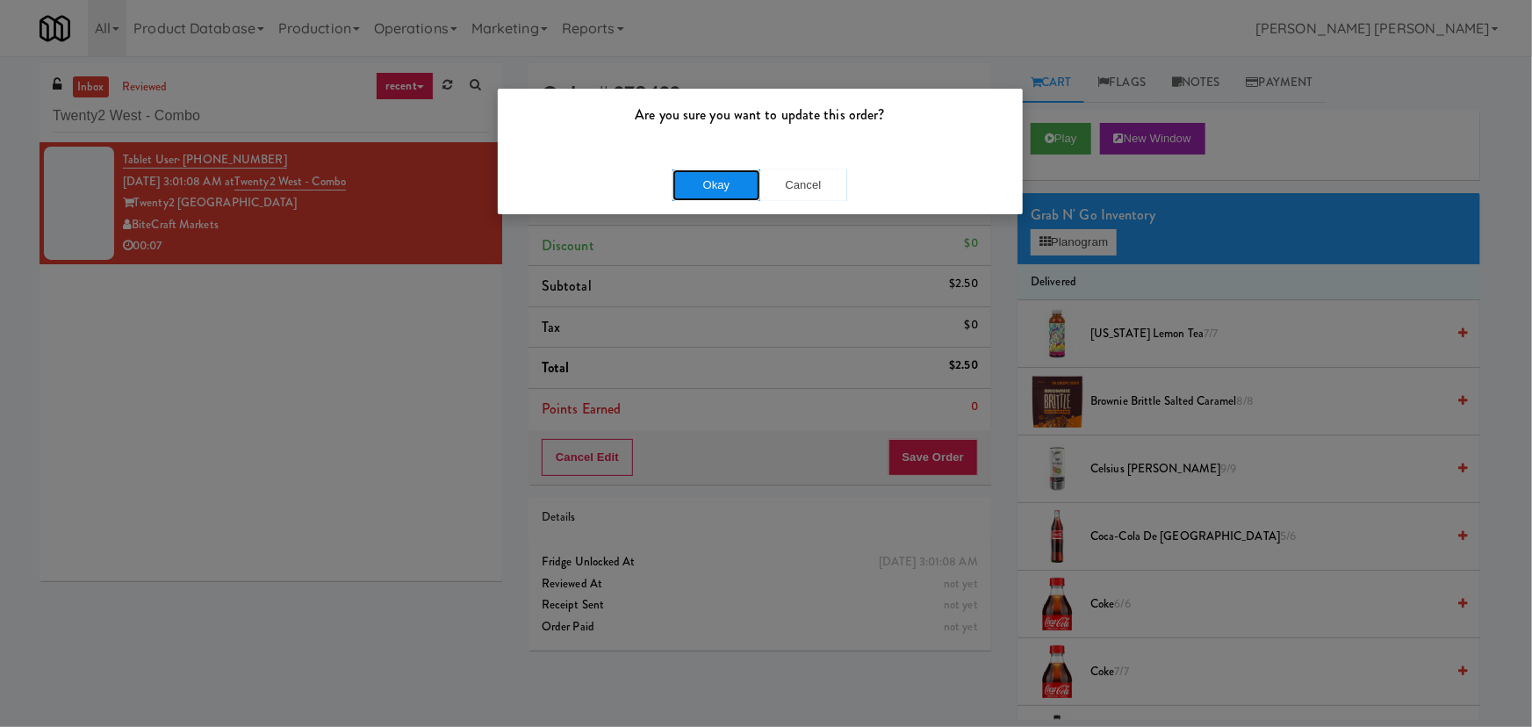
click at [692, 170] on button "Okay" at bounding box center [716, 185] width 88 height 32
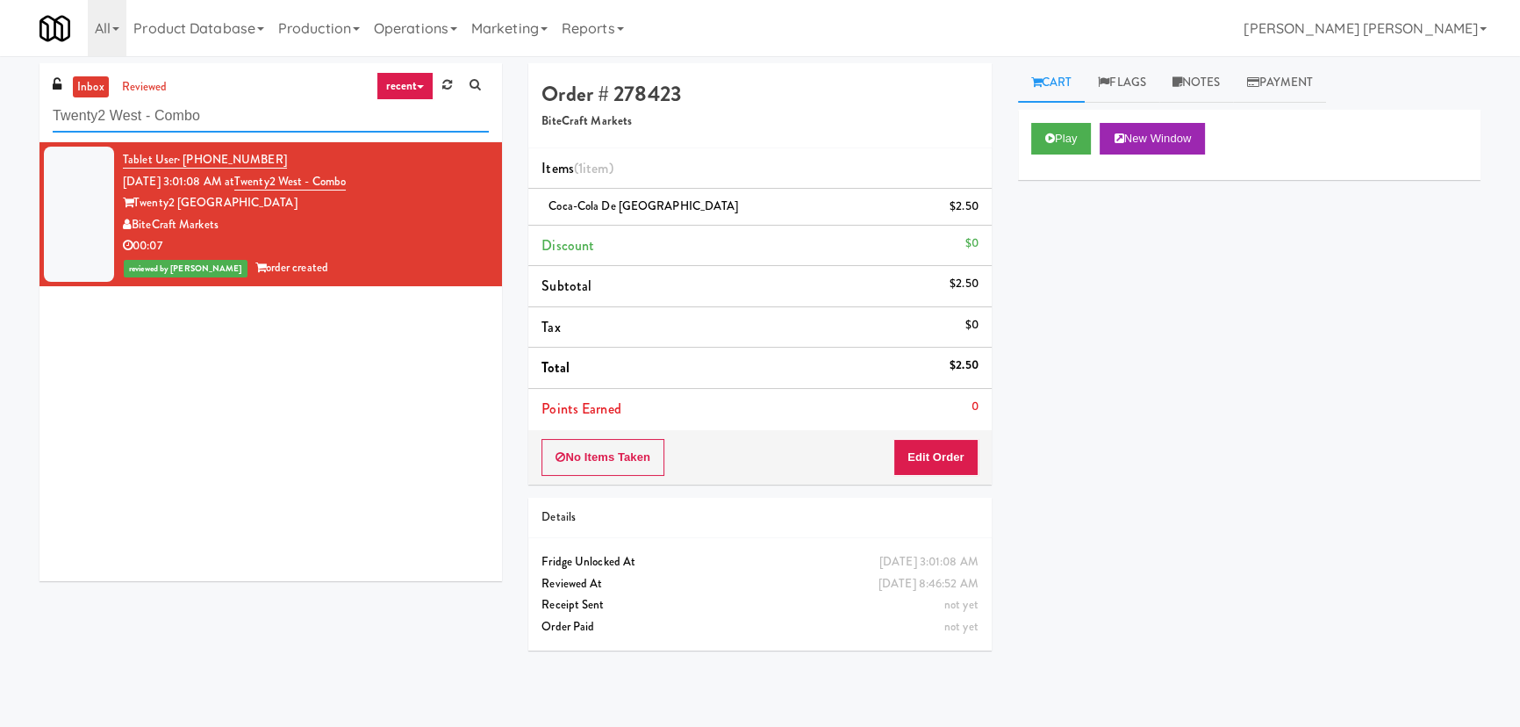
drag, startPoint x: 227, startPoint y: 114, endPoint x: 8, endPoint y: 110, distance: 219.5
click at [8, 110] on div "inbox reviewed recent all unclear take inventory issue suspicious failed recent…" at bounding box center [760, 391] width 1520 height 656
paste input "Argent"
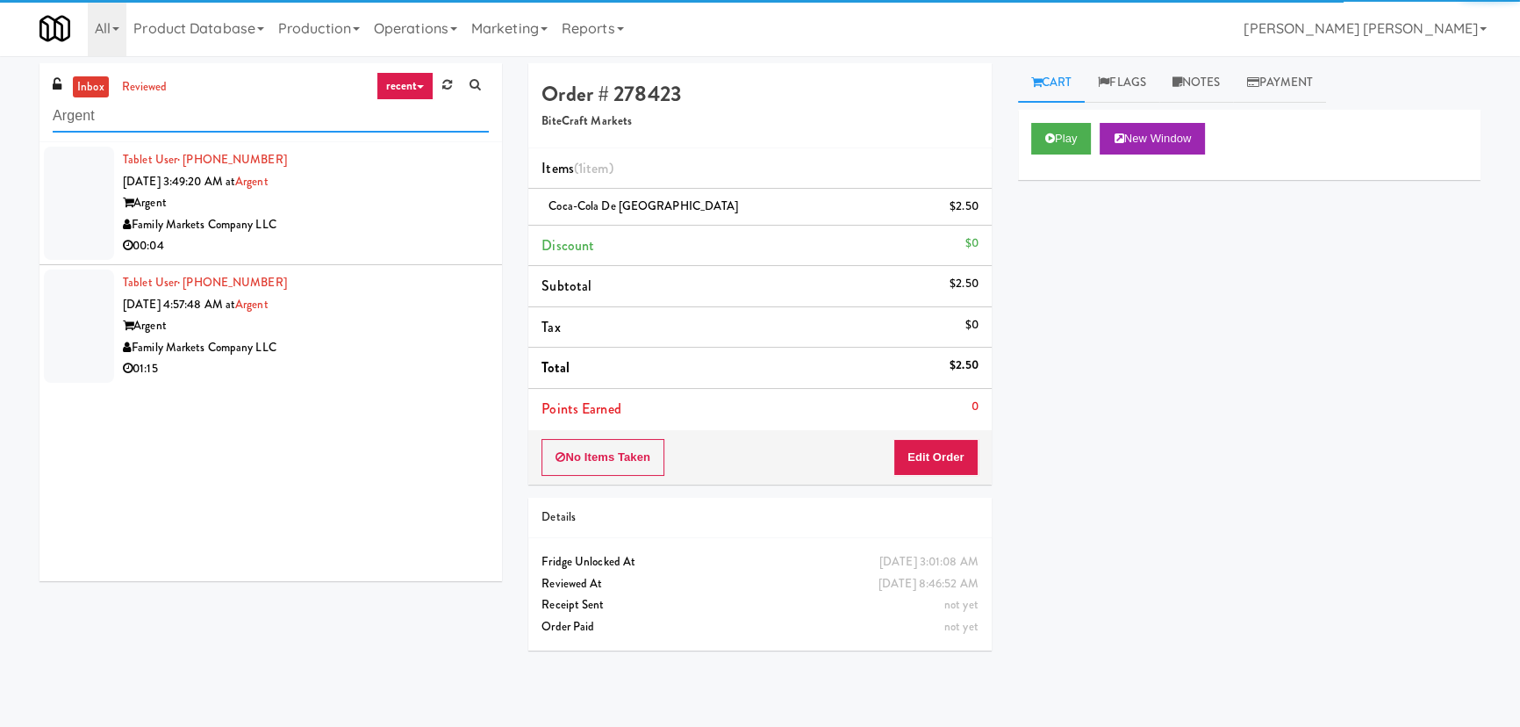
type input "Argent"
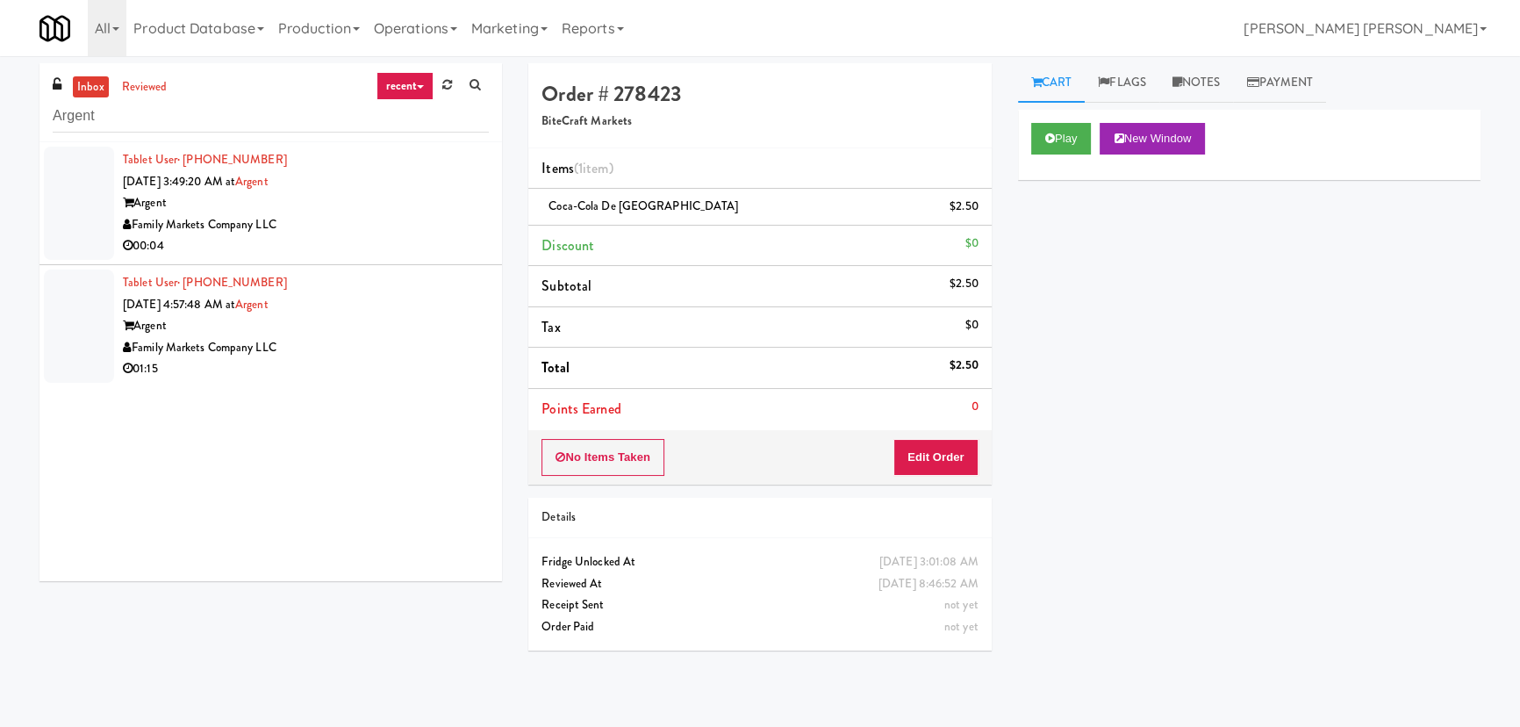
click at [369, 229] on div "Family Markets Company LLC" at bounding box center [306, 225] width 366 height 22
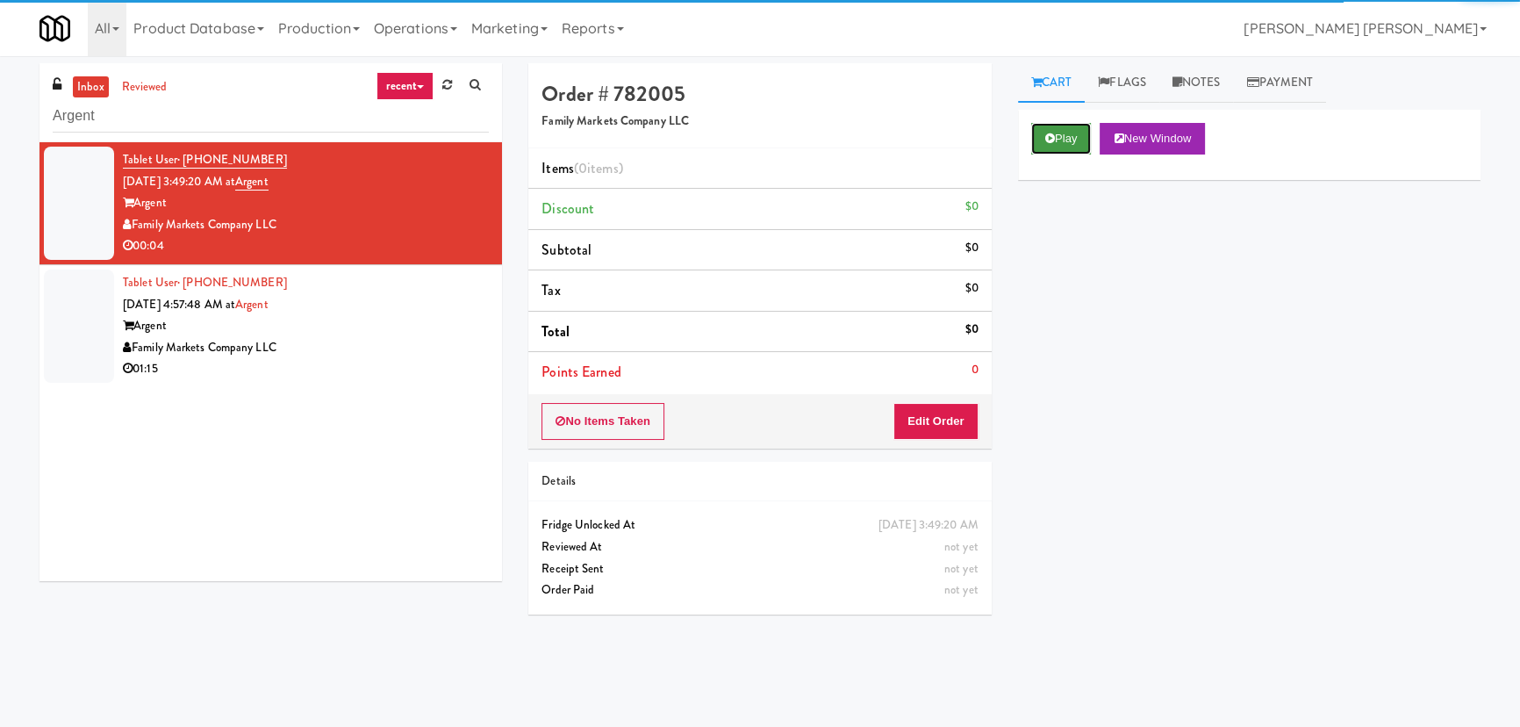
click at [1043, 140] on button "Play" at bounding box center [1061, 139] width 61 height 32
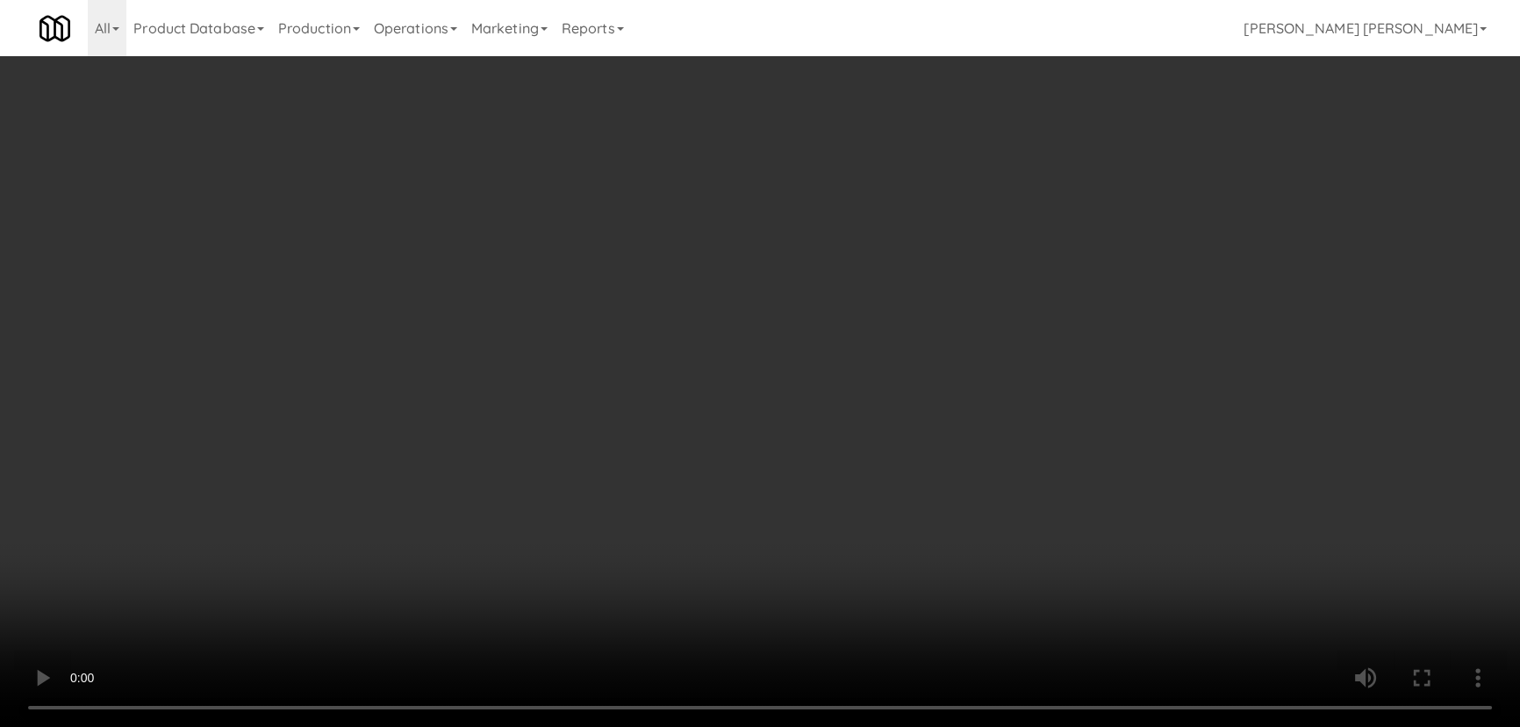
drag, startPoint x: 850, startPoint y: 769, endPoint x: 1531, endPoint y: 780, distance: 680.3
click at [867, 726] on video at bounding box center [760, 363] width 1520 height 727
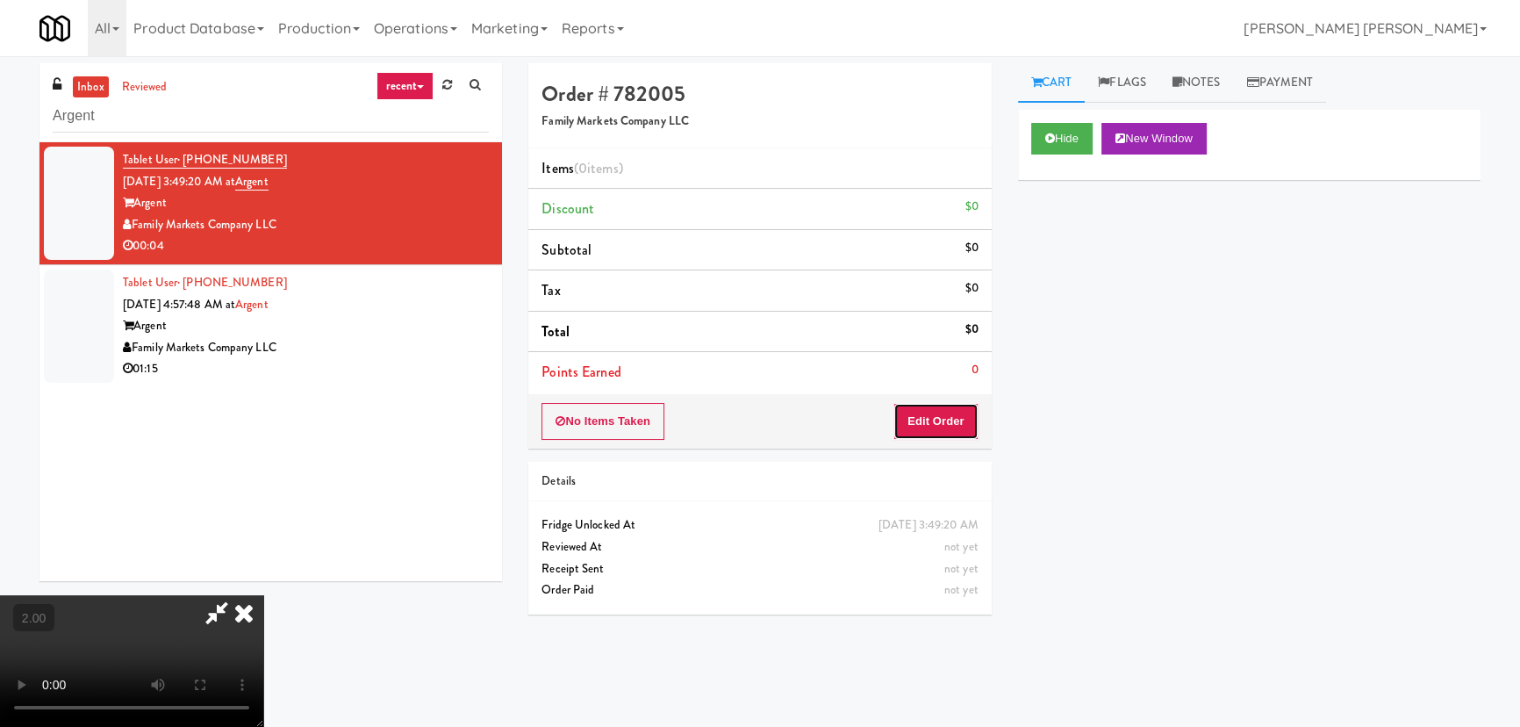
click at [943, 416] on button "Edit Order" at bounding box center [935, 421] width 85 height 37
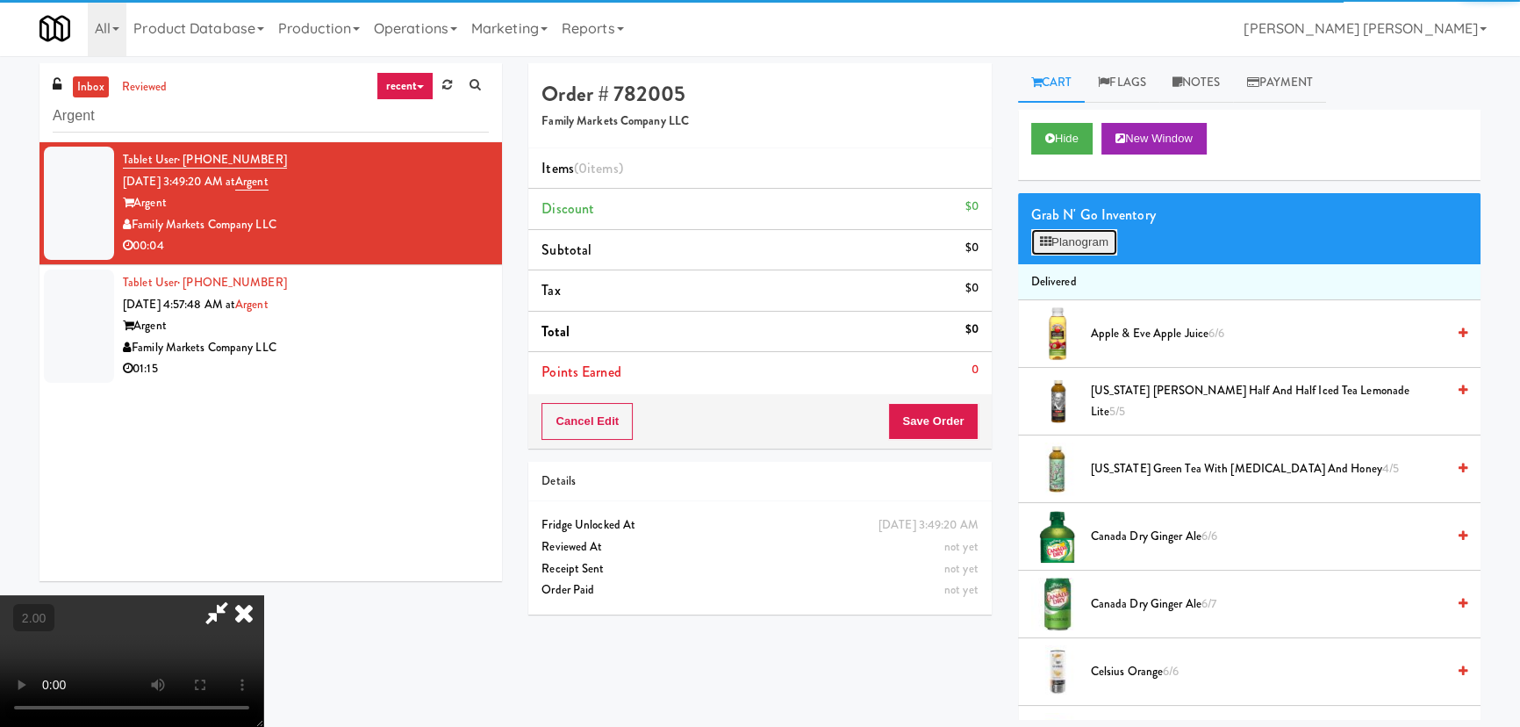
click at [1086, 244] on button "Planogram" at bounding box center [1074, 242] width 86 height 26
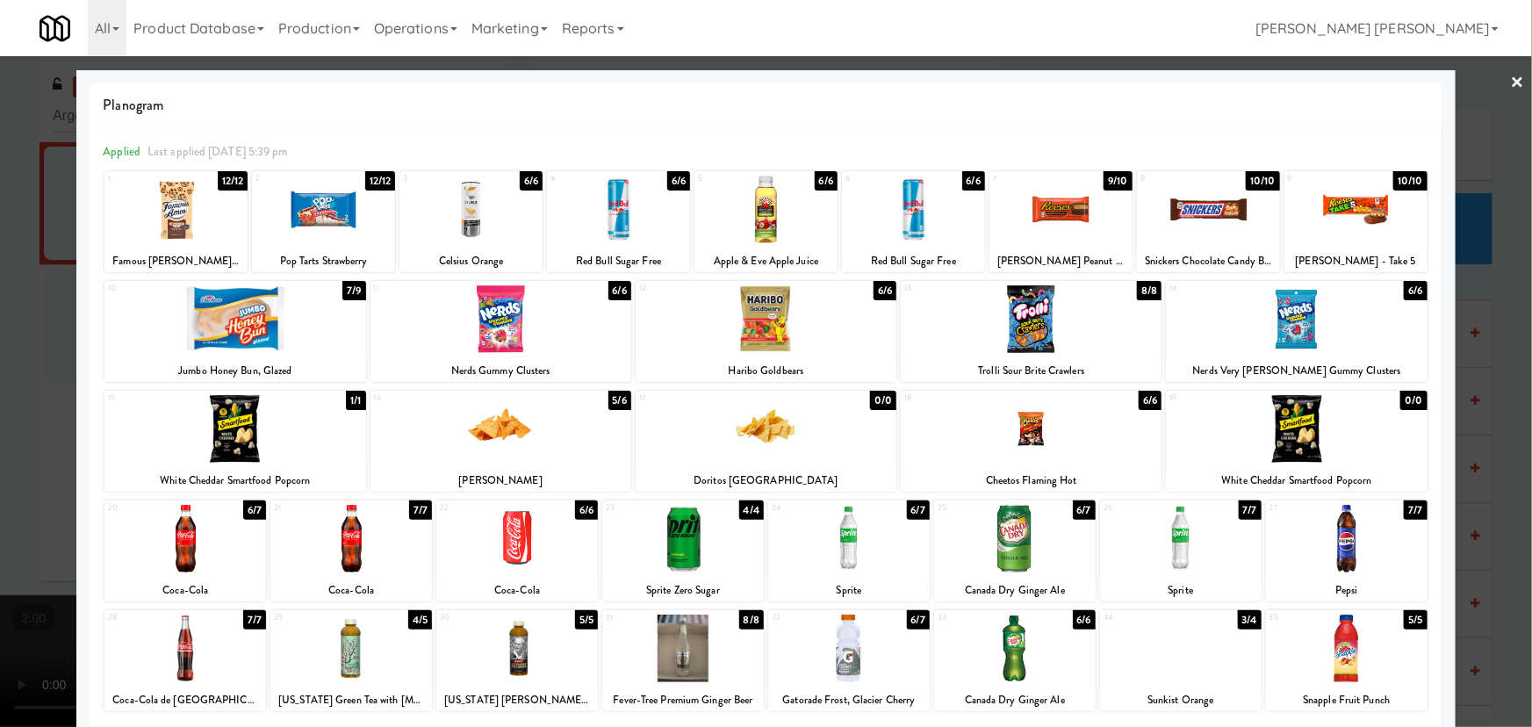
click at [913, 217] on div at bounding box center [913, 210] width 143 height 68
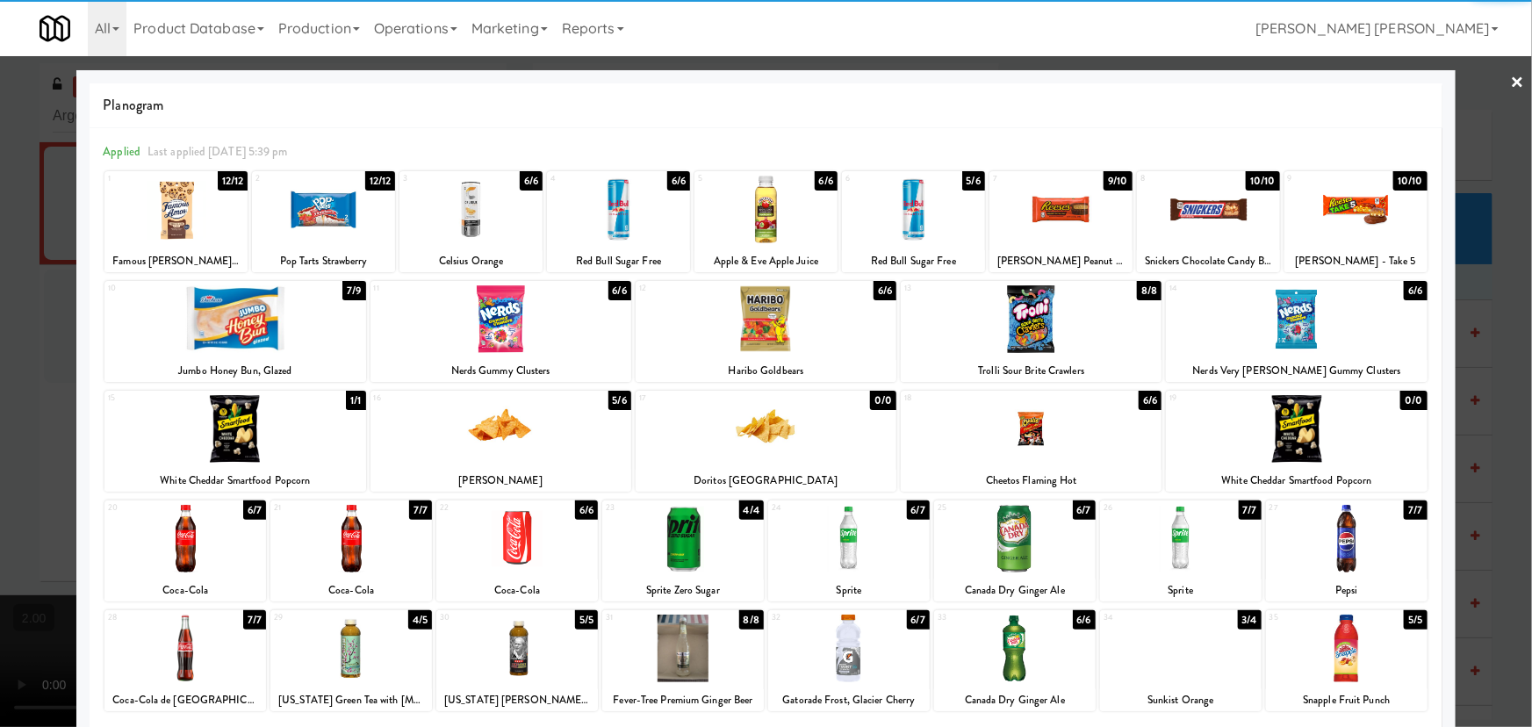
drag, startPoint x: 1507, startPoint y: 83, endPoint x: 864, endPoint y: 124, distance: 644.6
click at [1510, 83] on link "×" at bounding box center [1517, 83] width 14 height 54
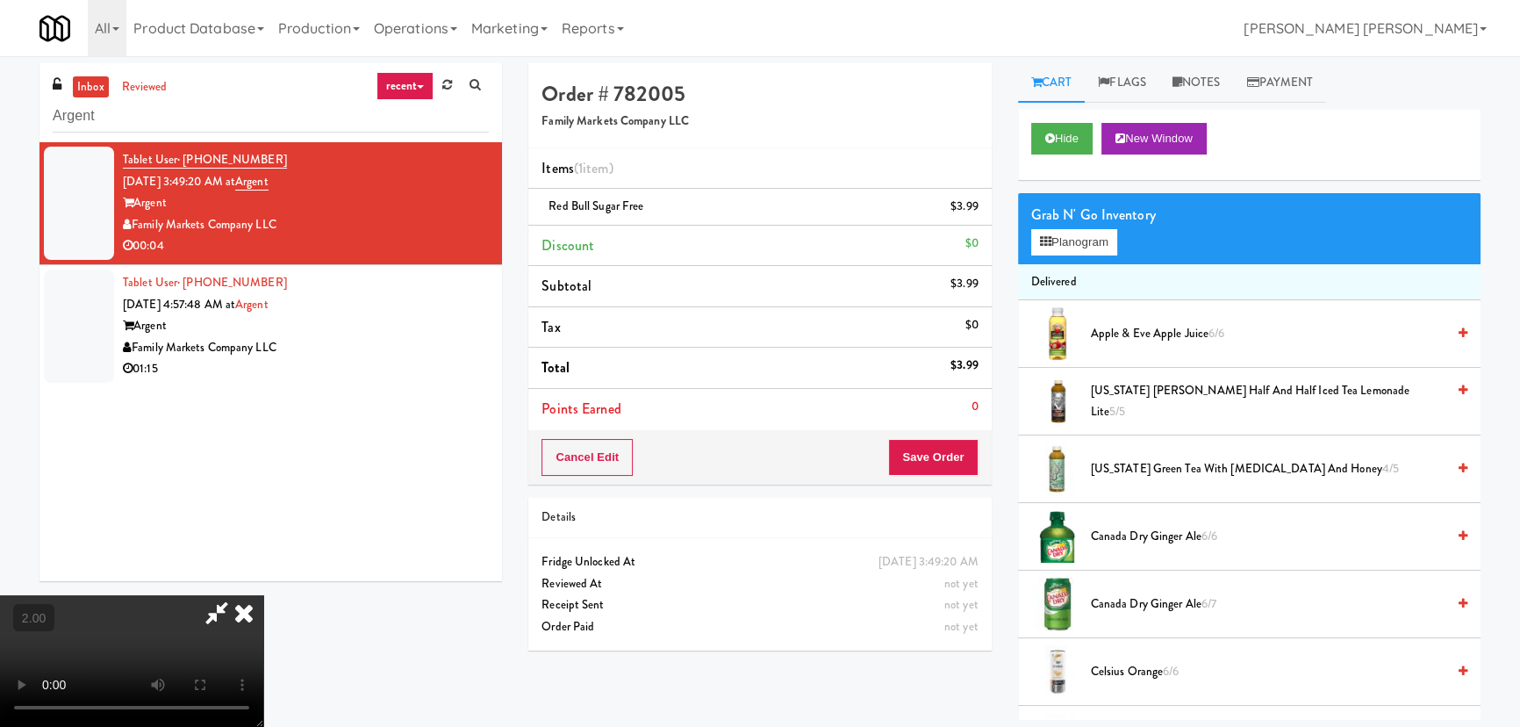
click at [263, 595] on icon at bounding box center [244, 612] width 39 height 35
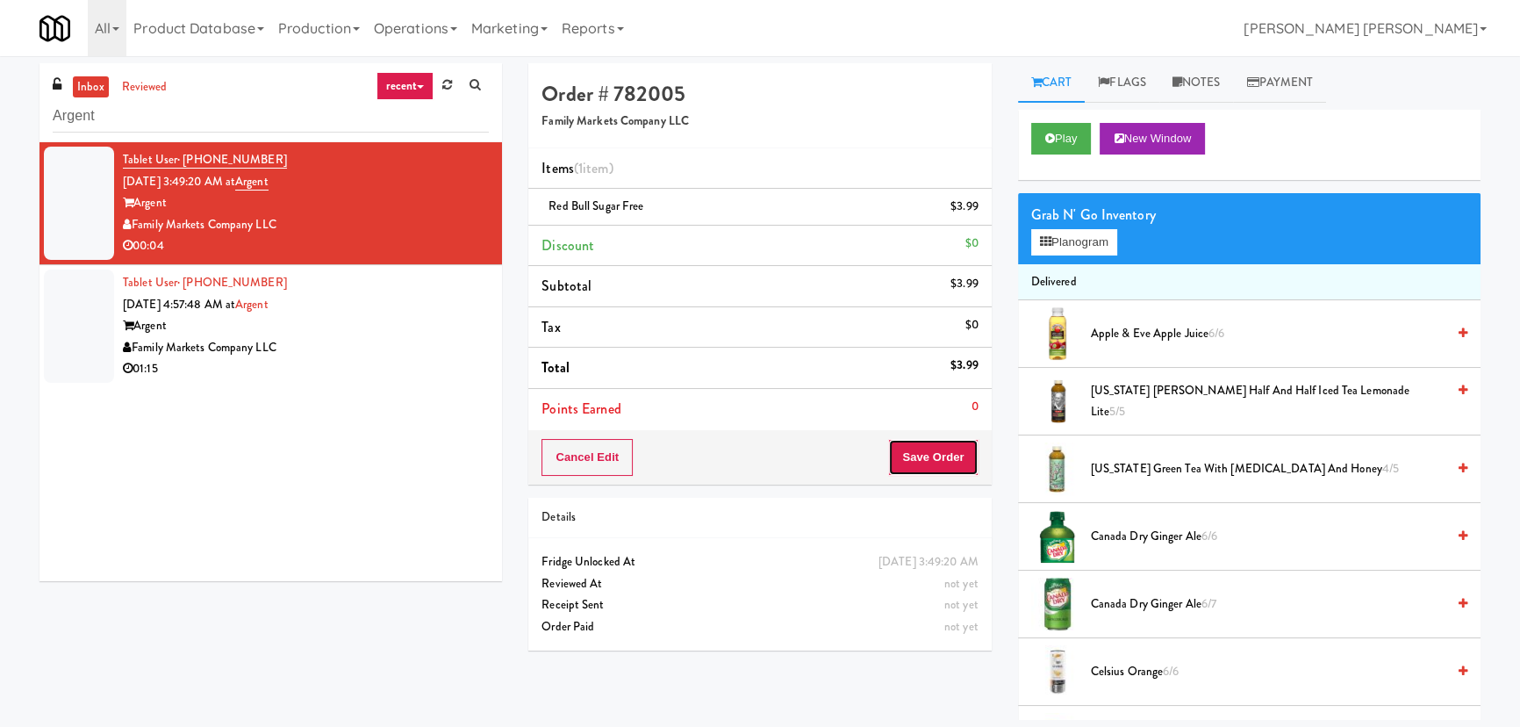
click at [935, 452] on button "Save Order" at bounding box center [933, 457] width 90 height 37
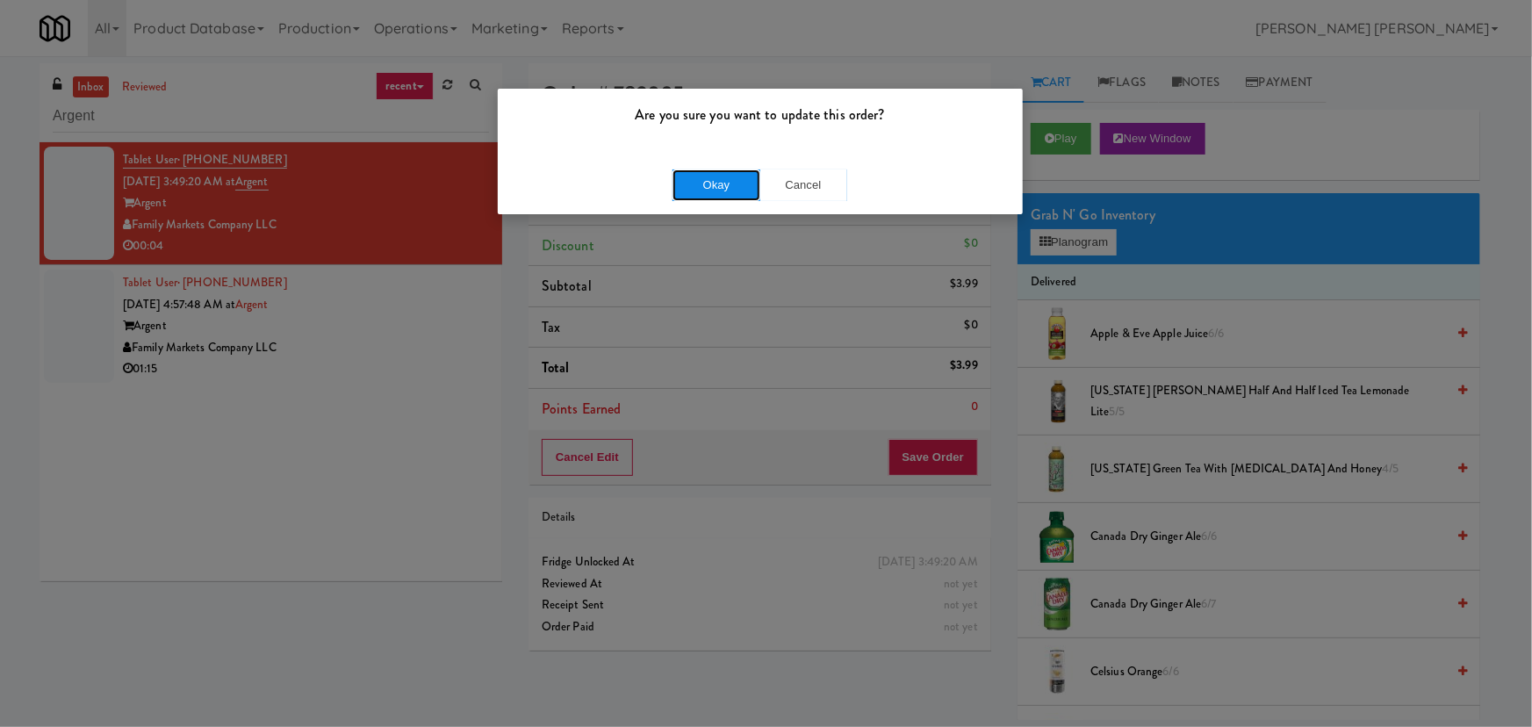
click at [702, 182] on button "Okay" at bounding box center [716, 185] width 88 height 32
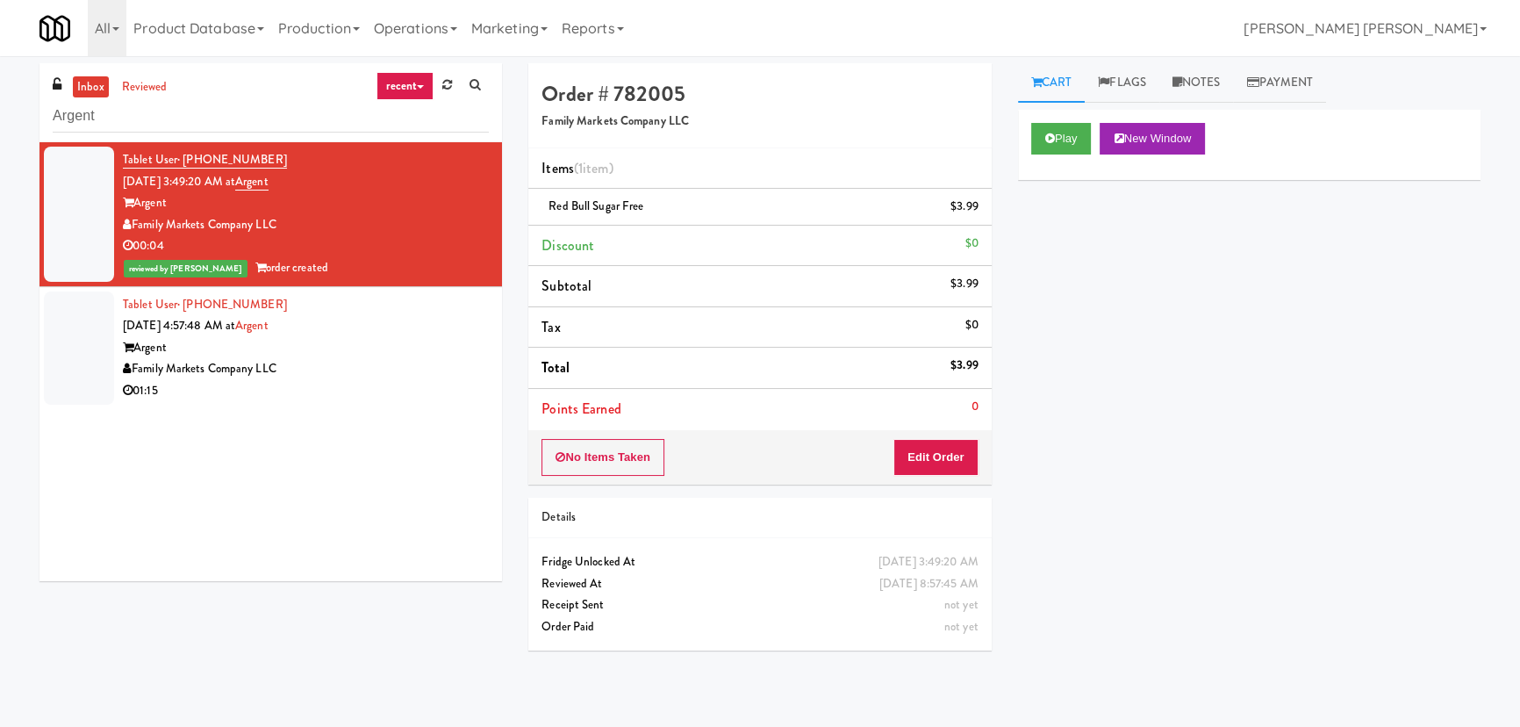
click at [378, 334] on div "Tablet User · (571) 733-7300 [DATE] 4:57:48 AM at Argent Argent Family Markets …" at bounding box center [306, 348] width 366 height 108
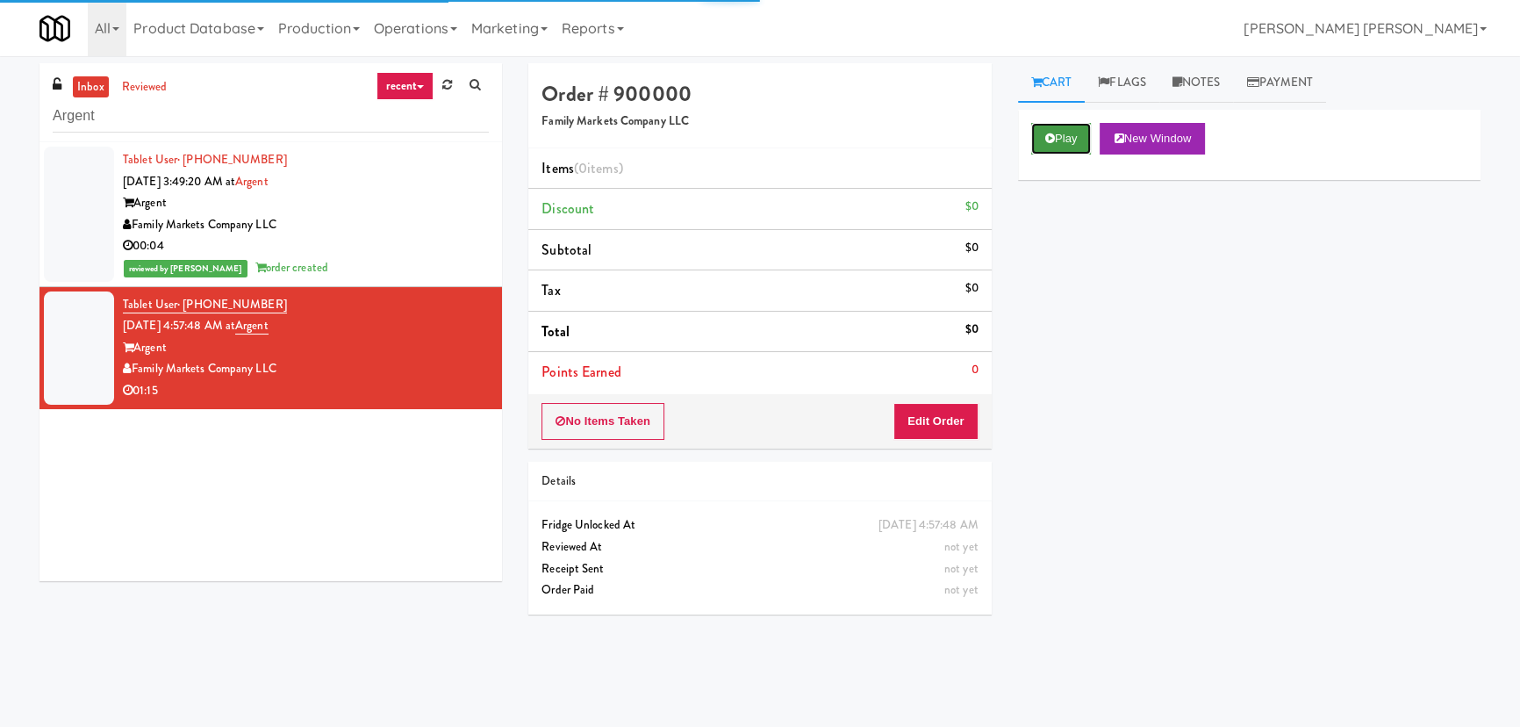
click at [1087, 133] on button "Play" at bounding box center [1061, 139] width 61 height 32
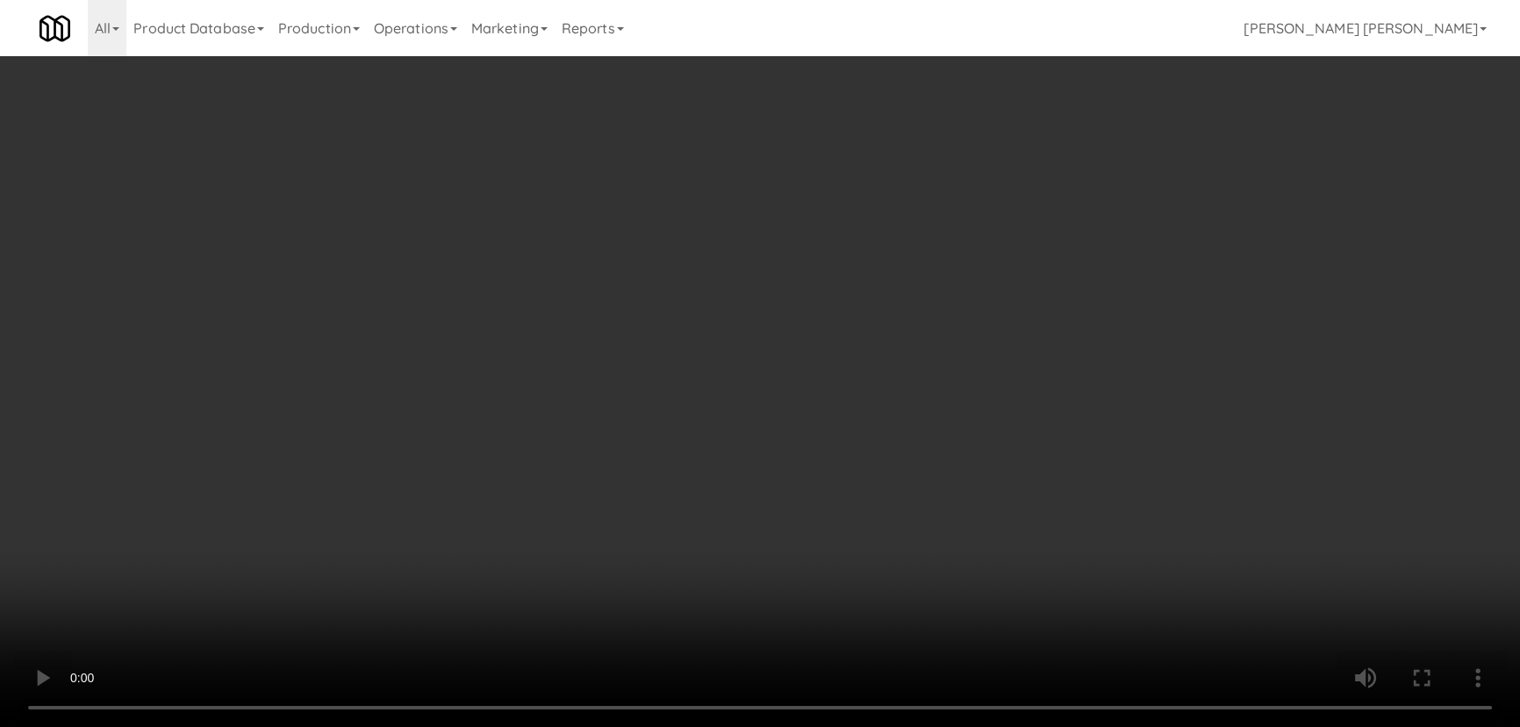
click at [936, 726] on video at bounding box center [760, 363] width 1520 height 727
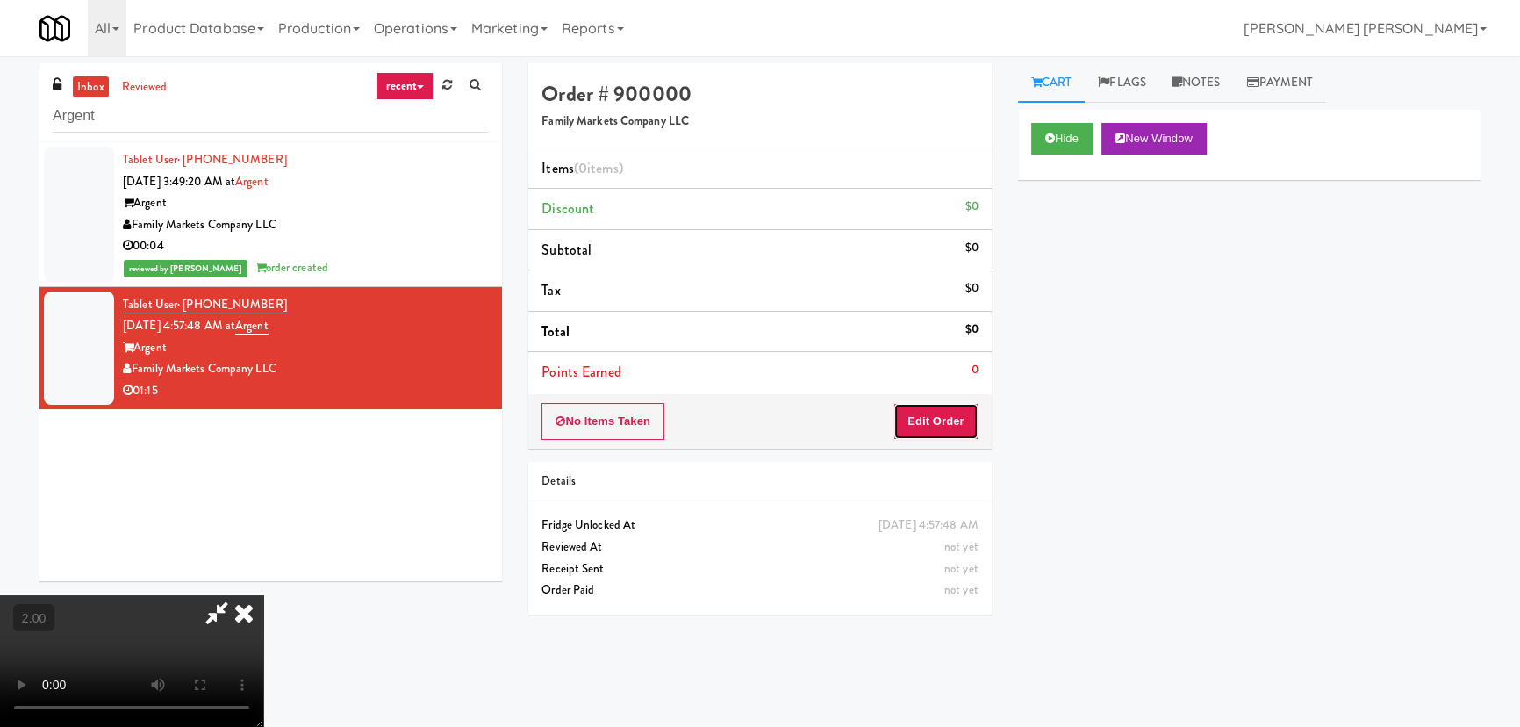
click at [948, 417] on button "Edit Order" at bounding box center [935, 421] width 85 height 37
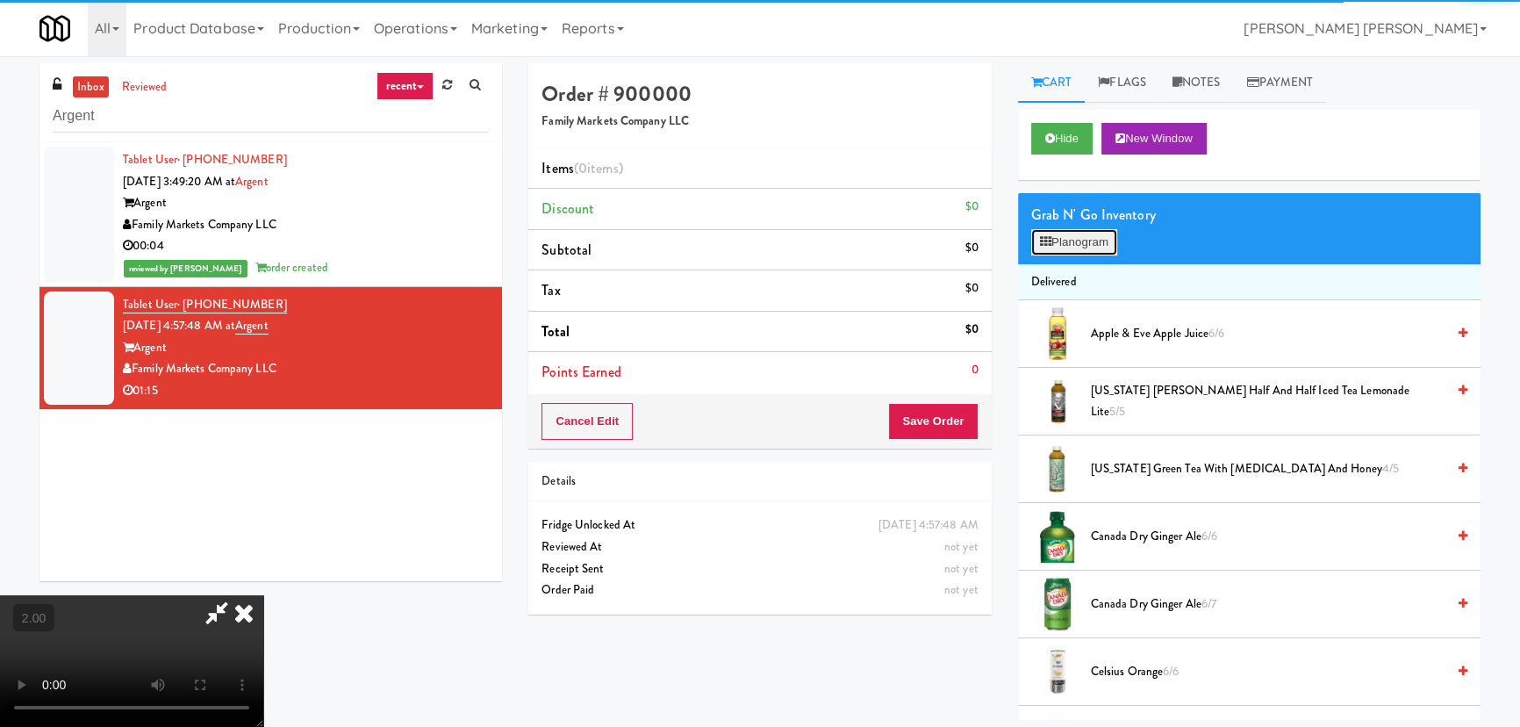
click at [1088, 230] on button "Planogram" at bounding box center [1074, 242] width 86 height 26
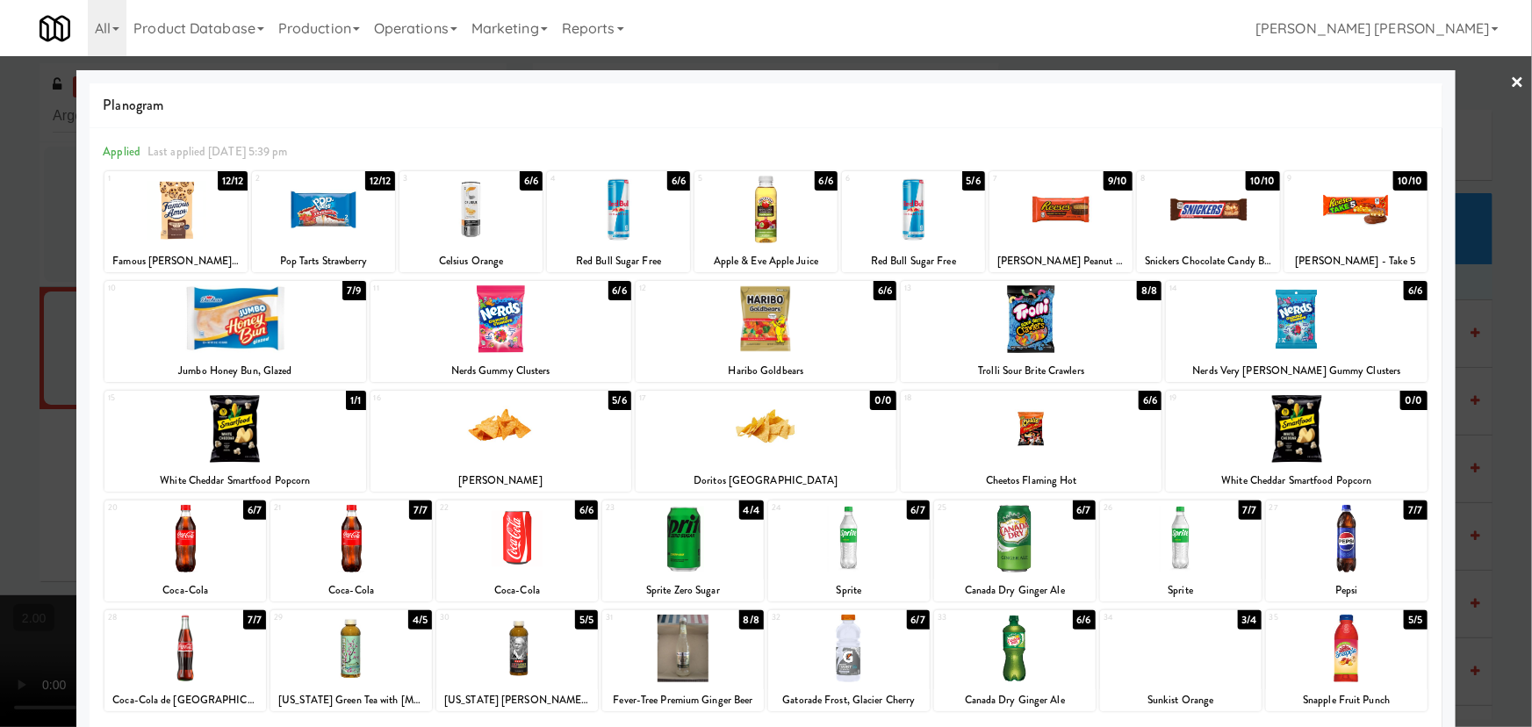
drag, startPoint x: 242, startPoint y: 404, endPoint x: 421, endPoint y: 375, distance: 181.4
click at [243, 404] on div at bounding box center [234, 429] width 261 height 68
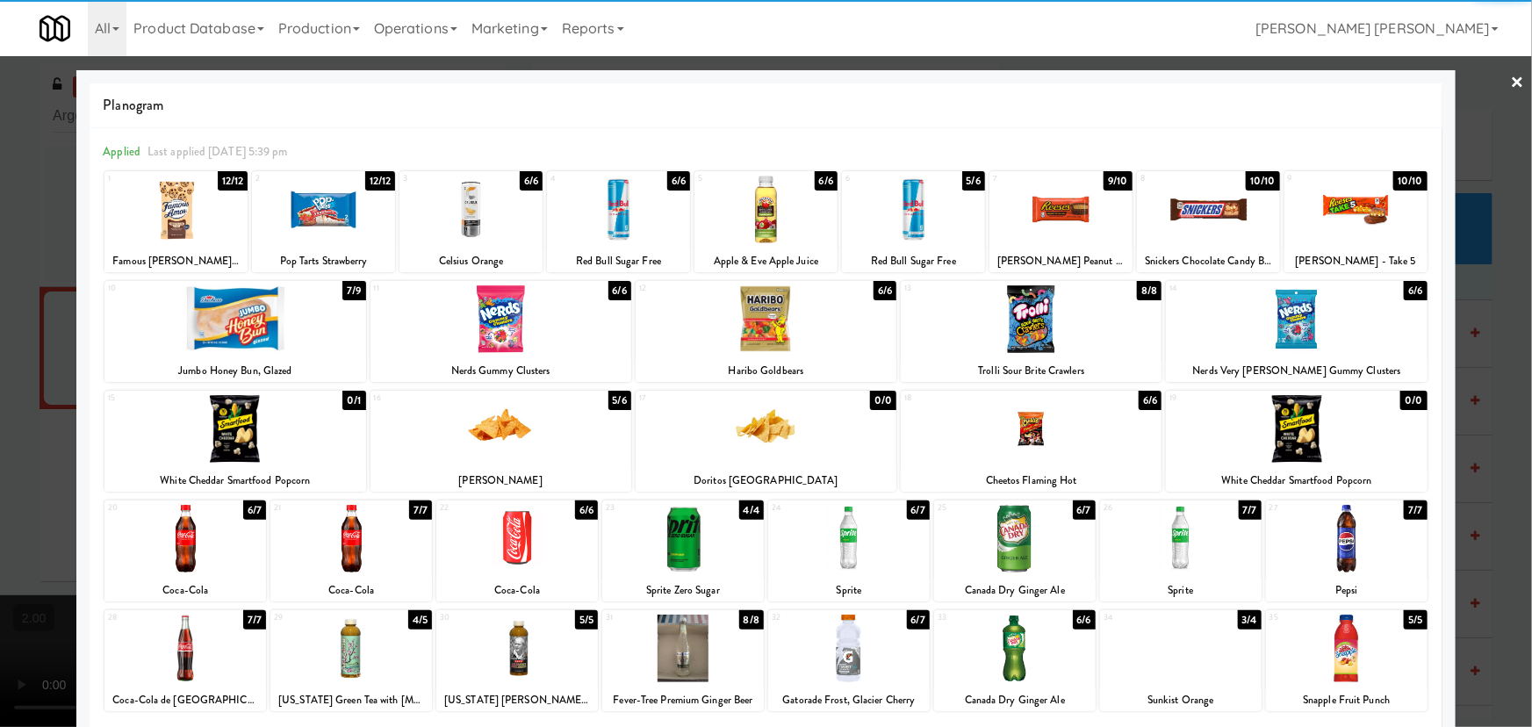
click at [481, 325] on div at bounding box center [500, 319] width 261 height 68
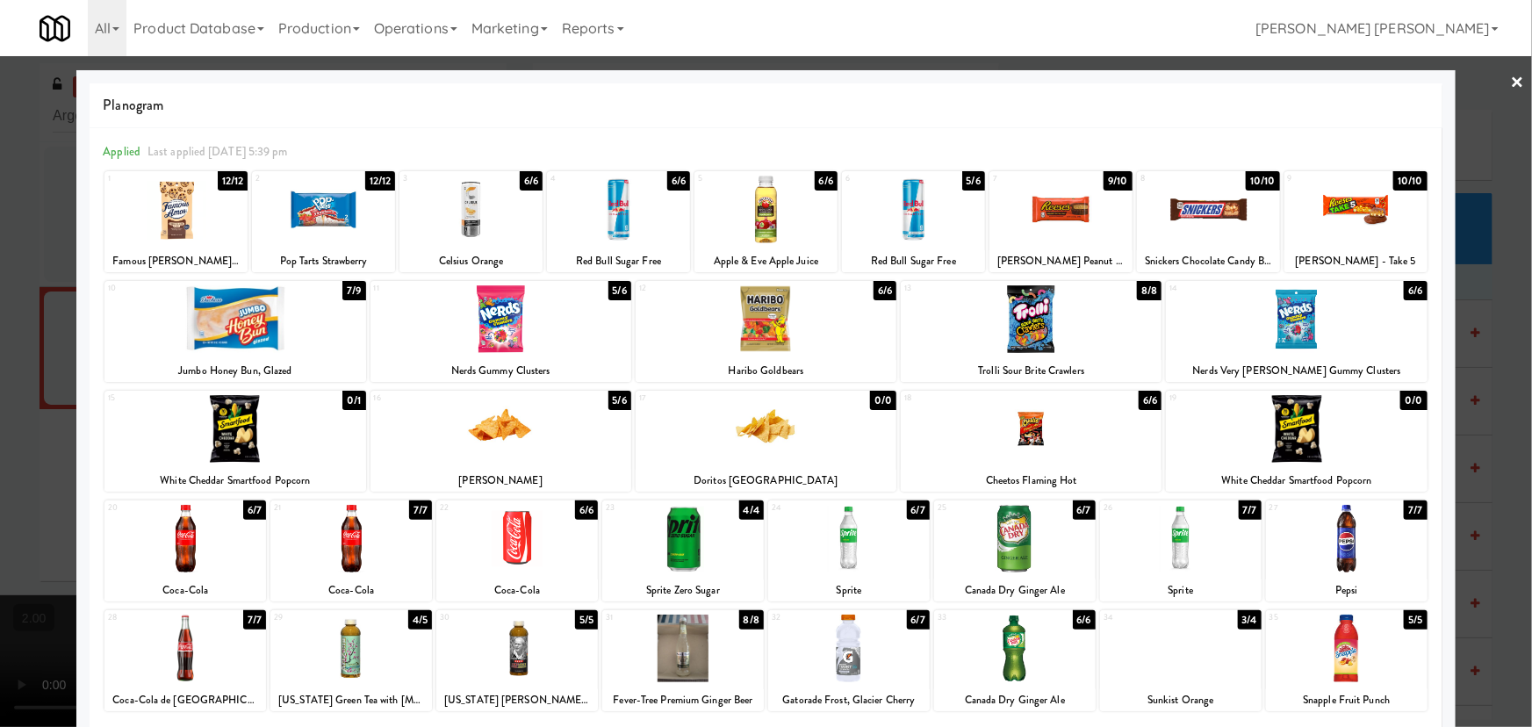
click at [1513, 86] on div at bounding box center [766, 363] width 1532 height 727
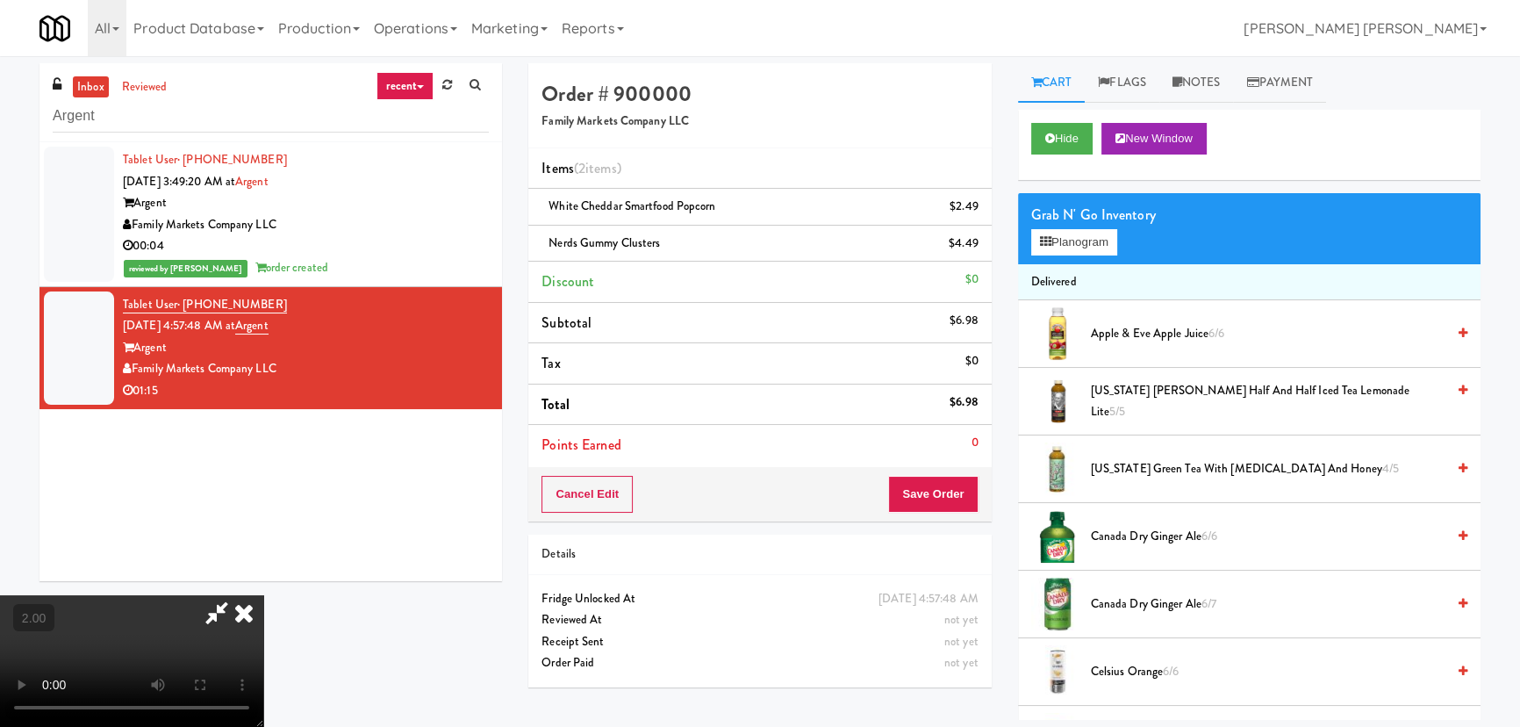
drag, startPoint x: 900, startPoint y: 230, endPoint x: 900, endPoint y: 406, distance: 176.4
click at [263, 595] on icon at bounding box center [244, 612] width 39 height 35
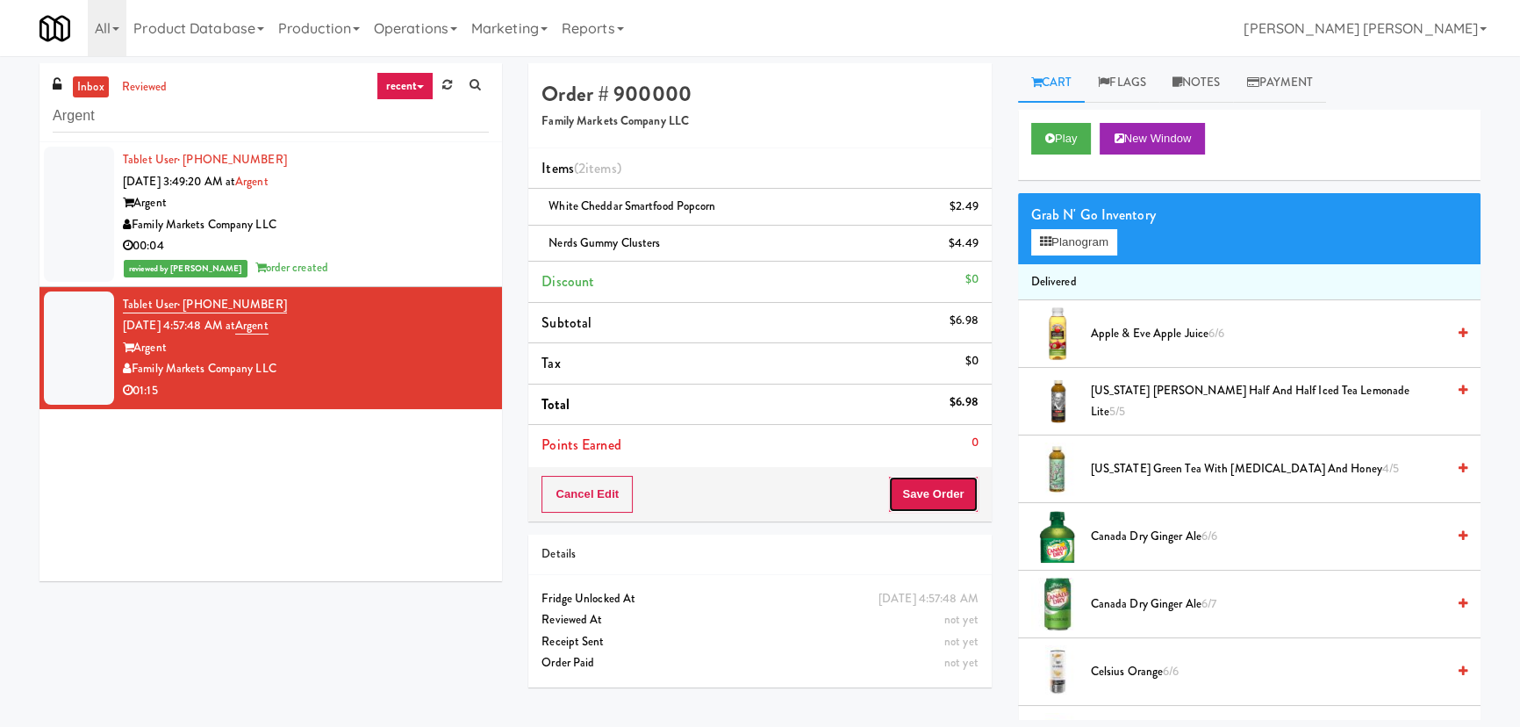
click at [920, 488] on button "Save Order" at bounding box center [933, 494] width 90 height 37
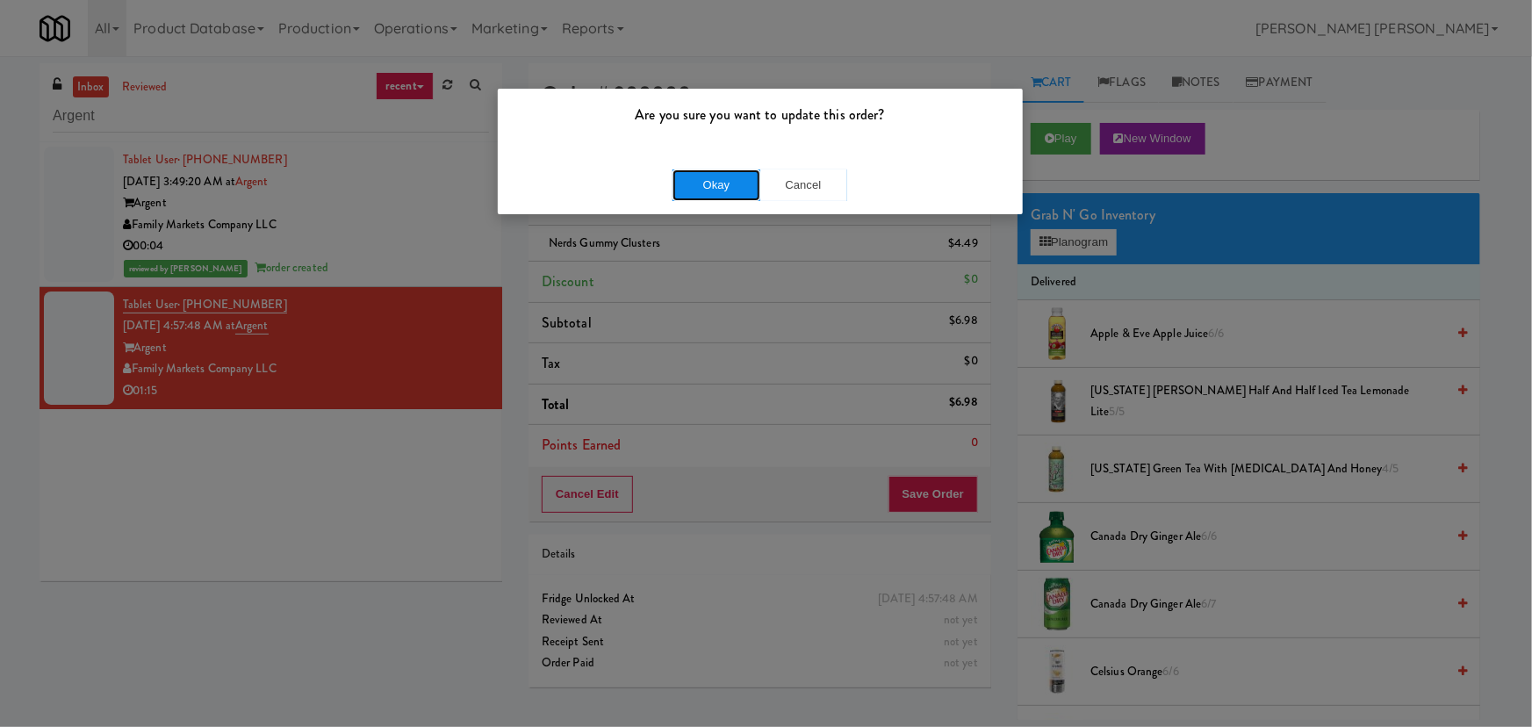
click at [740, 184] on button "Okay" at bounding box center [716, 185] width 88 height 32
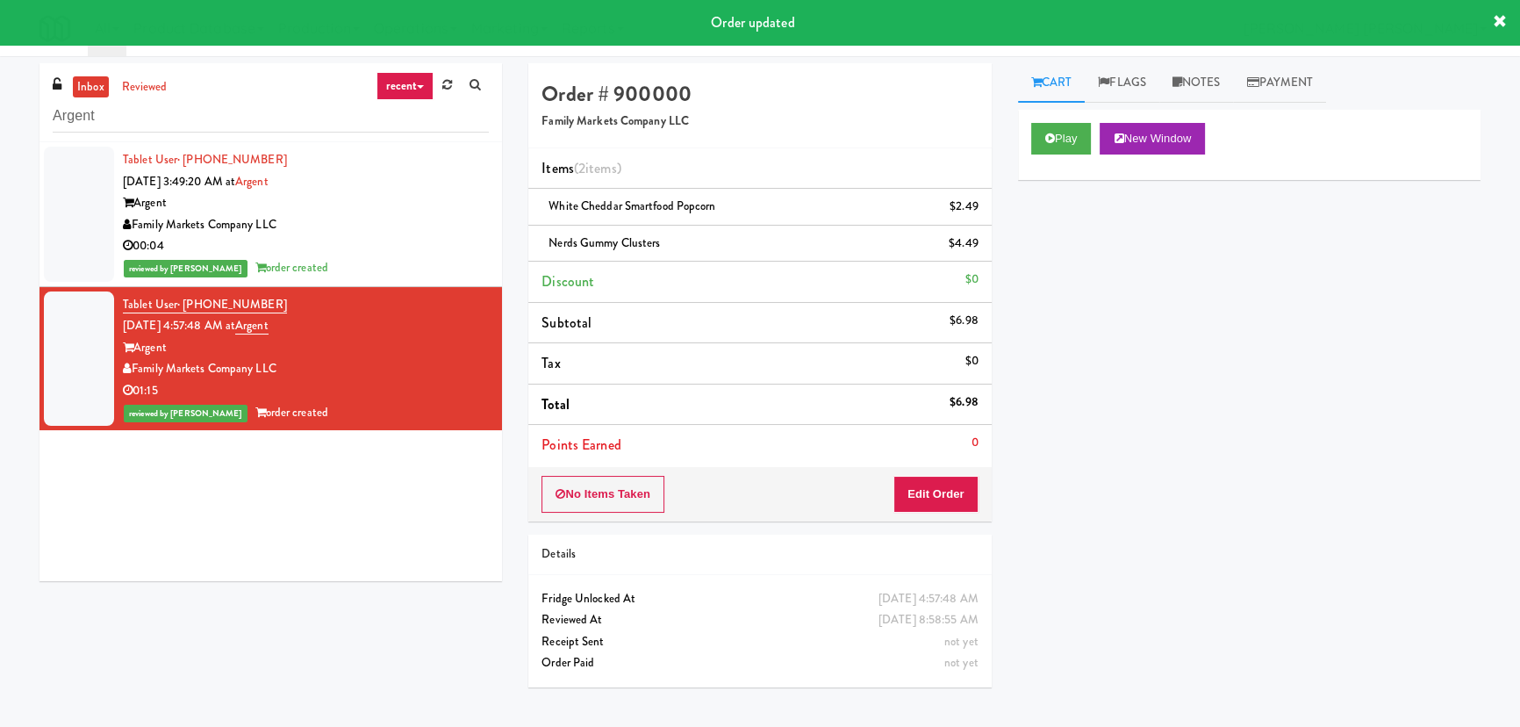
click at [369, 232] on div "Family Markets Company LLC" at bounding box center [306, 225] width 366 height 22
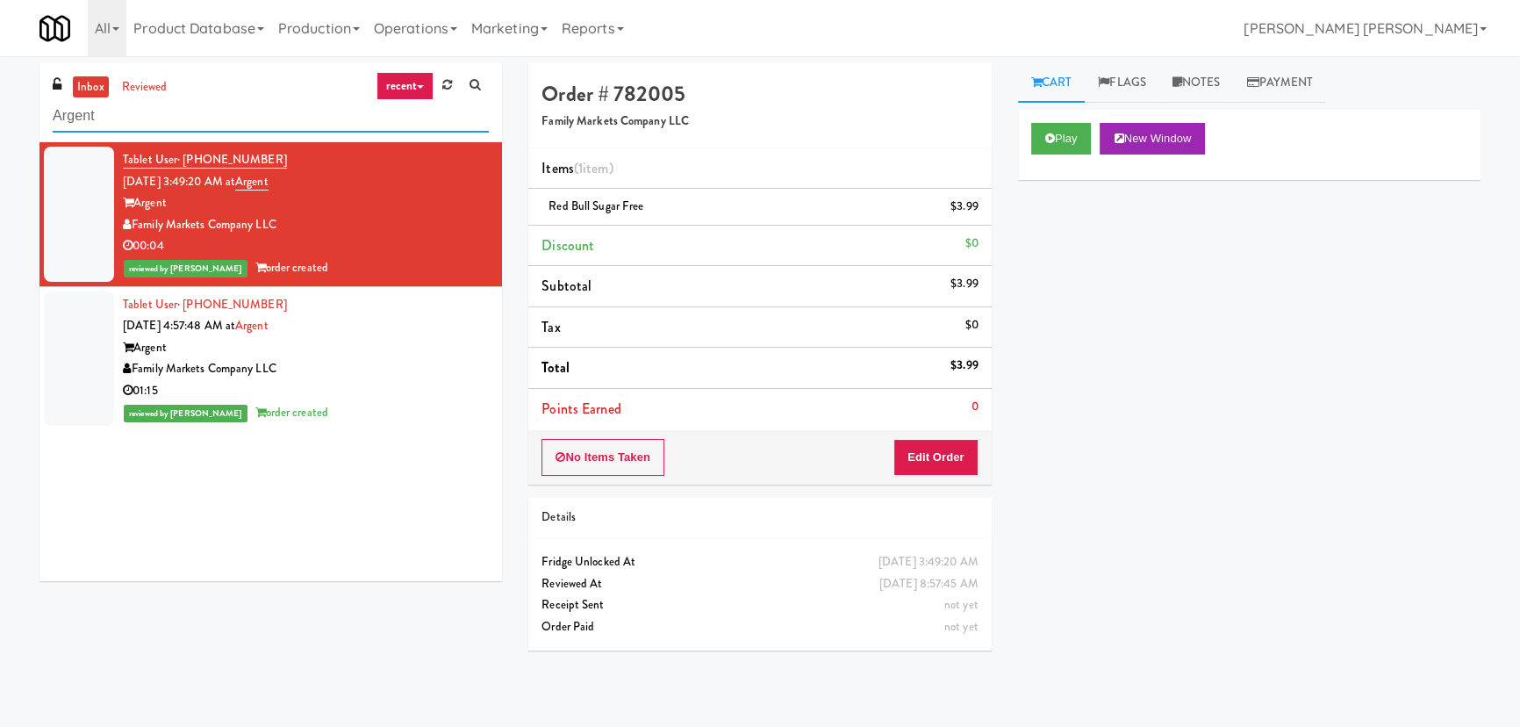
drag, startPoint x: 140, startPoint y: 121, endPoint x: 3, endPoint y: 120, distance: 137.8
click at [3, 120] on div "inbox reviewed recent all unclear take inventory issue suspicious failed recent…" at bounding box center [760, 391] width 1520 height 656
paste input "One Arlington-Combo"
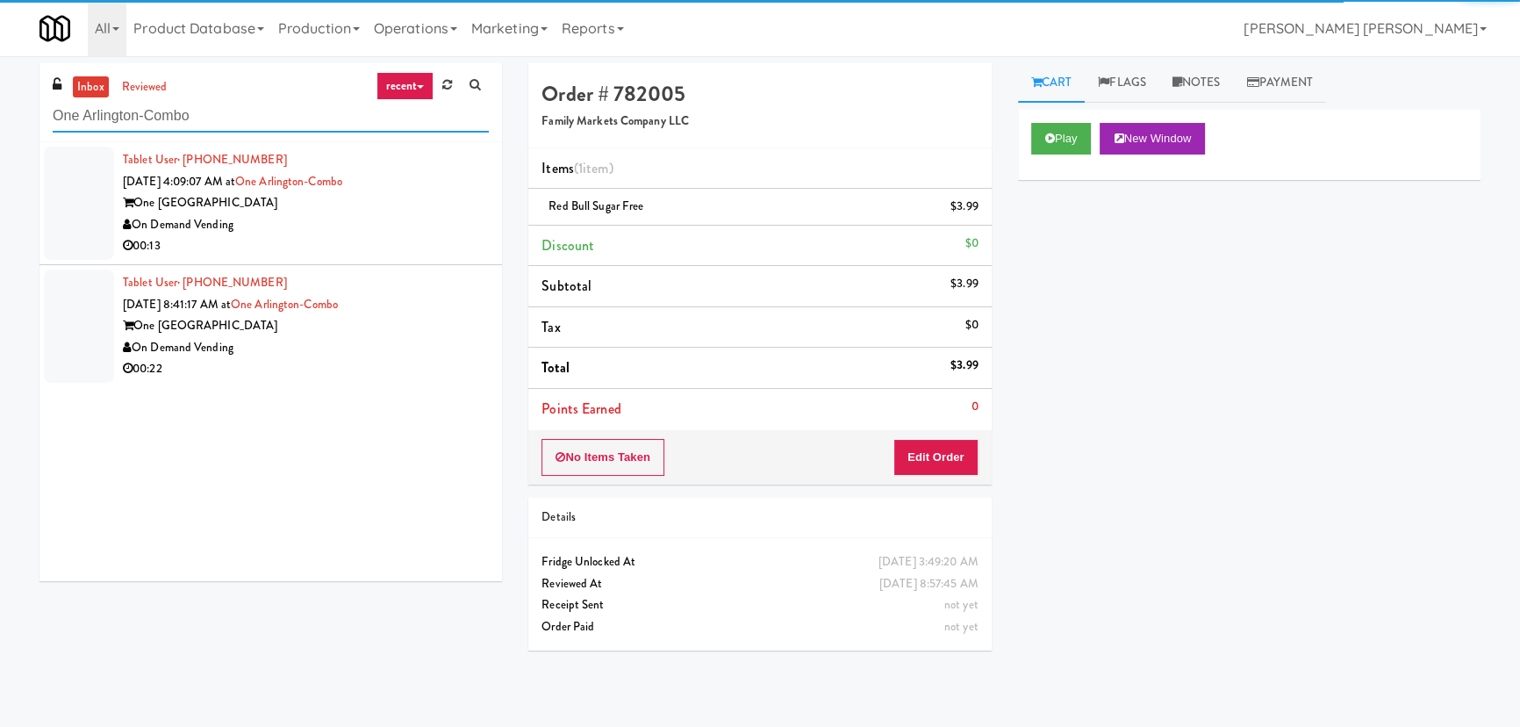
type input "One Arlington-Combo"
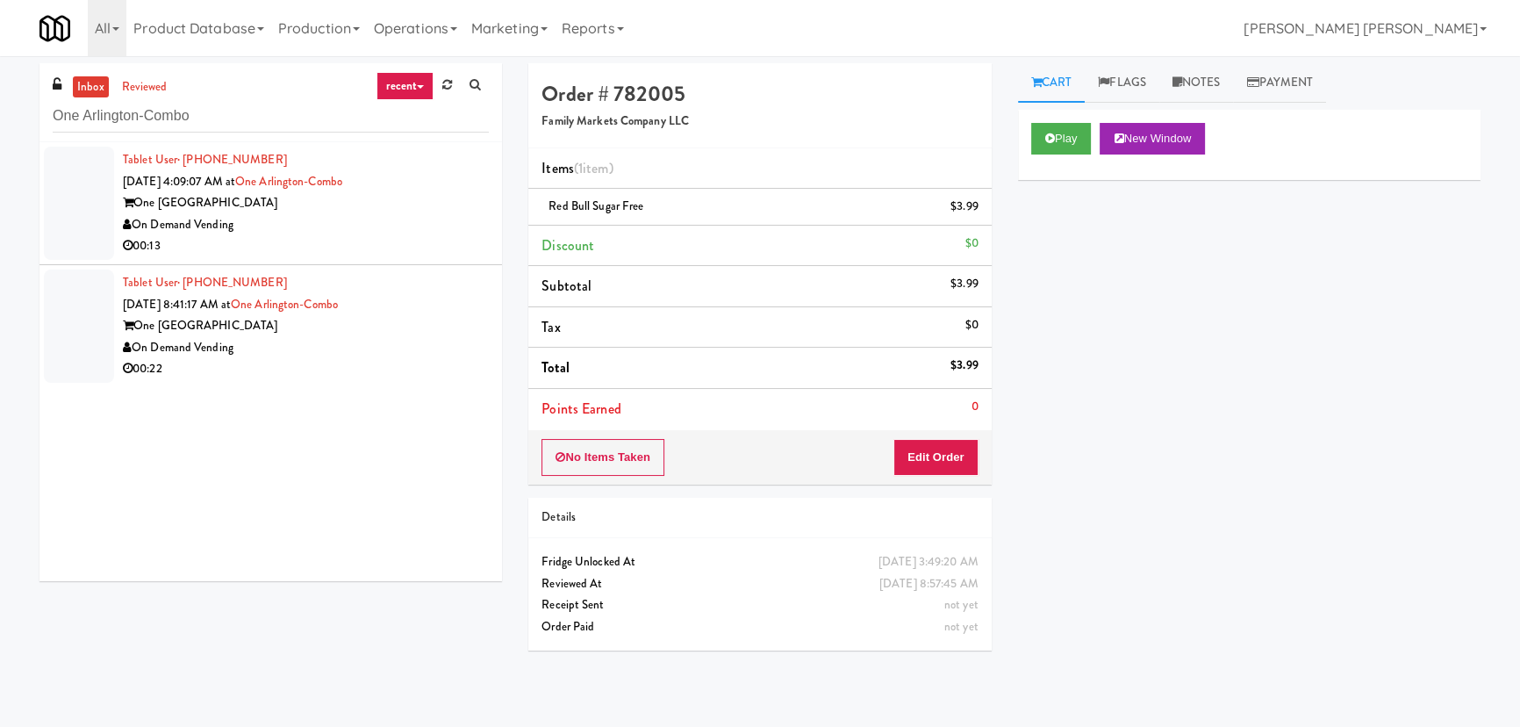
click at [348, 224] on div "On Demand Vending" at bounding box center [306, 225] width 366 height 22
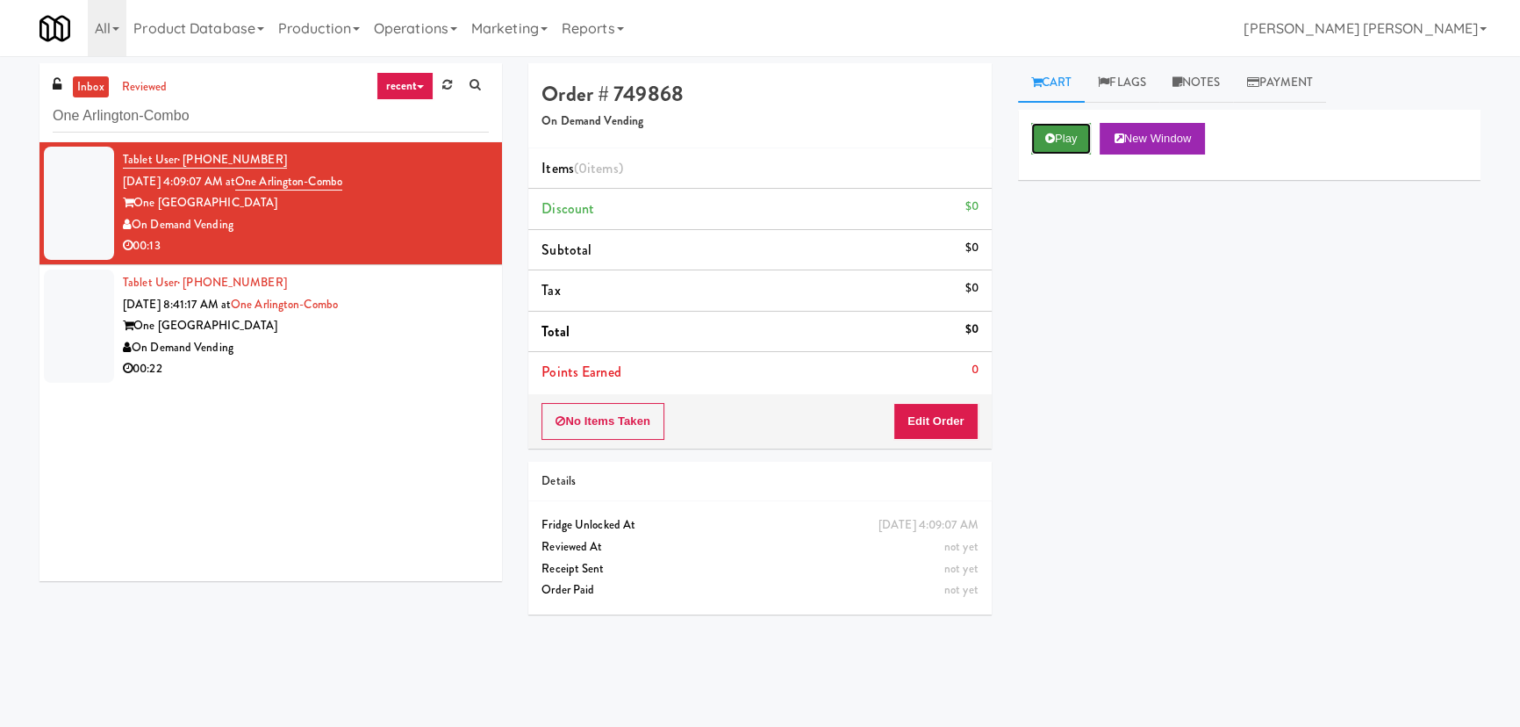
click at [1074, 135] on button "Play" at bounding box center [1061, 139] width 61 height 32
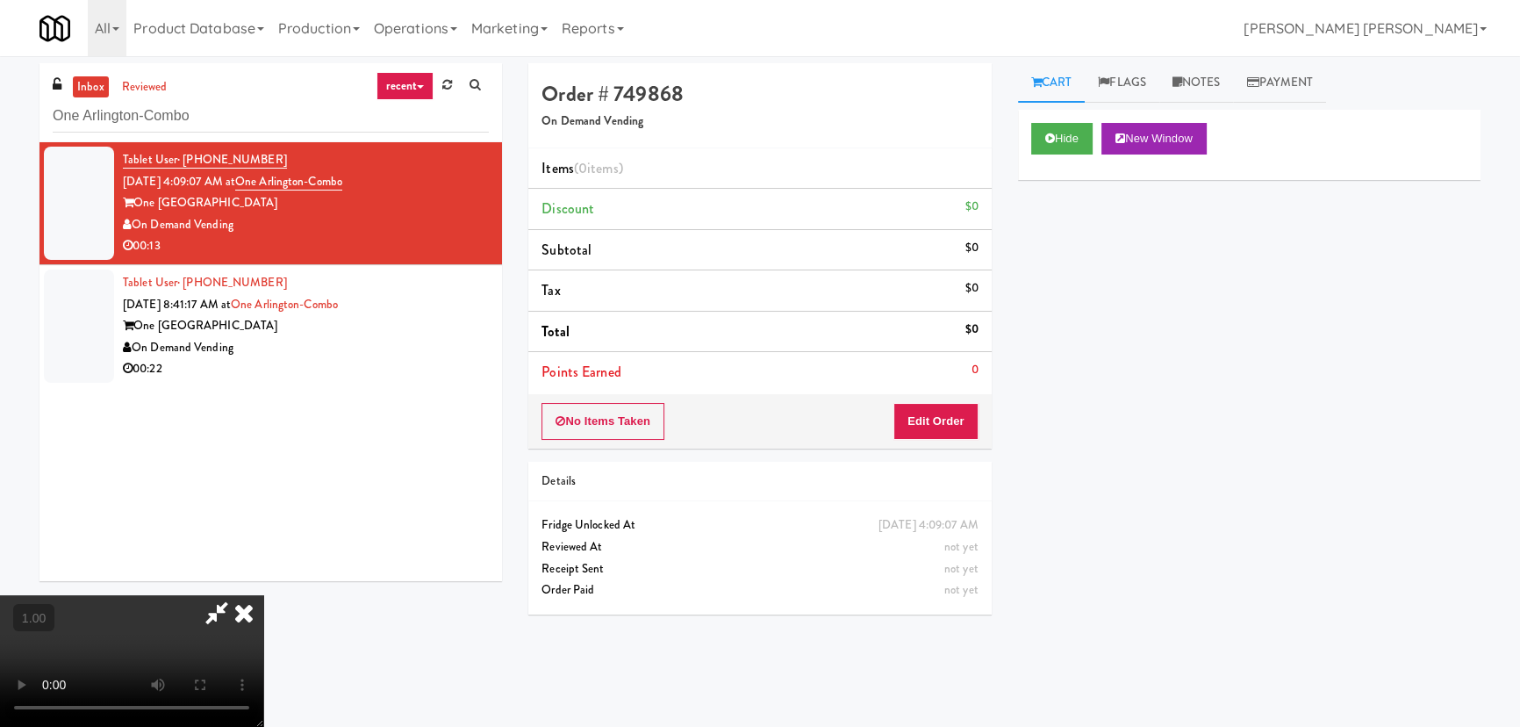
scroll to position [279, 0]
click at [1071, 137] on button "Hide" at bounding box center [1061, 139] width 61 height 32
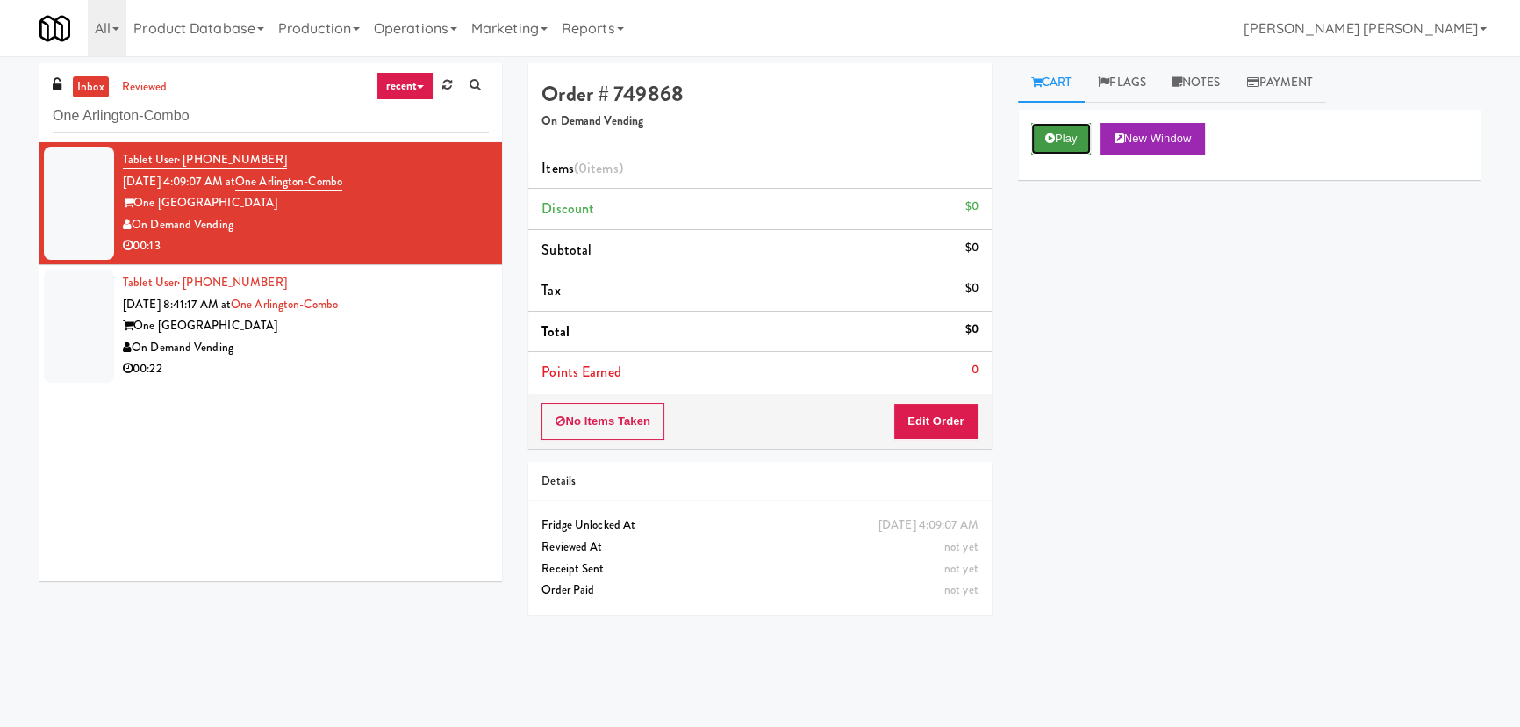
scroll to position [0, 0]
drag, startPoint x: 215, startPoint y: 109, endPoint x: 24, endPoint y: 96, distance: 191.8
click at [24, 96] on div "inbox reviewed recent all unclear take inventory issue suspicious failed recent…" at bounding box center [760, 391] width 1520 height 656
